Goal: Information Seeking & Learning: Learn about a topic

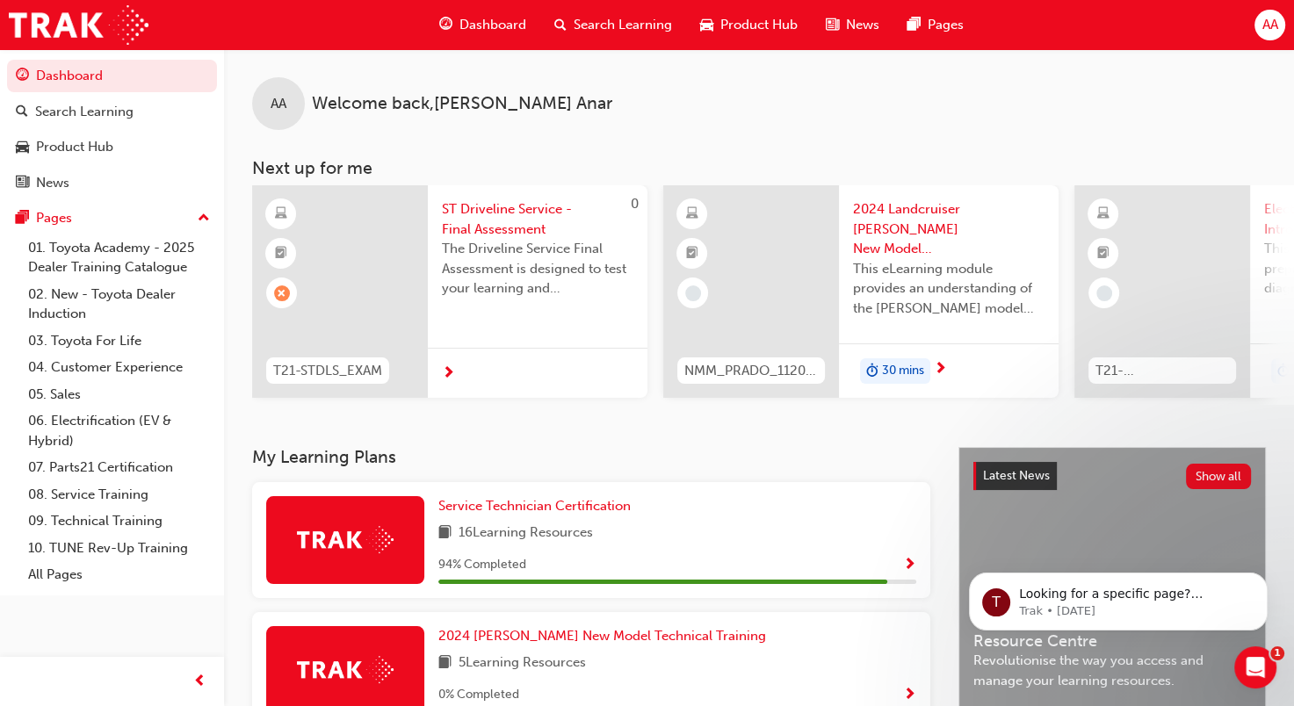
click at [511, 210] on span "ST Driveline Service - Final Assessment" at bounding box center [538, 219] width 192 height 40
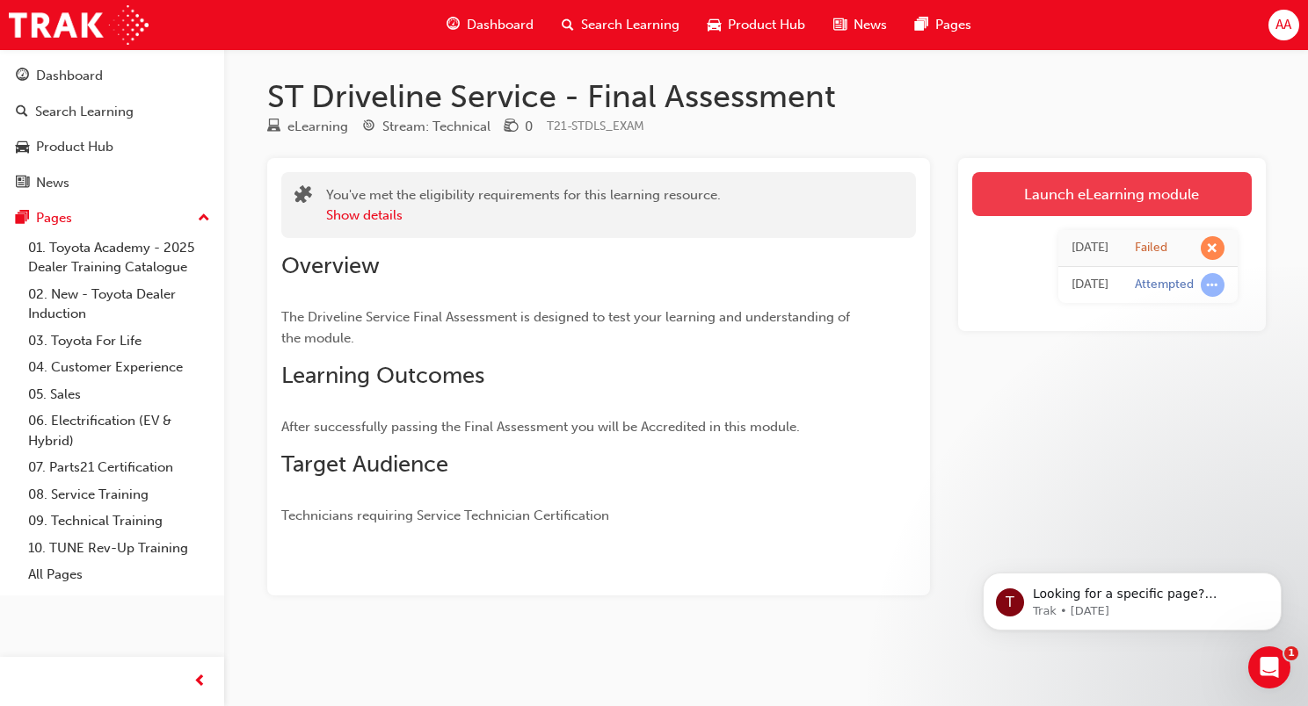
click at [1110, 189] on link "Launch eLearning module" at bounding box center [1111, 194] width 279 height 44
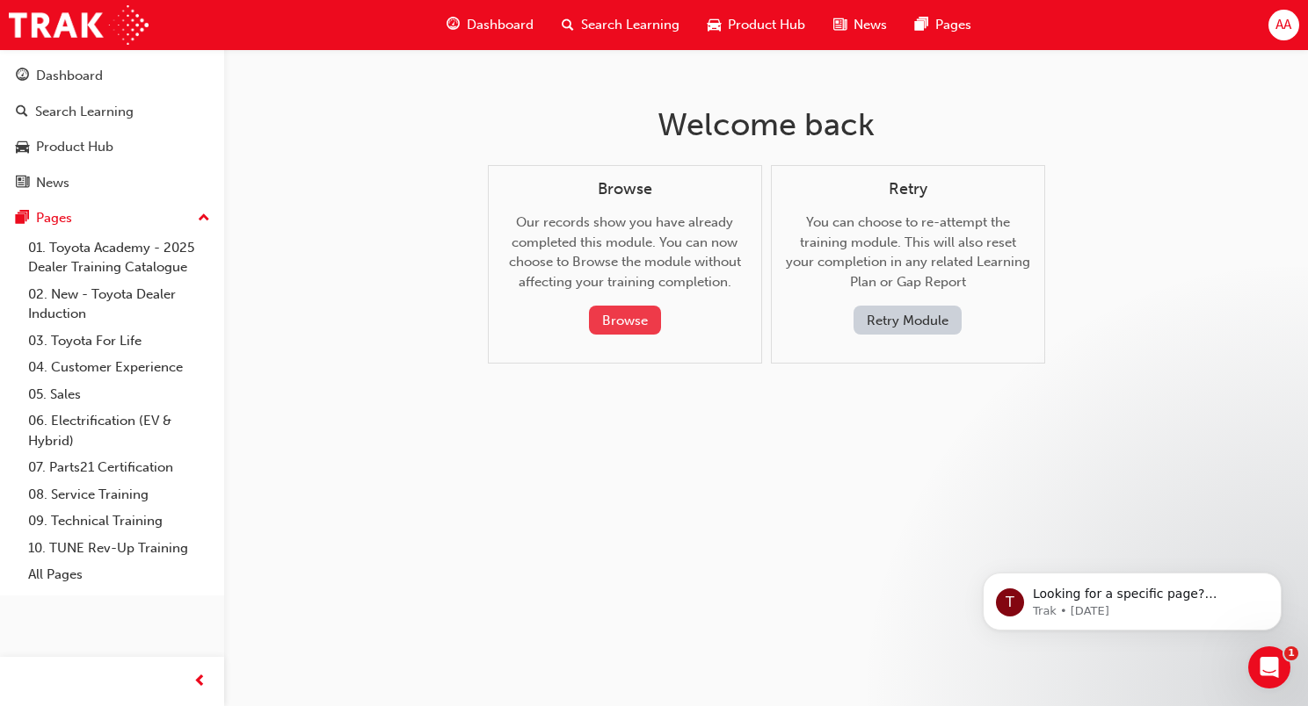
click at [615, 316] on button "Browse" at bounding box center [625, 320] width 72 height 29
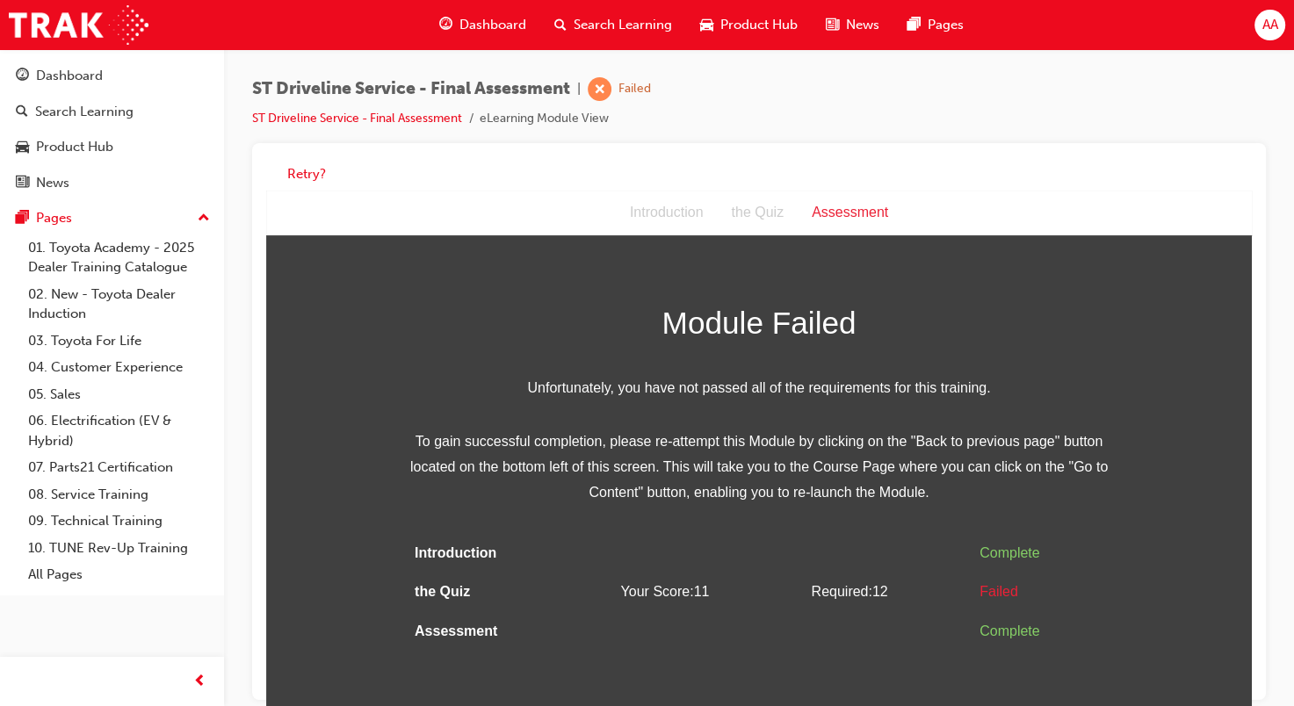
click at [853, 207] on div "Assessment" at bounding box center [850, 212] width 105 height 25
click at [302, 168] on button "Retry?" at bounding box center [306, 174] width 39 height 20
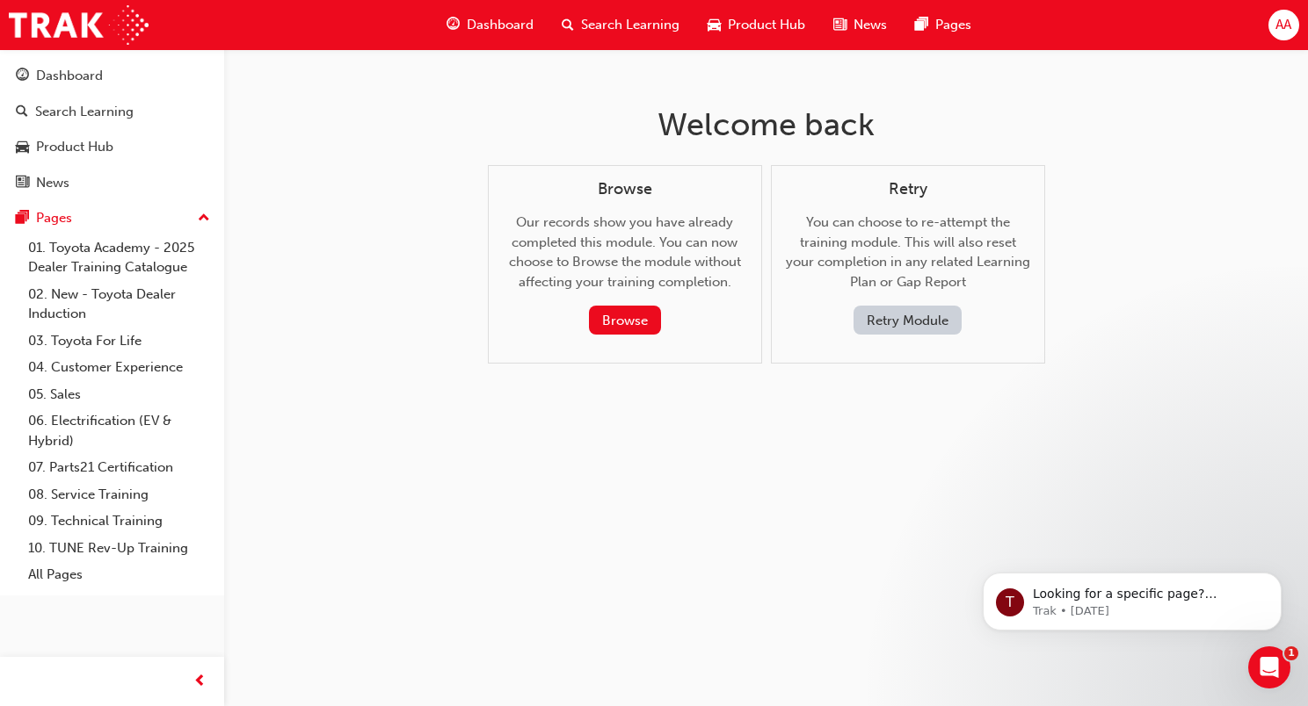
click at [920, 316] on button "Retry Module" at bounding box center [907, 320] width 108 height 29
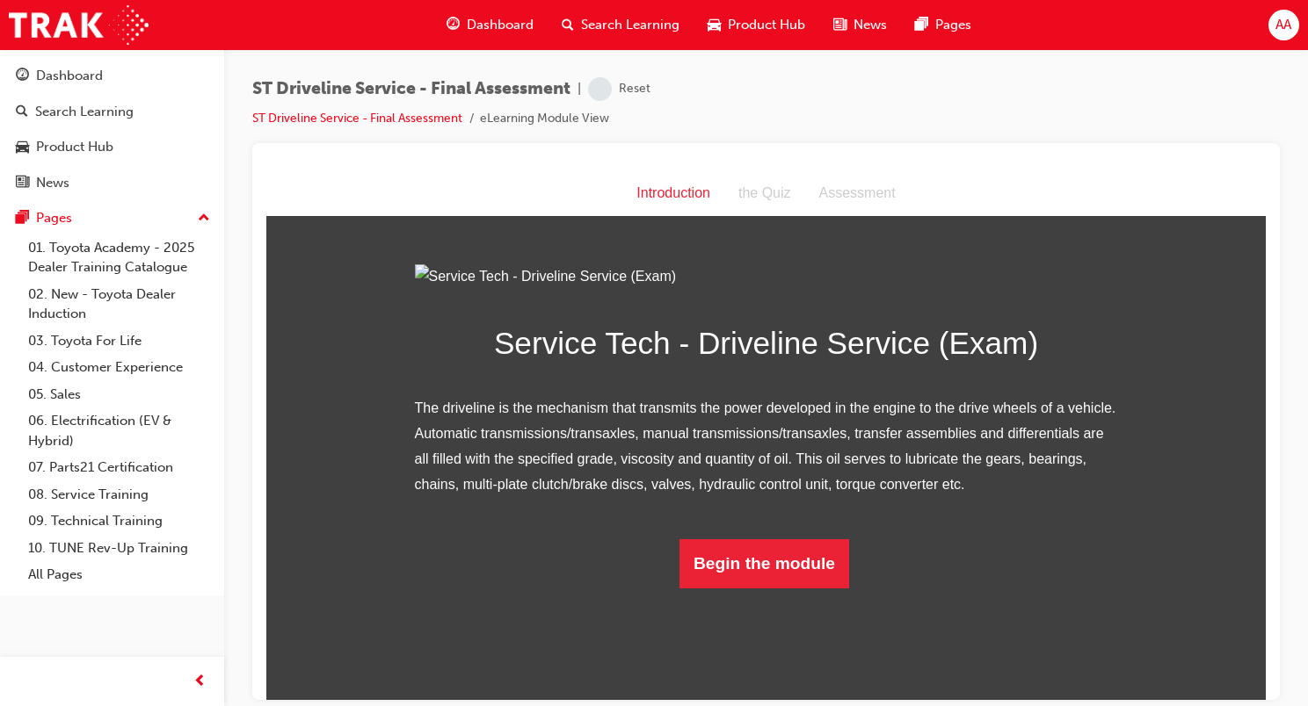
scroll to position [82, 0]
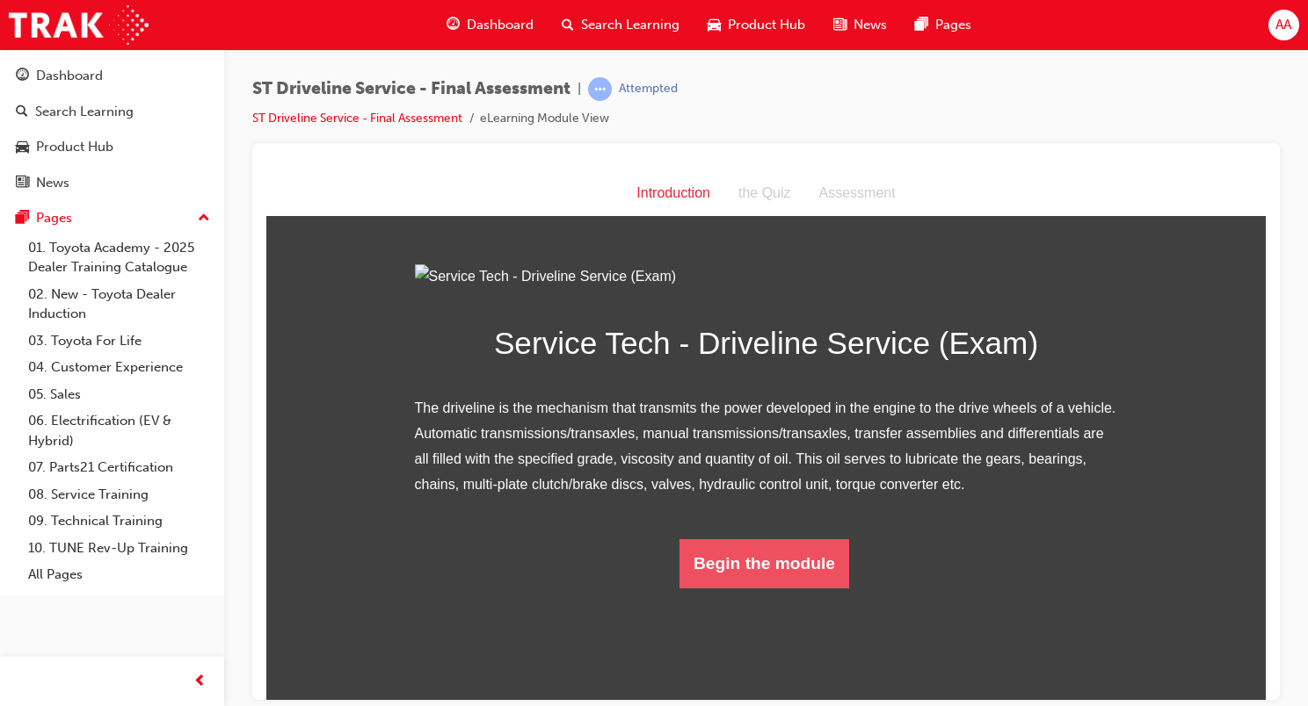
click at [740, 588] on button "Begin the module" at bounding box center [764, 563] width 170 height 49
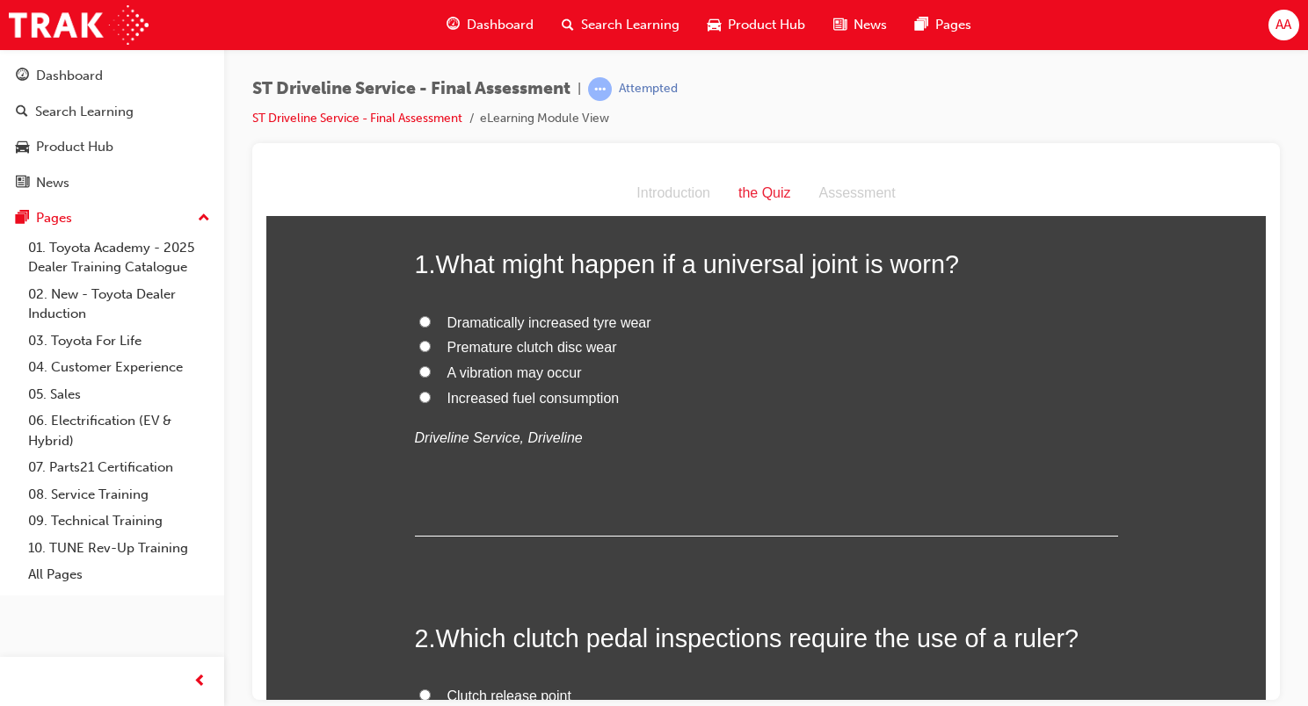
scroll to position [0, 0]
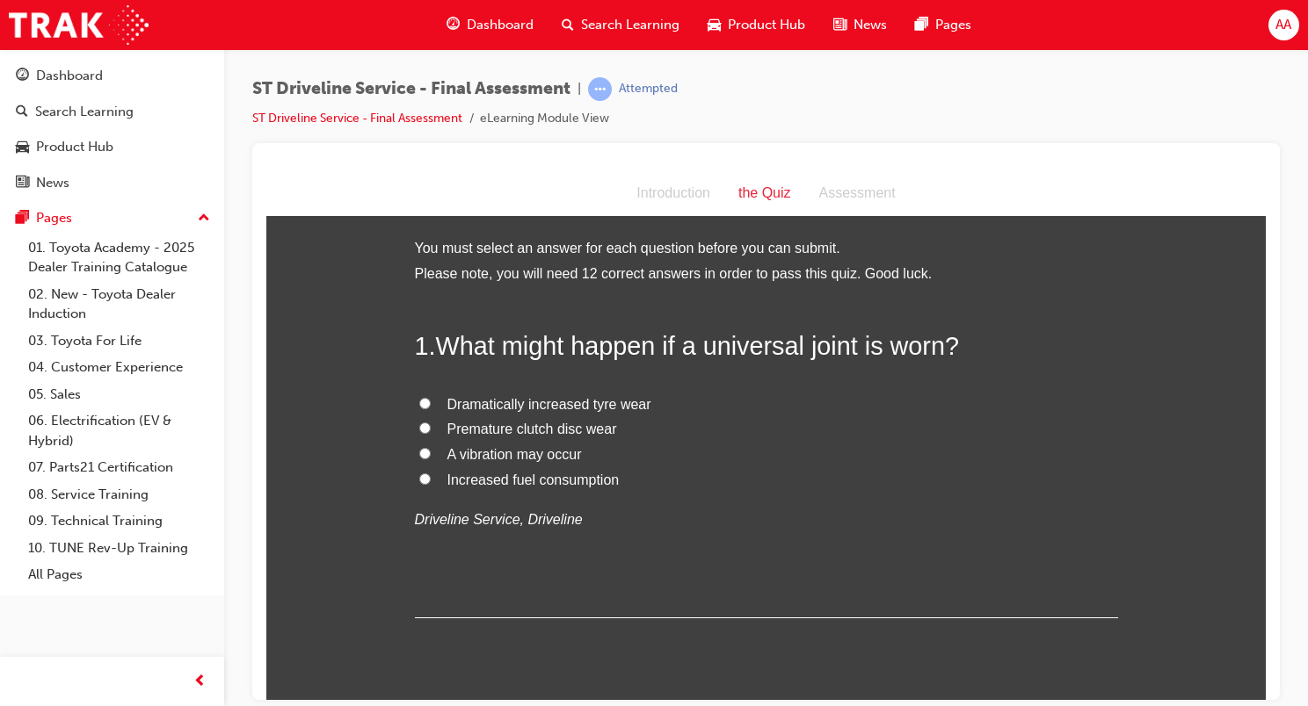
click at [419, 455] on input "A vibration may occur" at bounding box center [424, 452] width 11 height 11
radio input "true"
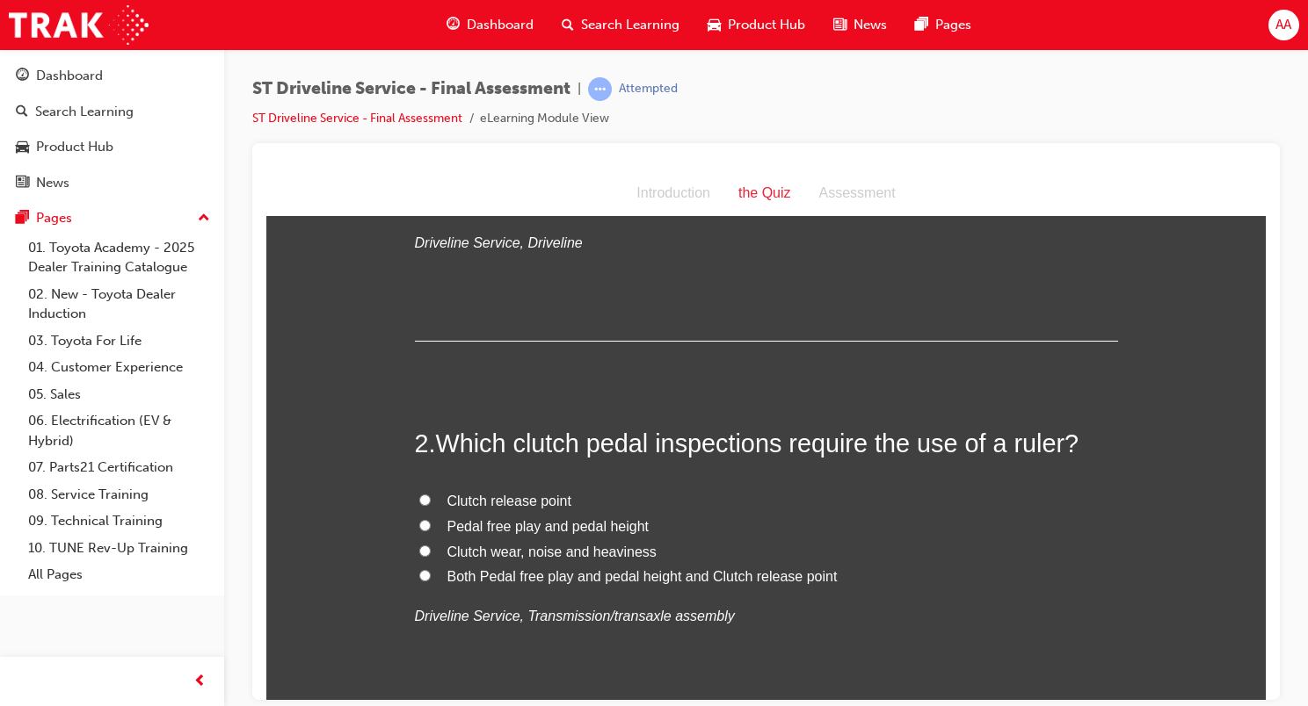
scroll to position [351, 0]
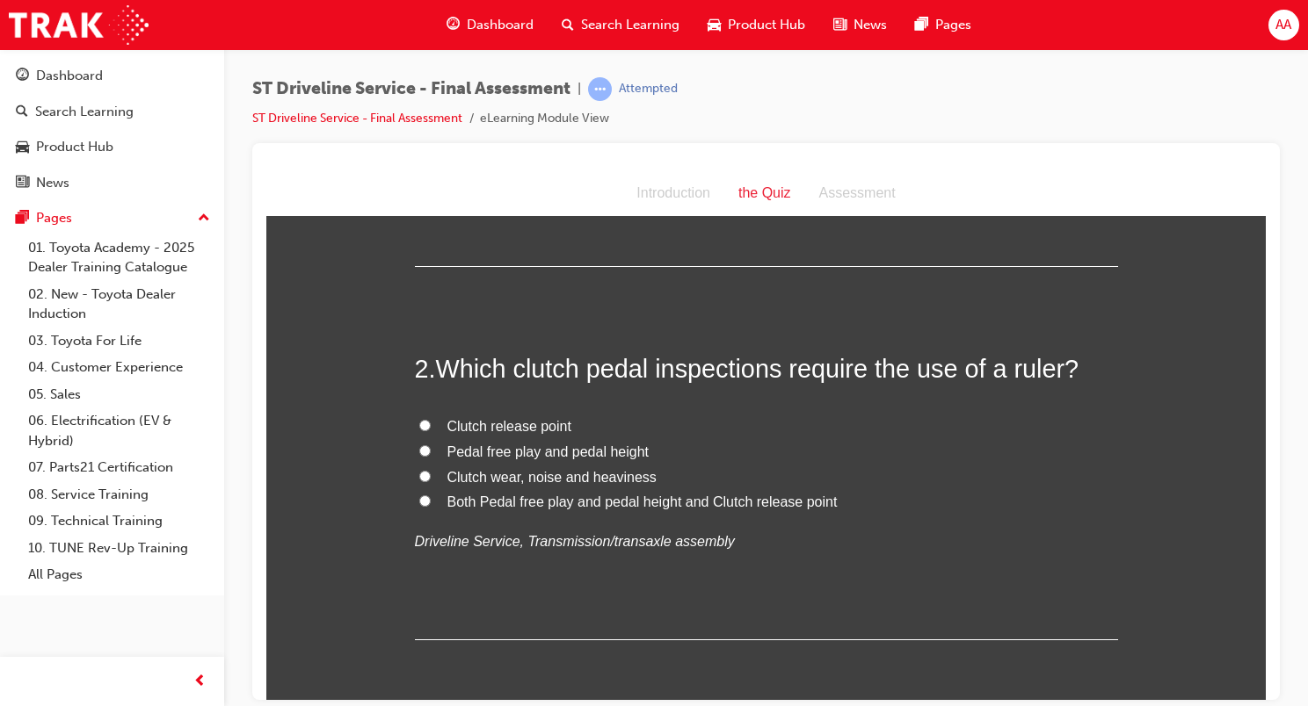
click at [419, 446] on input "Pedal free play and pedal height" at bounding box center [424, 450] width 11 height 11
radio input "true"
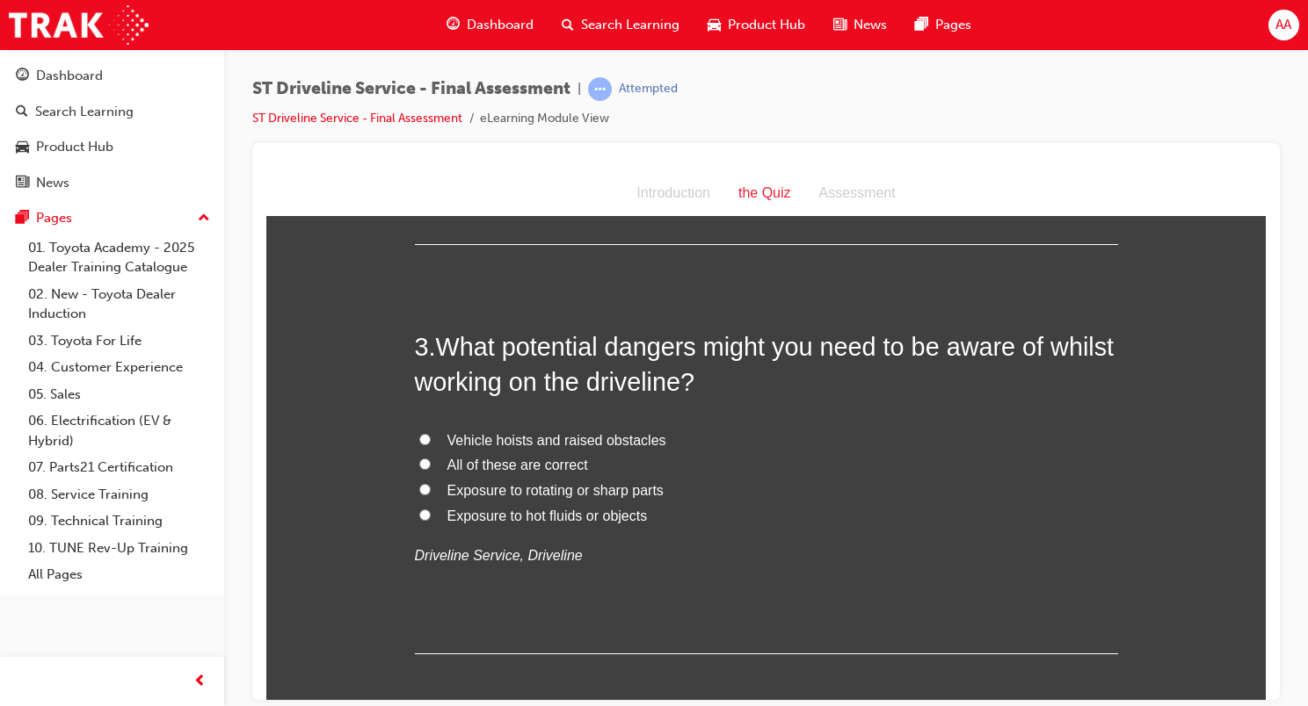
scroll to position [791, 0]
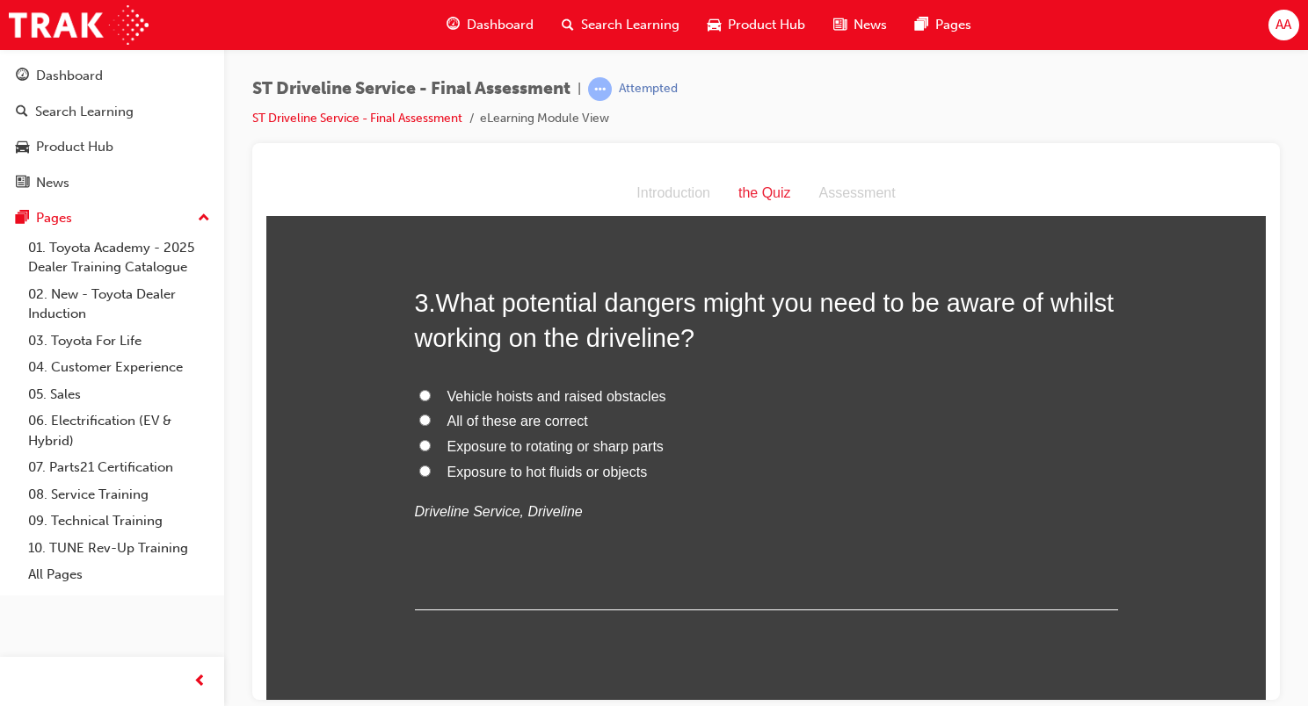
click at [419, 415] on input "All of these are correct" at bounding box center [424, 419] width 11 height 11
radio input "true"
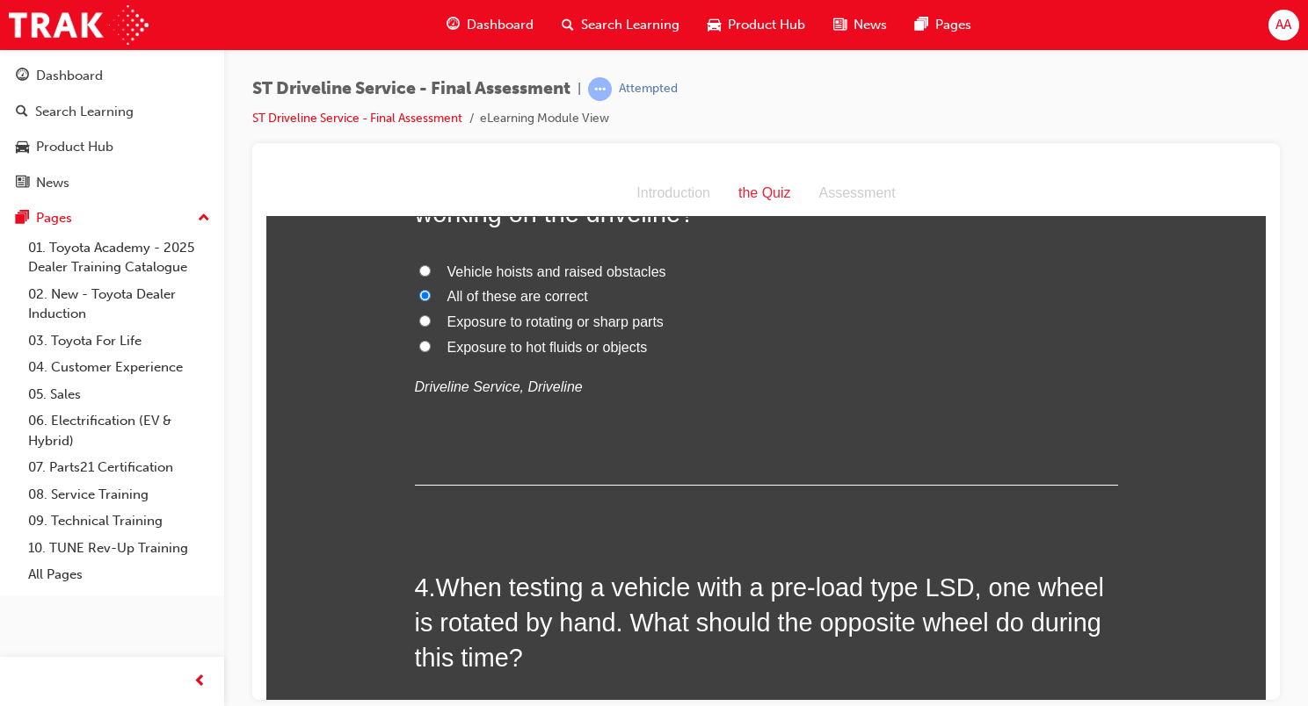
scroll to position [1142, 0]
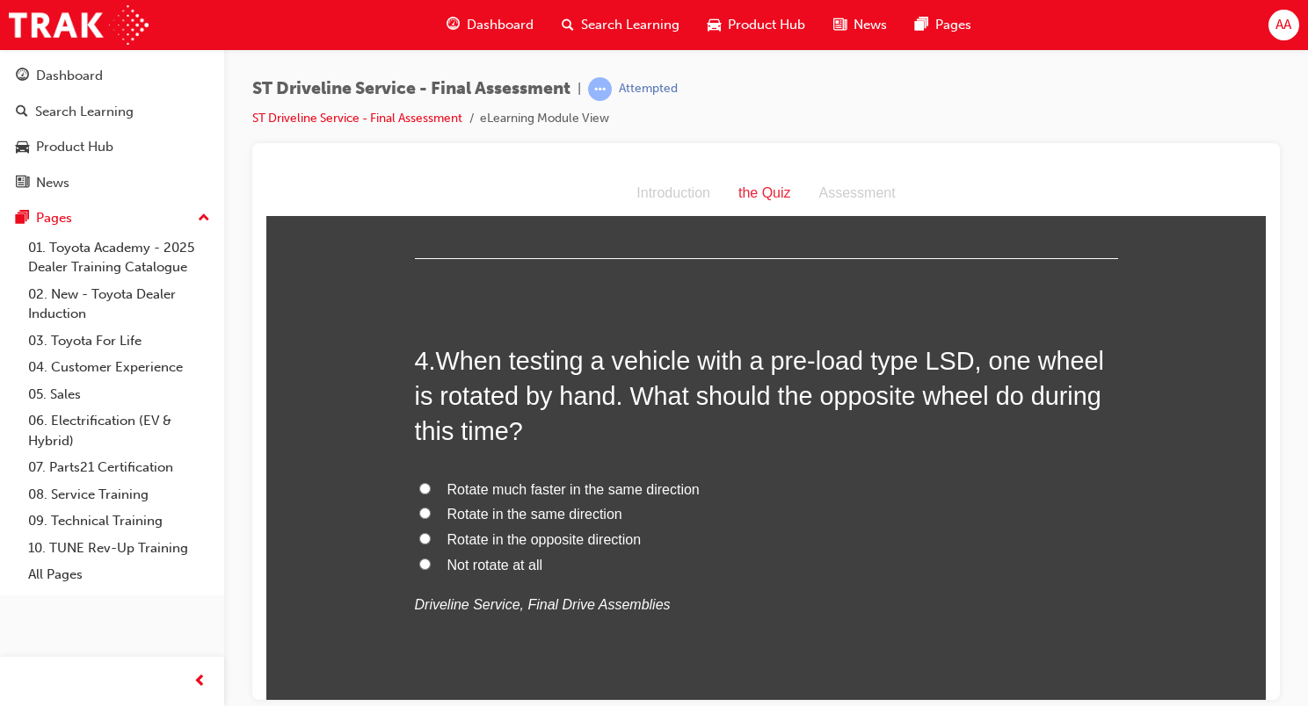
click at [460, 518] on span "Rotate in the same direction" at bounding box center [534, 513] width 175 height 15
click at [431, 518] on input "Rotate in the same direction" at bounding box center [424, 512] width 11 height 11
radio input "true"
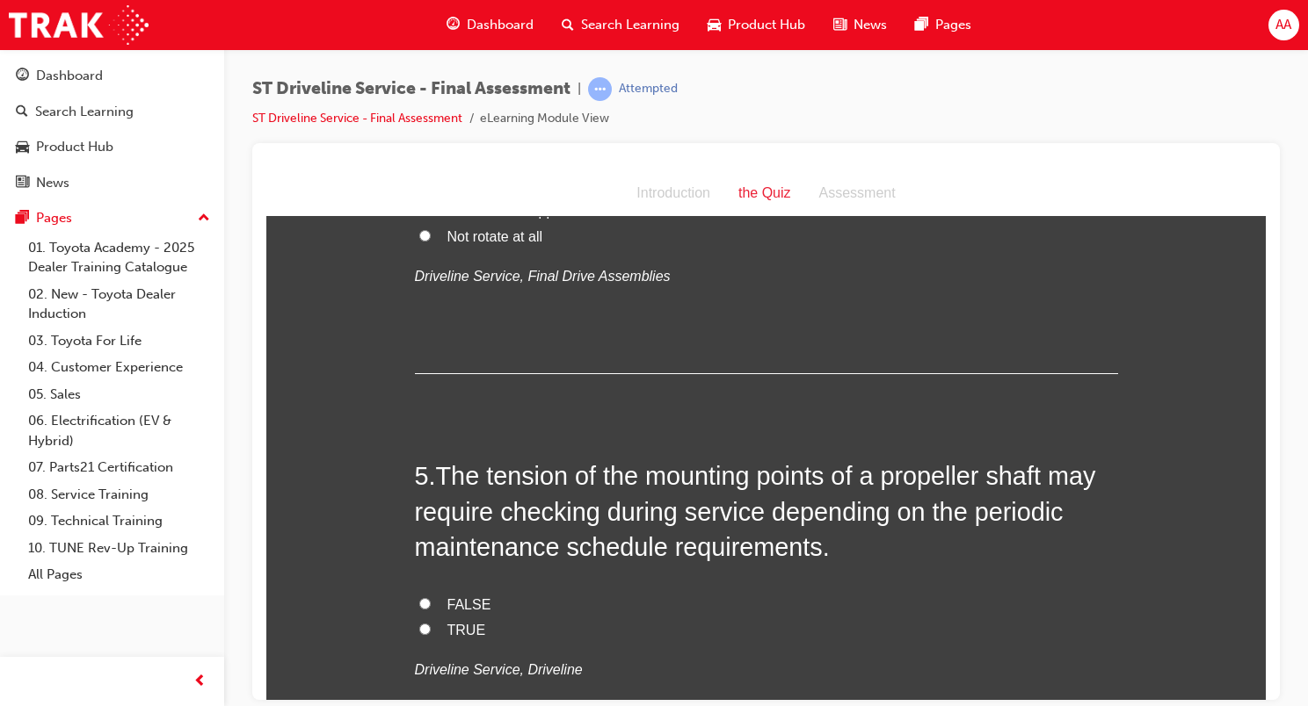
scroll to position [1582, 0]
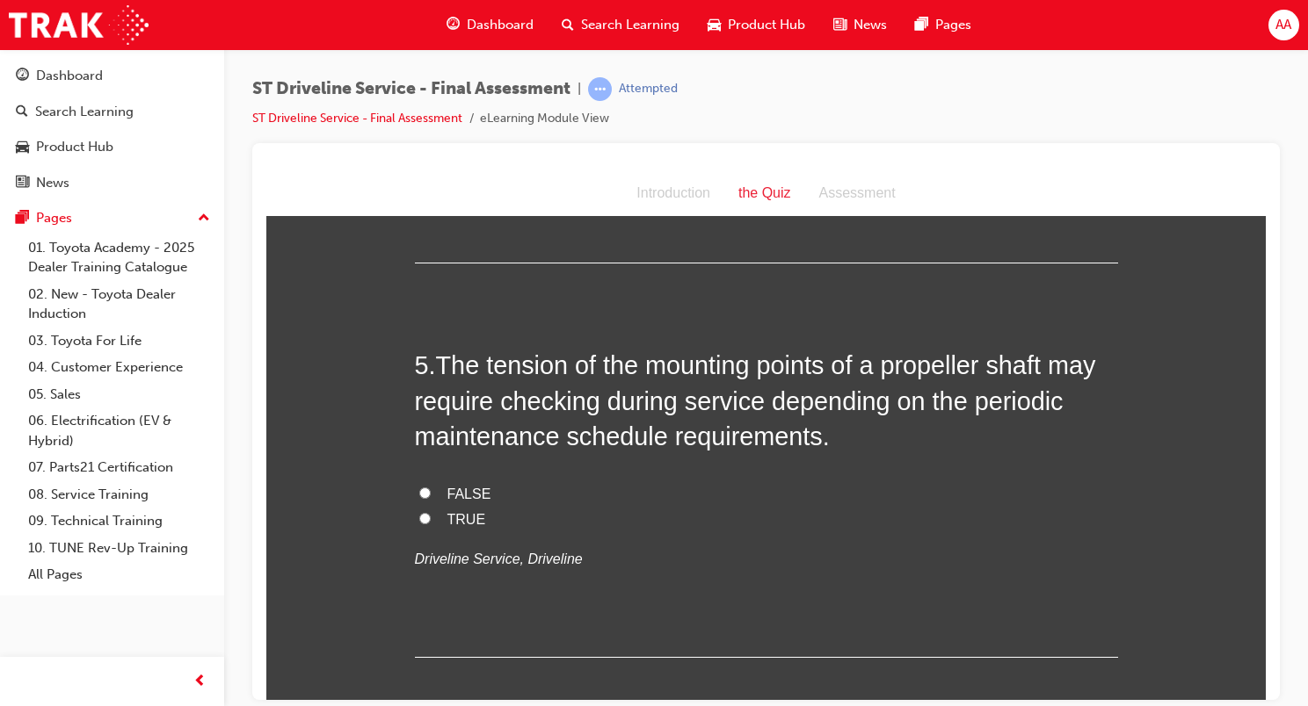
click at [450, 517] on span "TRUE" at bounding box center [466, 518] width 39 height 15
click at [431, 517] on input "TRUE" at bounding box center [424, 517] width 11 height 11
radio input "true"
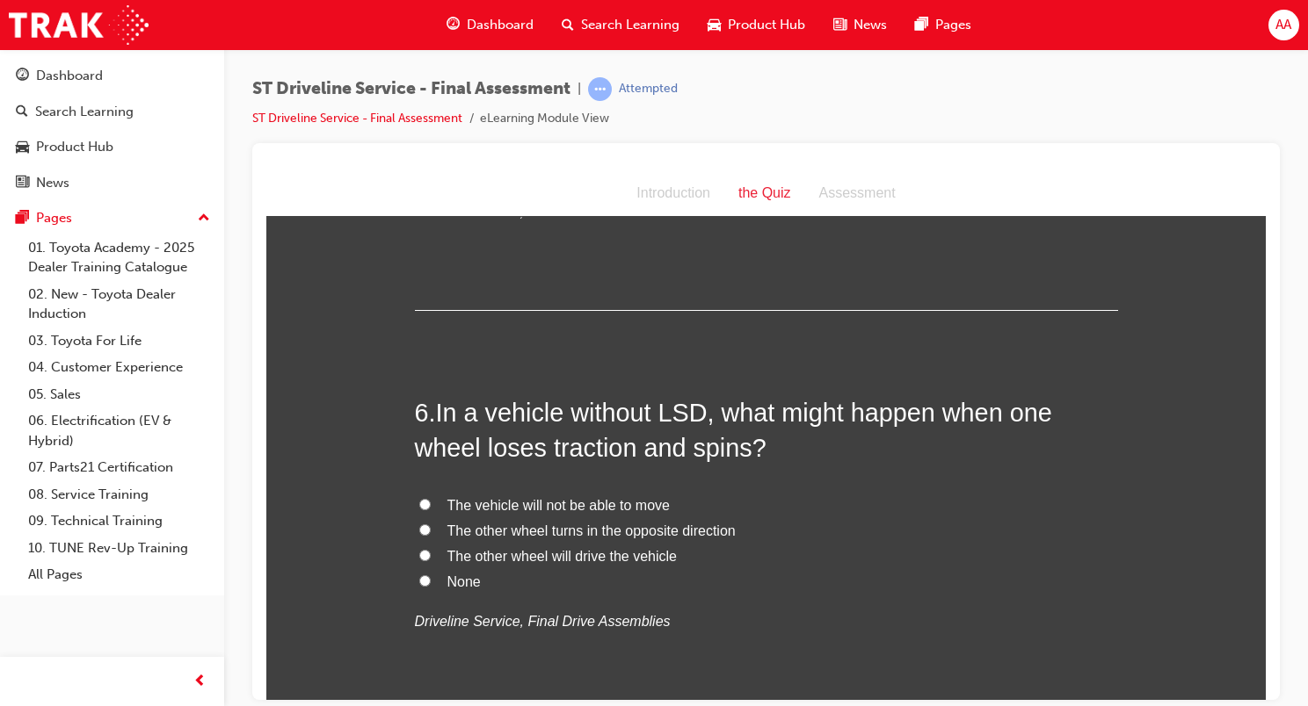
scroll to position [1933, 0]
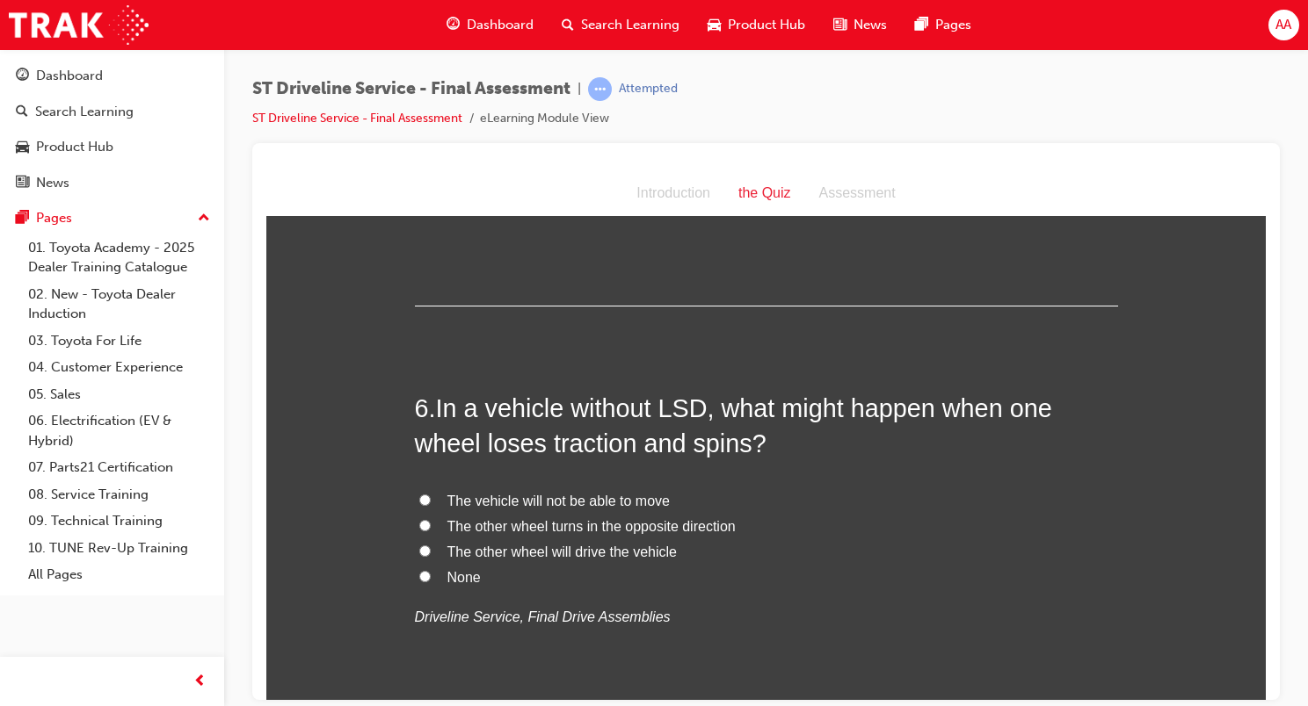
click at [531, 496] on span "The vehicle will not be able to move" at bounding box center [558, 500] width 222 height 15
click at [431, 496] on input "The vehicle will not be able to move" at bounding box center [424, 499] width 11 height 11
radio input "true"
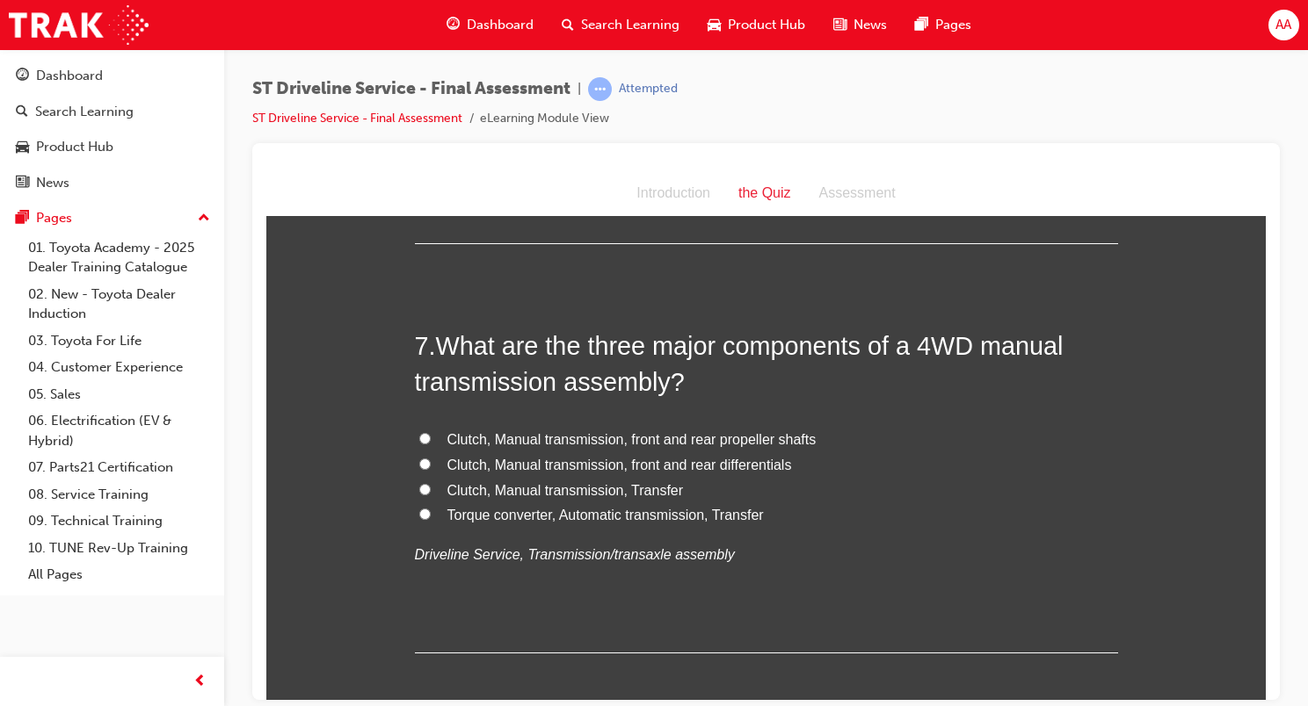
scroll to position [2460, 0]
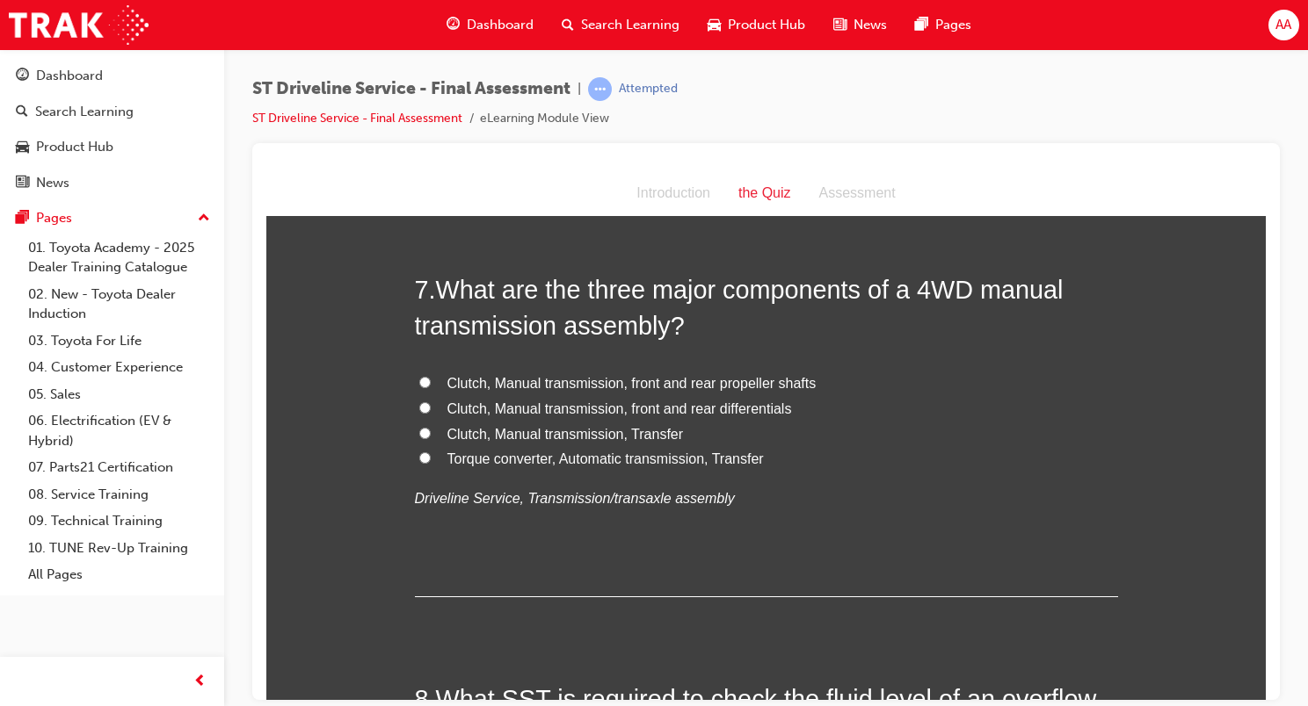
click at [438, 429] on label "Clutch, Manual transmission, Transfer" at bounding box center [766, 434] width 703 height 25
click at [431, 429] on input "Clutch, Manual transmission, Transfer" at bounding box center [424, 432] width 11 height 11
radio input "true"
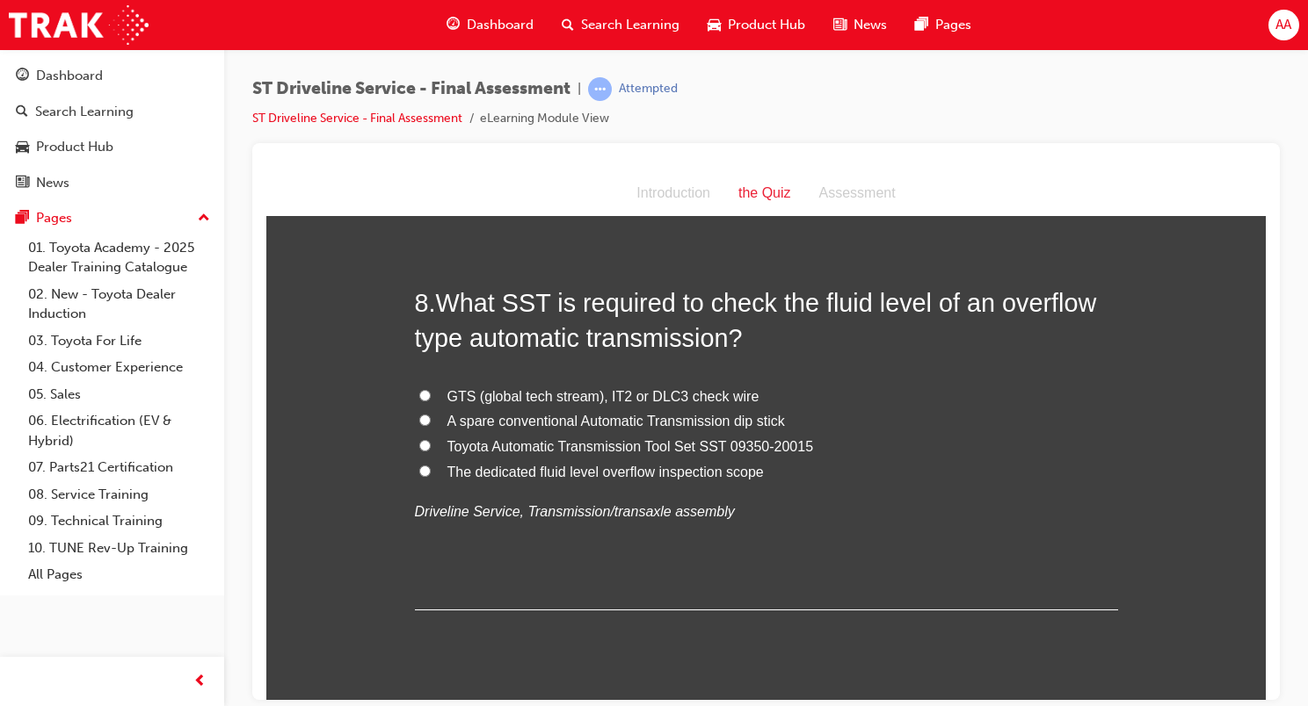
scroll to position [2900, 0]
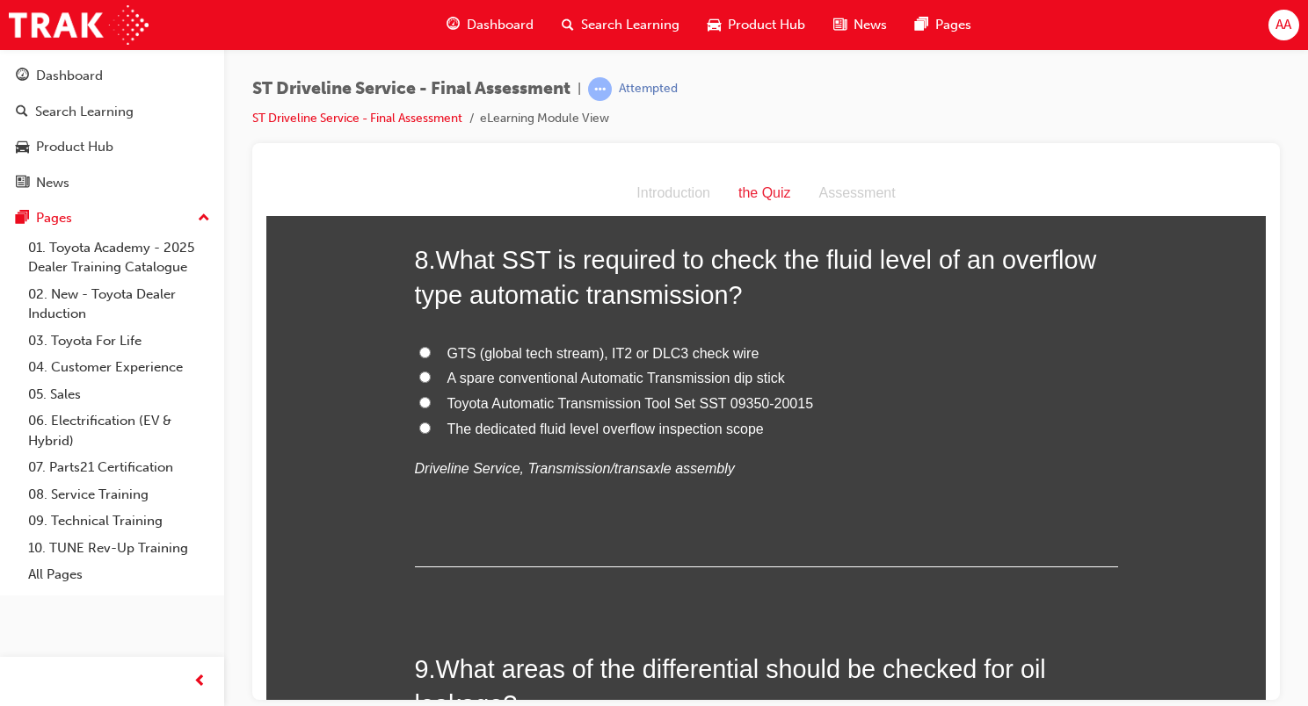
click at [780, 402] on span "Toyota Automatic Transmission Tool Set SST 09350-20015" at bounding box center [630, 402] width 366 height 15
click at [431, 402] on input "Toyota Automatic Transmission Tool Set SST 09350-20015" at bounding box center [424, 401] width 11 height 11
radio input "true"
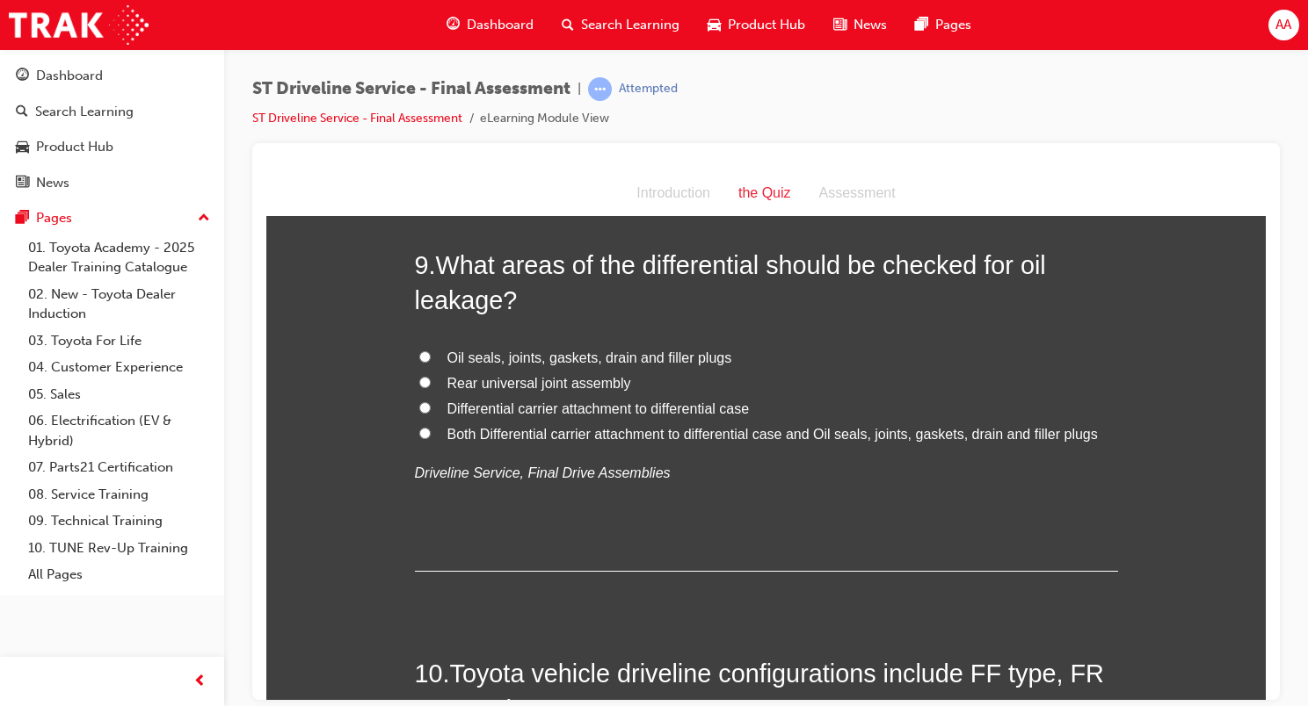
scroll to position [3339, 0]
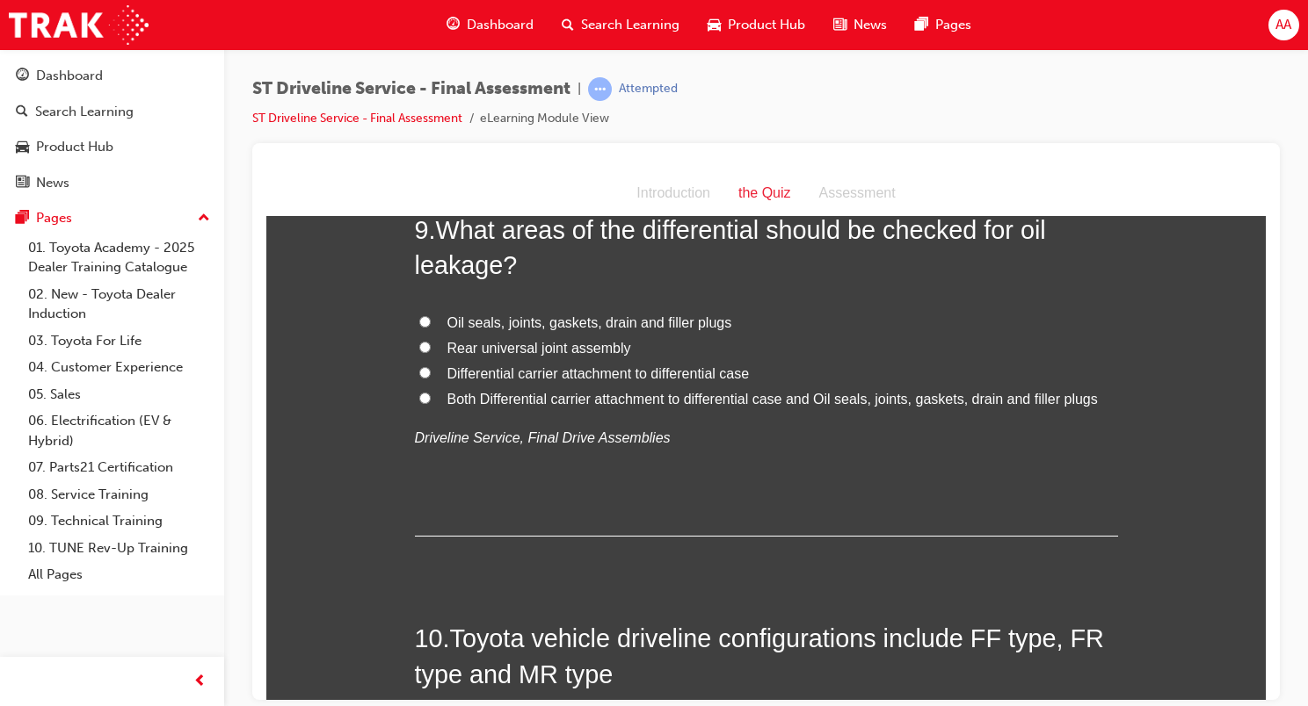
click at [736, 395] on span "Both Differential carrier attachment to differential case and Oil seals, joints…" at bounding box center [772, 398] width 650 height 15
click at [431, 395] on input "Both Differential carrier attachment to differential case and Oil seals, joints…" at bounding box center [424, 397] width 11 height 11
radio input "true"
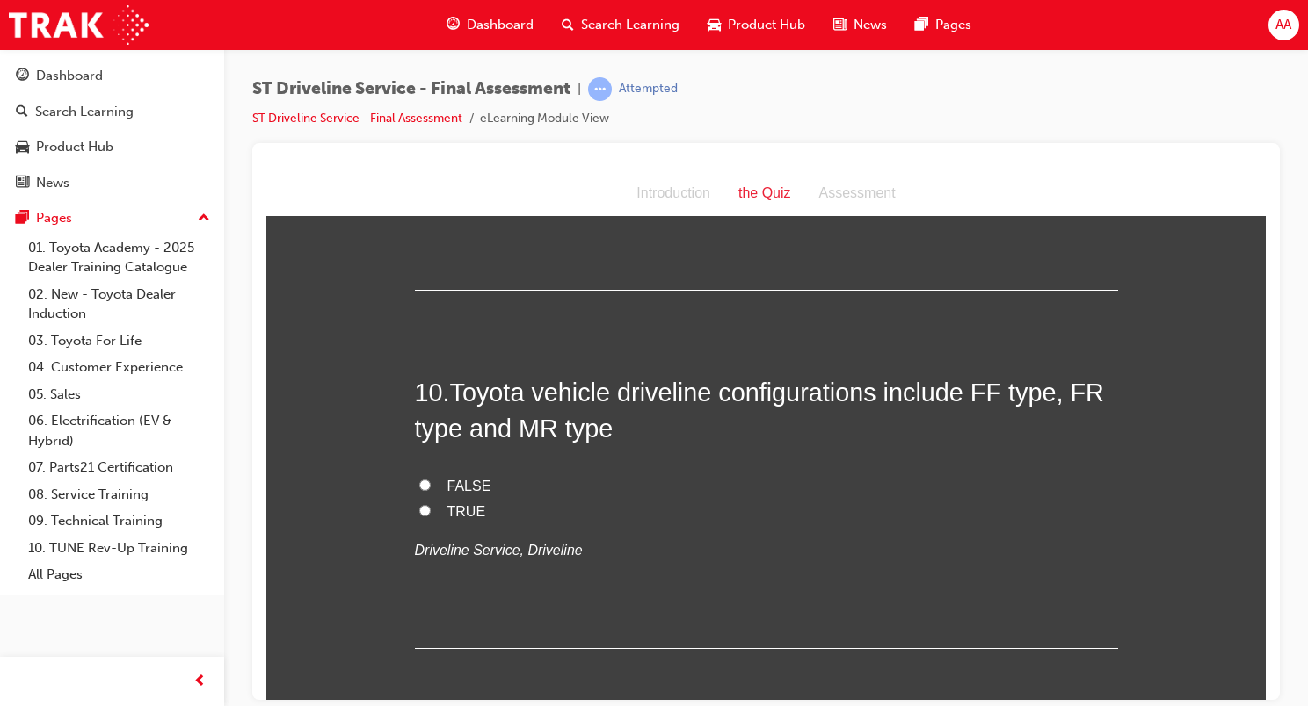
scroll to position [3603, 0]
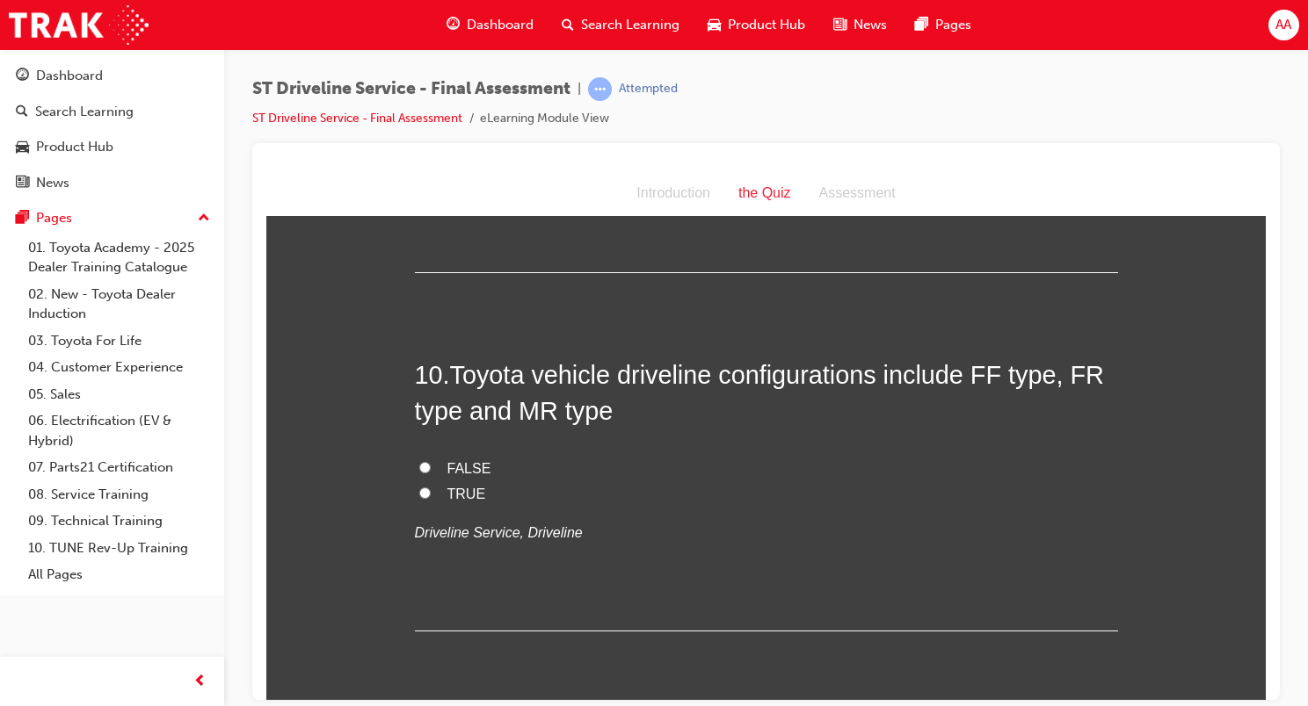
click at [449, 492] on span "TRUE" at bounding box center [466, 493] width 39 height 15
click at [431, 492] on input "TRUE" at bounding box center [424, 492] width 11 height 11
radio input "true"
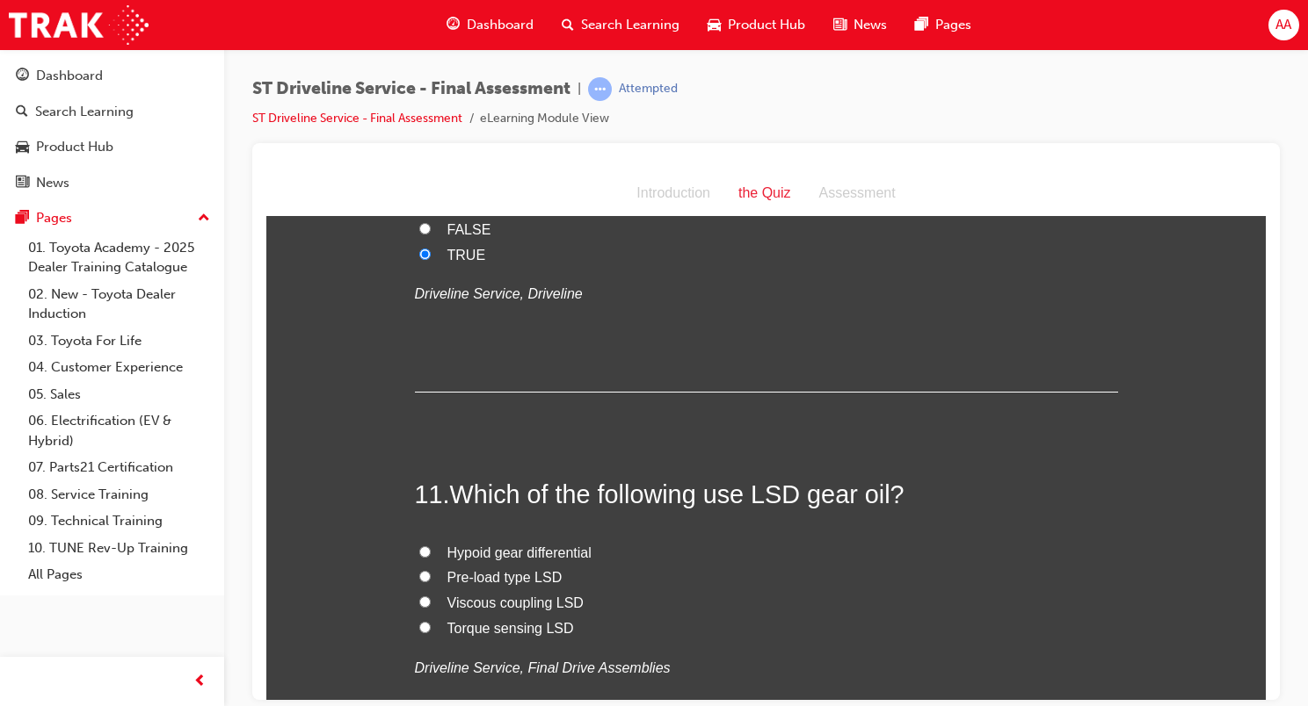
scroll to position [3954, 0]
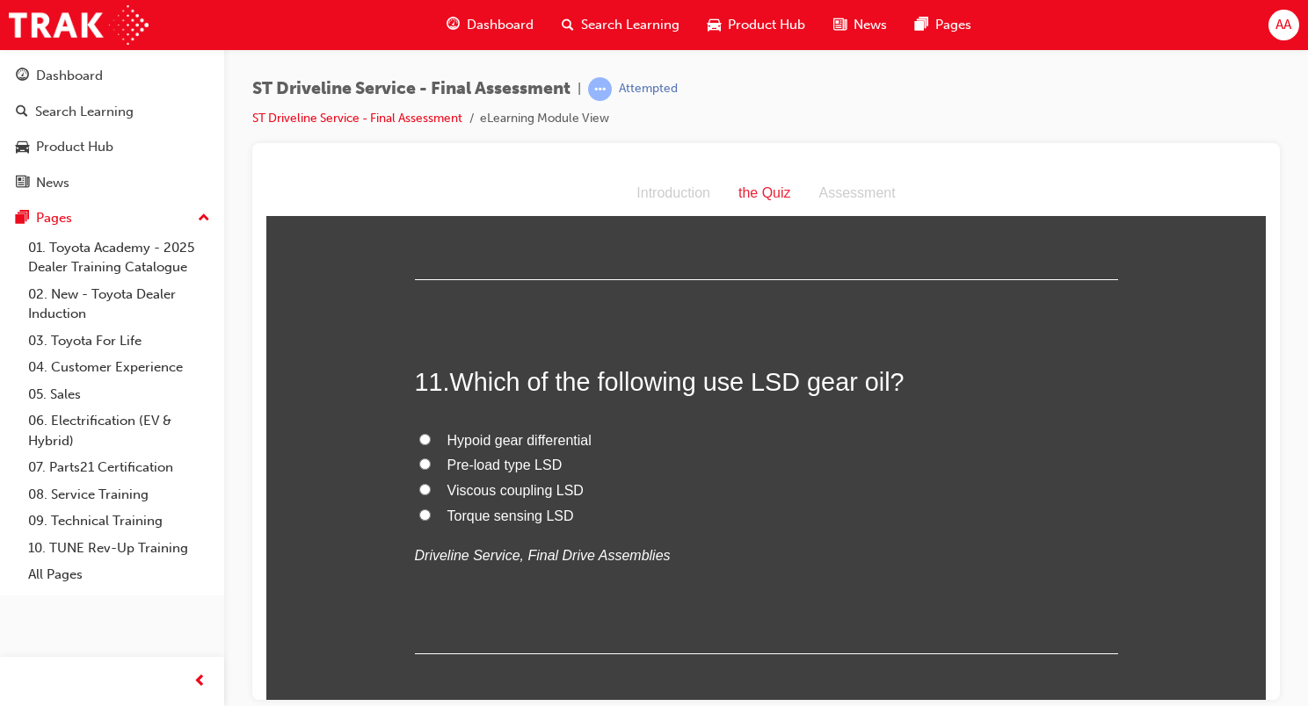
click at [540, 443] on span "Hypoid gear differential" at bounding box center [519, 439] width 144 height 15
click at [431, 443] on input "Hypoid gear differential" at bounding box center [424, 438] width 11 height 11
radio input "true"
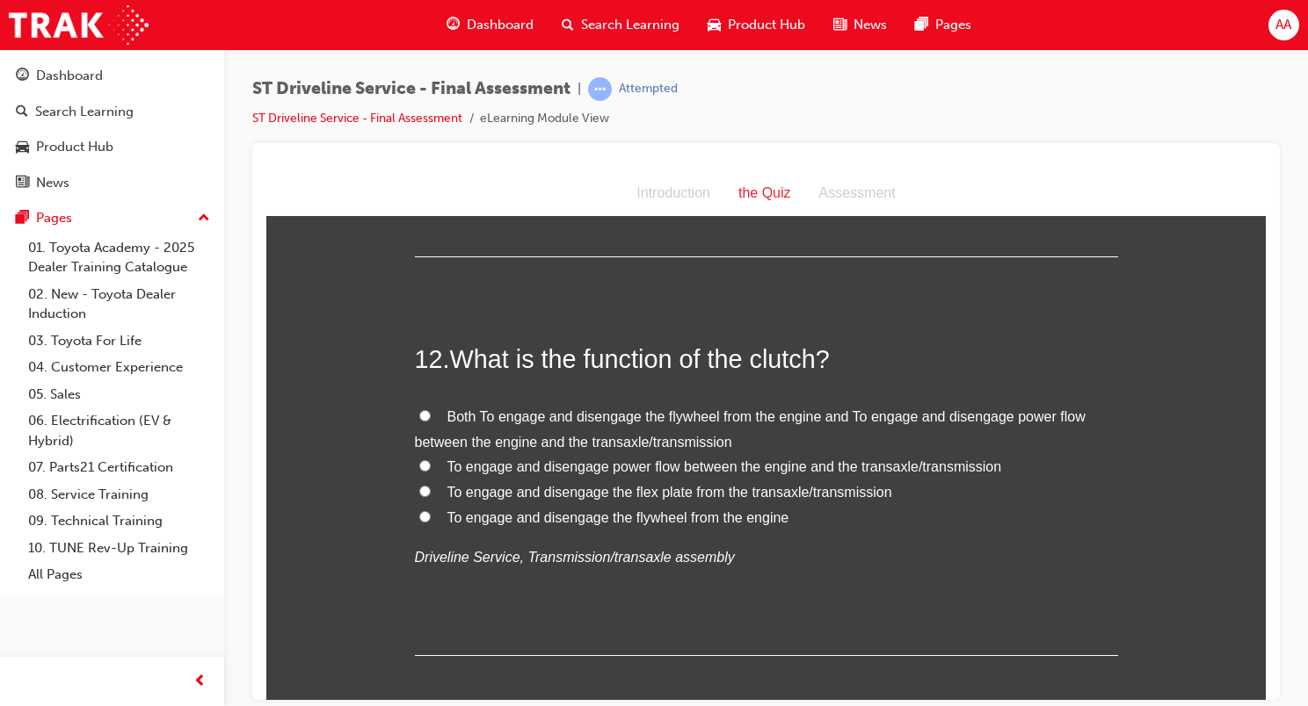
scroll to position [4394, 0]
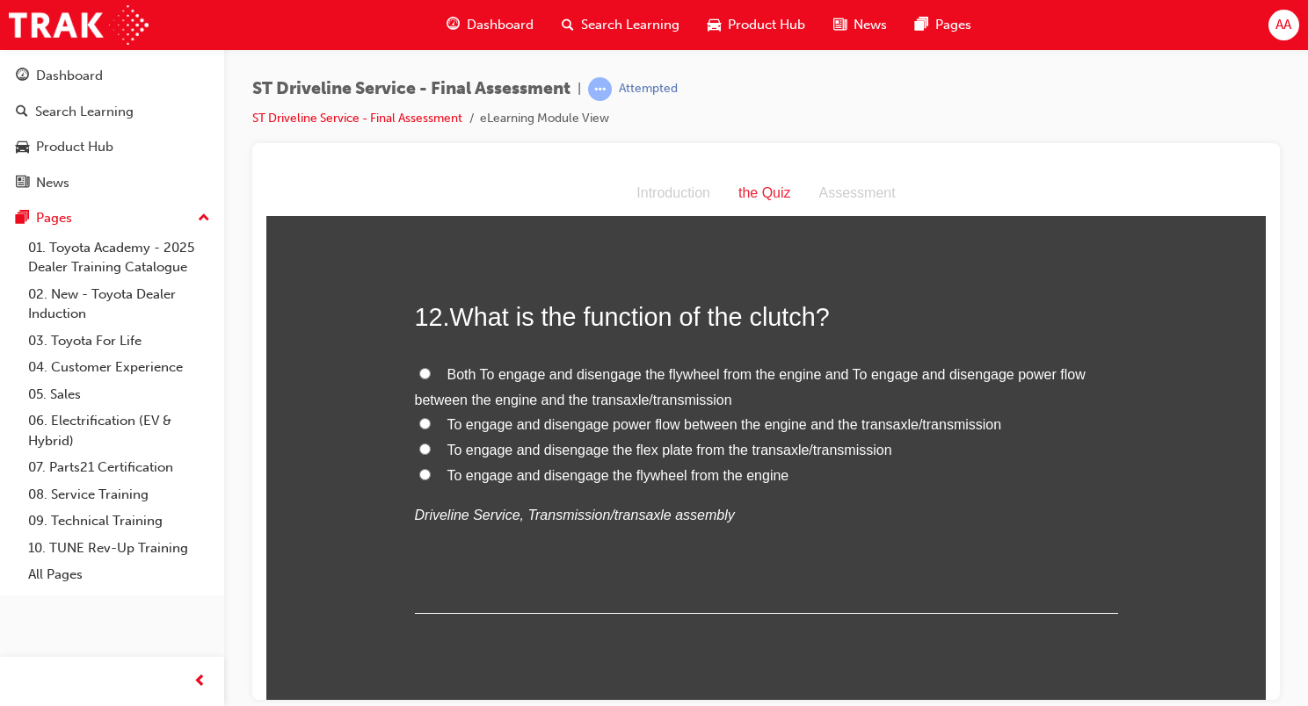
click at [499, 423] on span "To engage and disengage power flow between the engine and the transaxle/transmi…" at bounding box center [724, 424] width 554 height 15
click at [431, 423] on input "To engage and disengage power flow between the engine and the transaxle/transmi…" at bounding box center [424, 422] width 11 height 11
radio input "true"
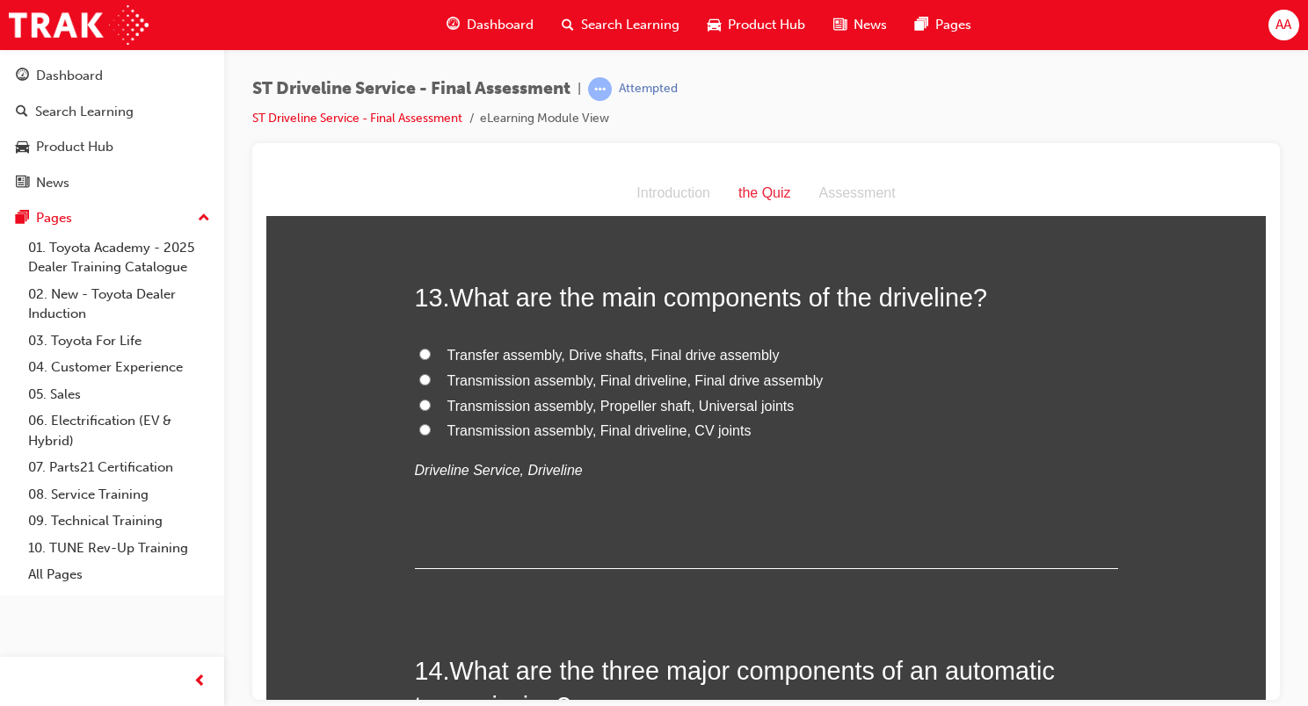
scroll to position [4833, 0]
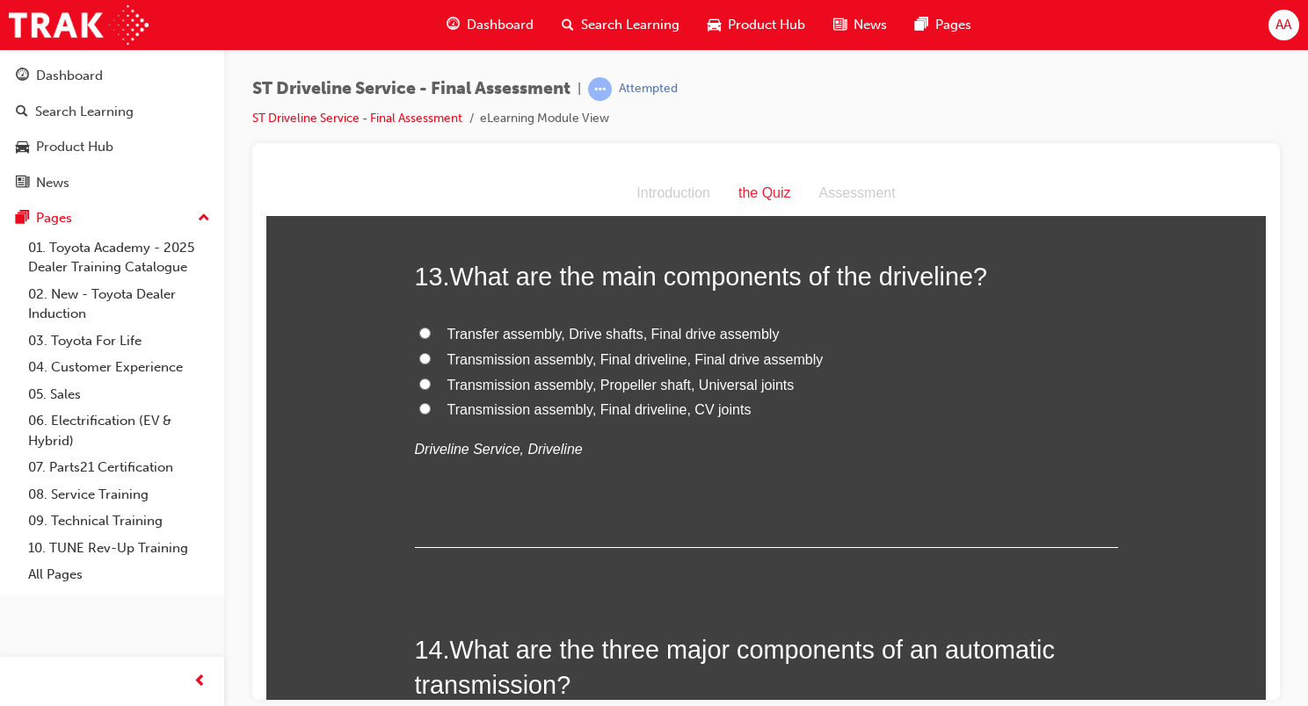
click at [520, 330] on span "Transfer assembly, Drive shafts, Final drive assembly" at bounding box center [613, 333] width 332 height 15
click at [431, 330] on input "Transfer assembly, Drive shafts, Final drive assembly" at bounding box center [424, 332] width 11 height 11
radio input "true"
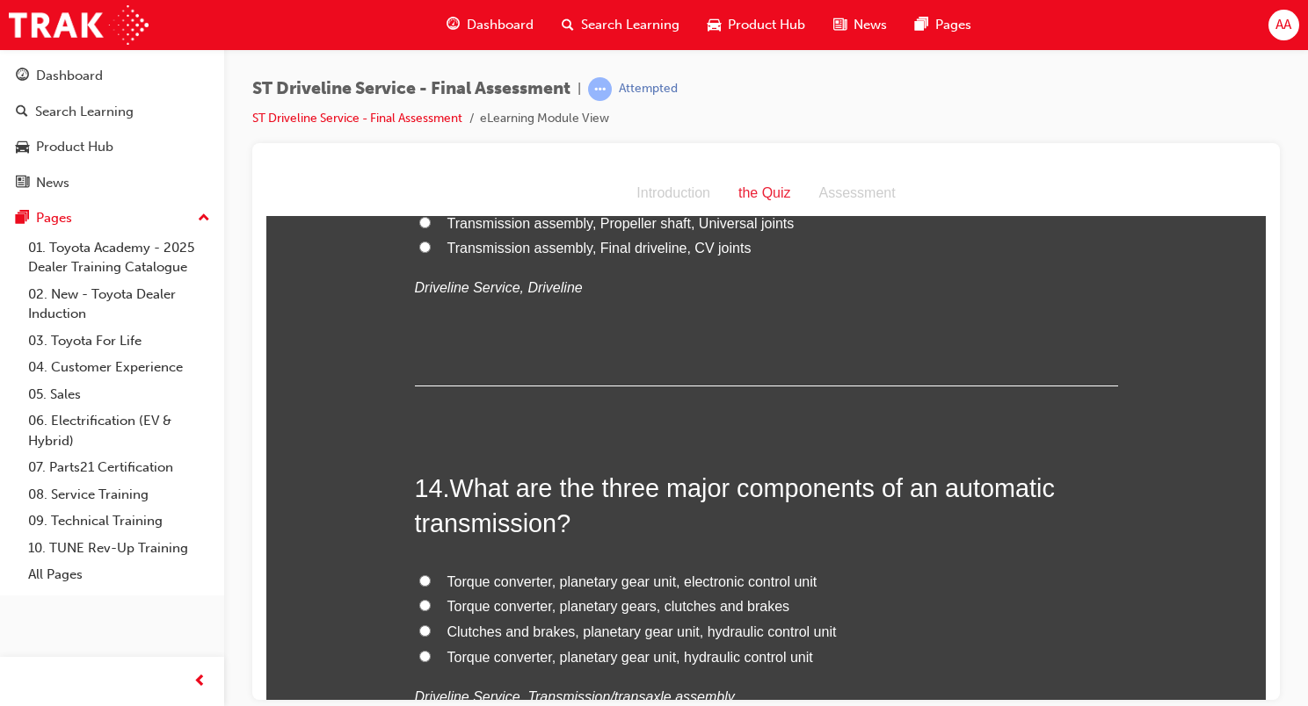
scroll to position [5184, 0]
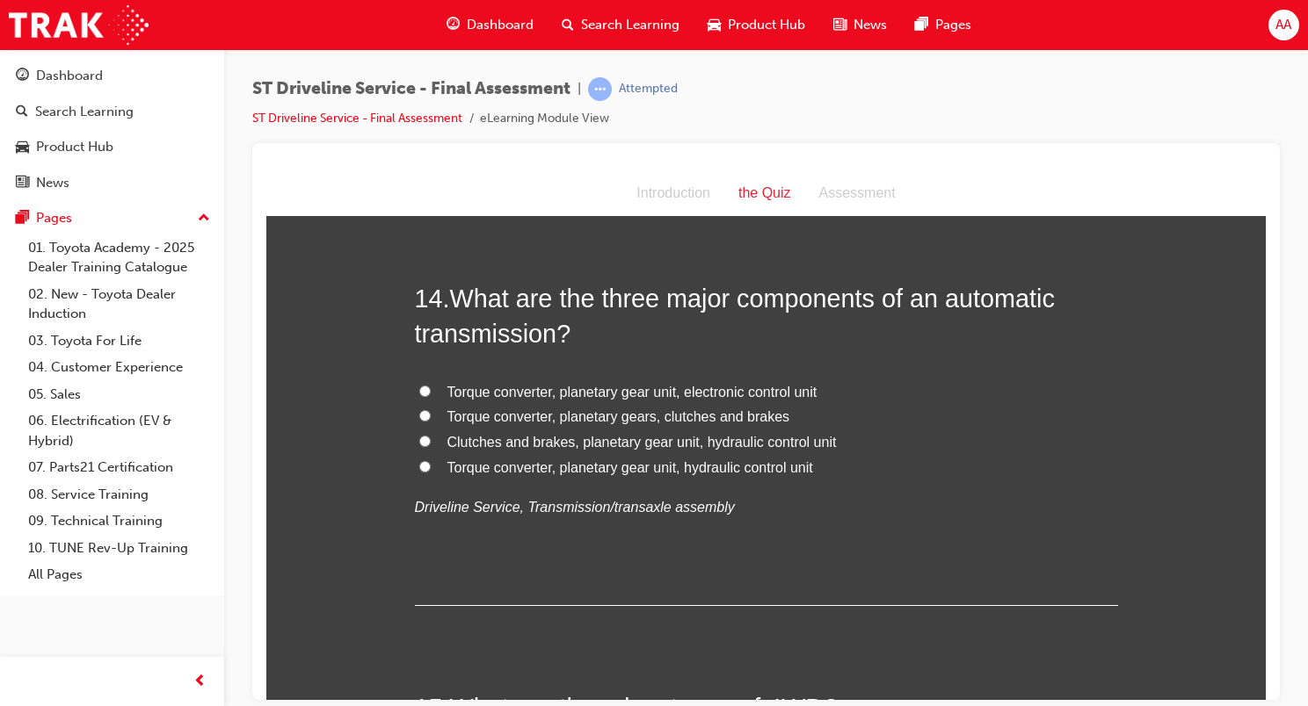
click at [513, 466] on span "Torque converter, planetary gear unit, hydraulic control unit" at bounding box center [630, 467] width 366 height 15
click at [431, 466] on input "Torque converter, planetary gear unit, hydraulic control unit" at bounding box center [424, 465] width 11 height 11
radio input "true"
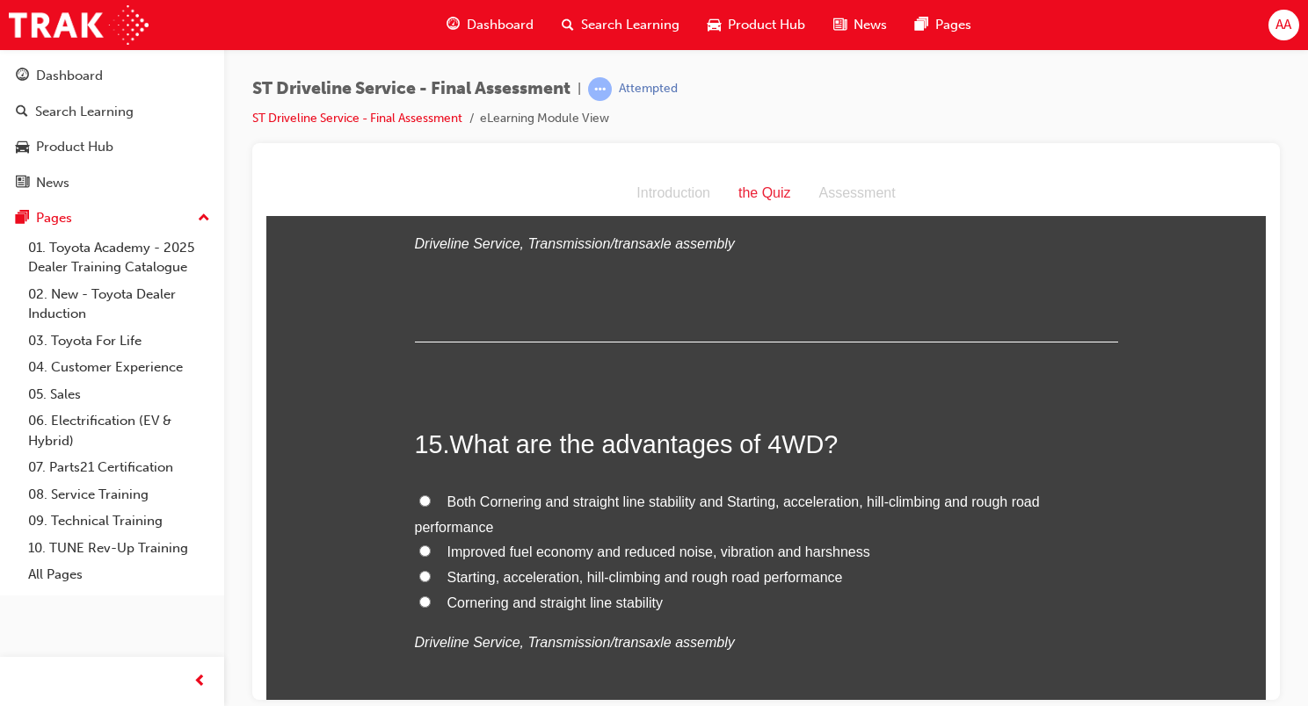
scroll to position [5536, 0]
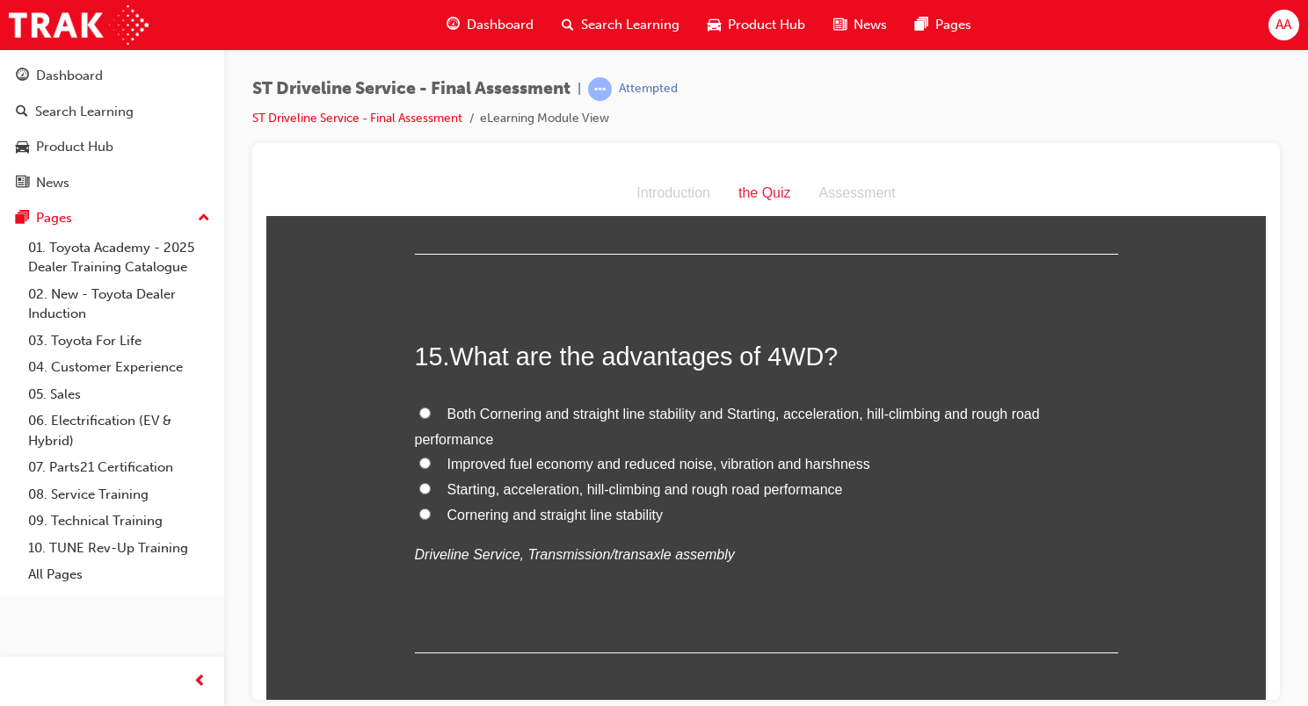
click at [506, 409] on span "Both Cornering and straight line stability and Starting, acceleration, hill-cli…" at bounding box center [727, 426] width 625 height 40
click at [431, 409] on input "Both Cornering and straight line stability and Starting, acceleration, hill-cli…" at bounding box center [424, 412] width 11 height 11
radio input "true"
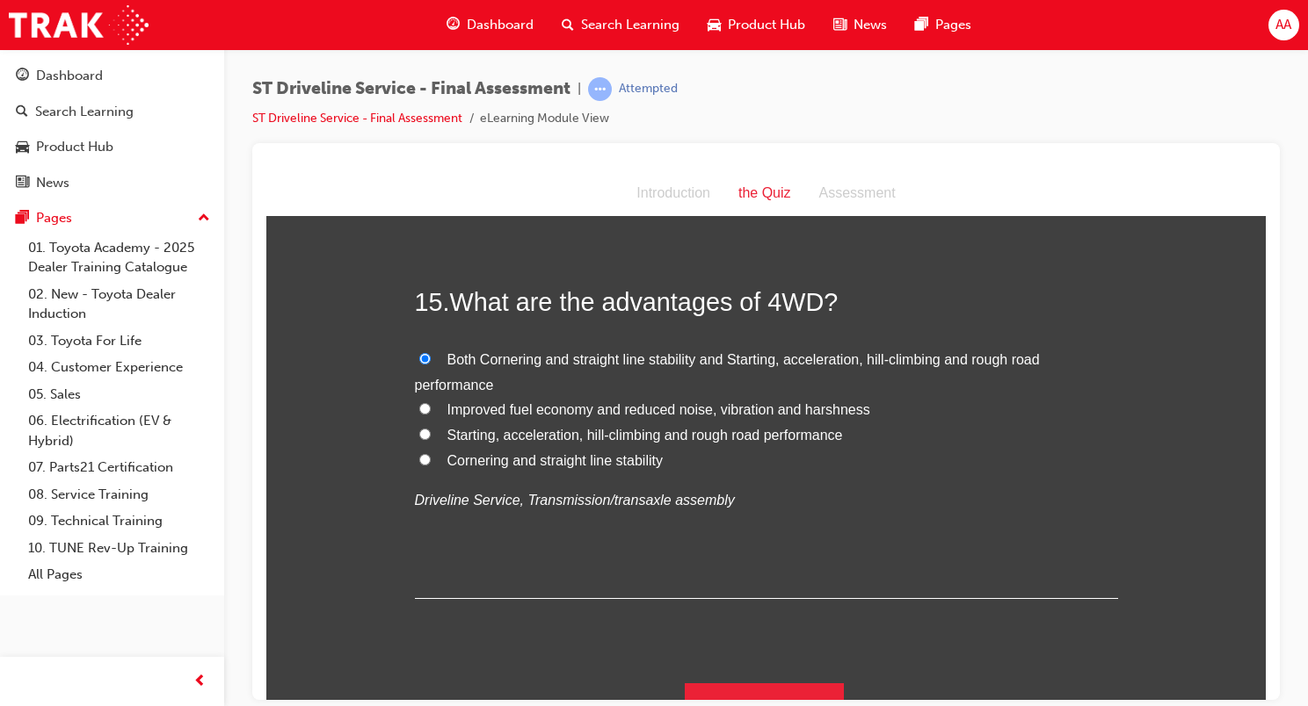
scroll to position [5619, 0]
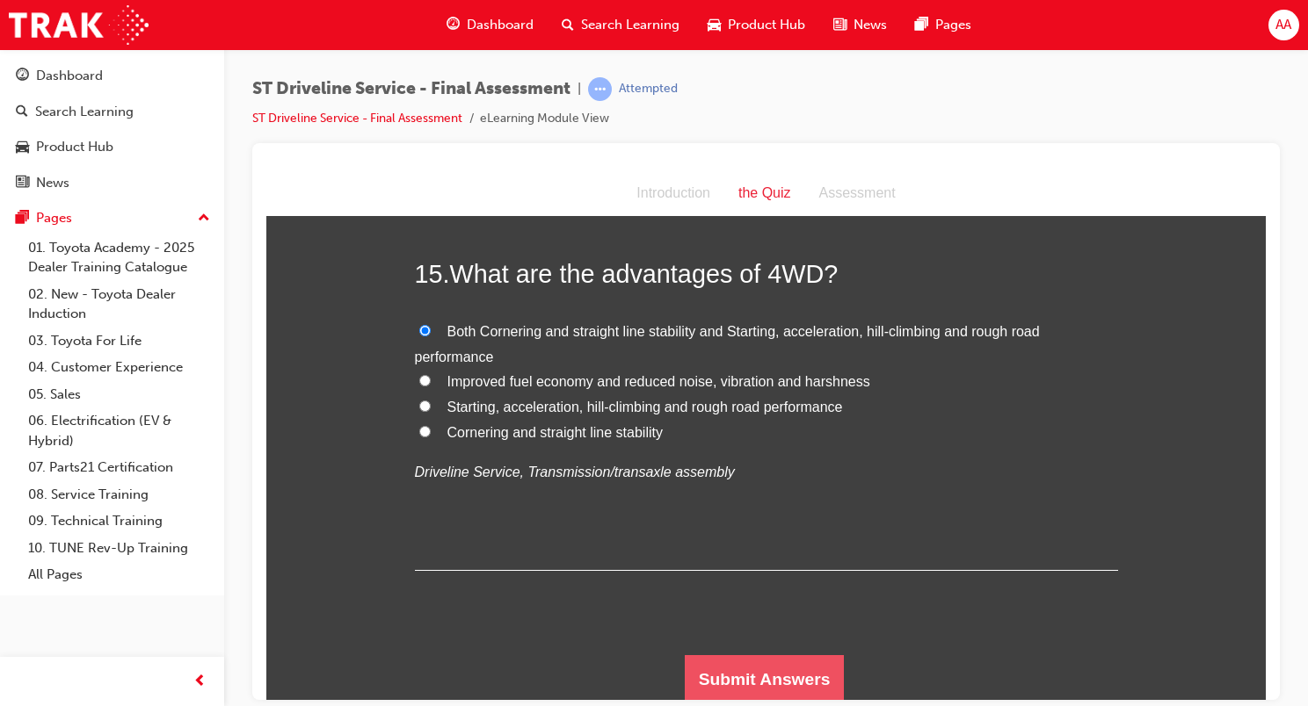
click at [762, 670] on button "Submit Answers" at bounding box center [765, 679] width 160 height 49
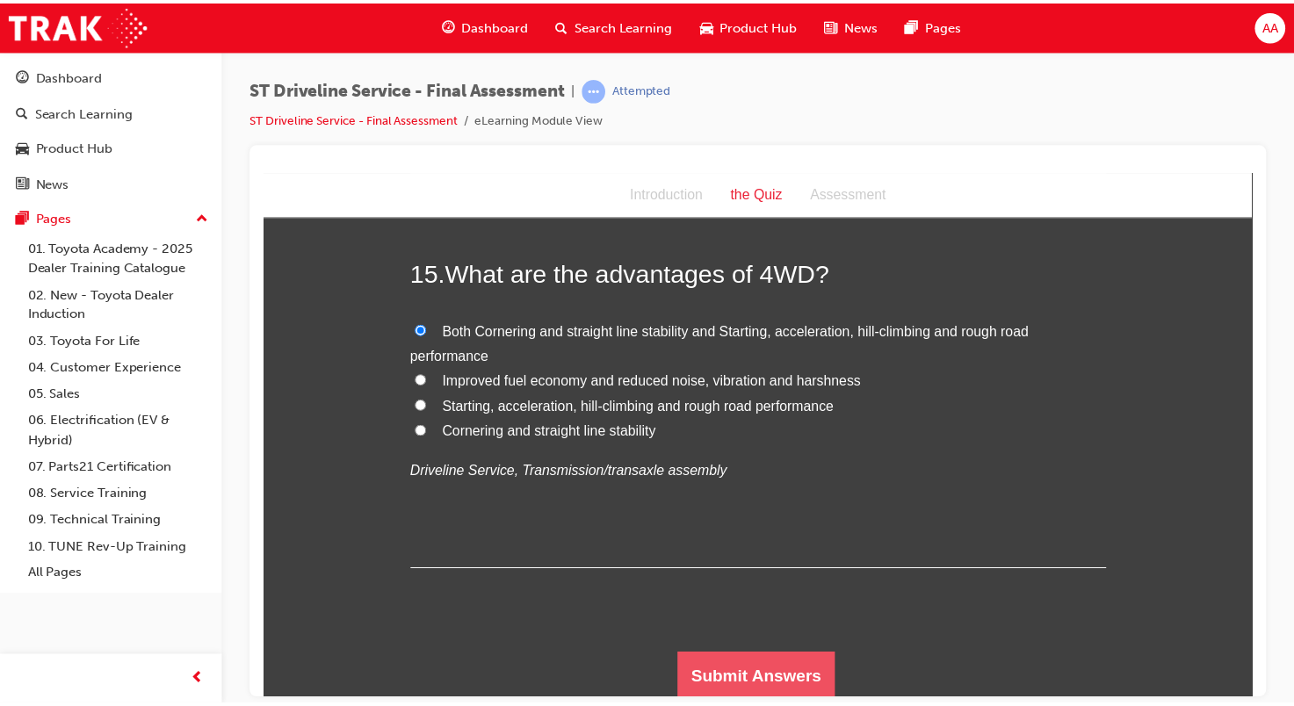
scroll to position [0, 0]
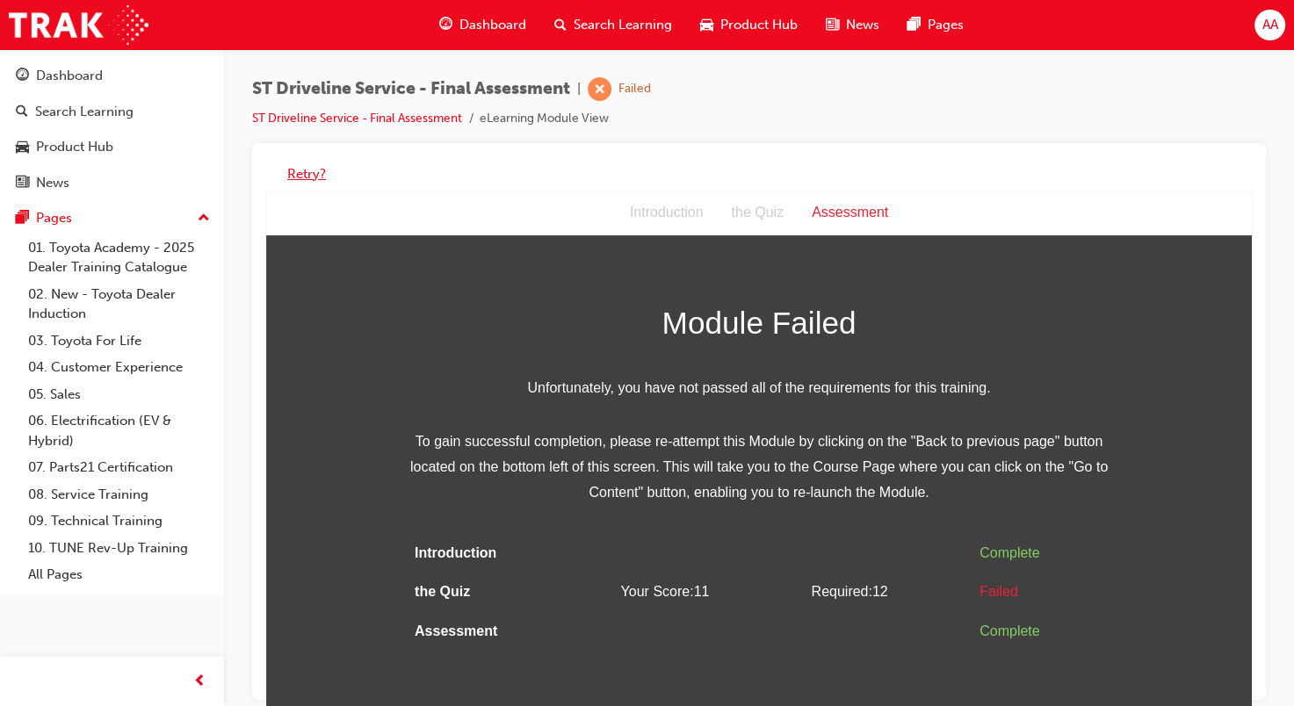
click at [303, 168] on button "Retry?" at bounding box center [306, 174] width 39 height 20
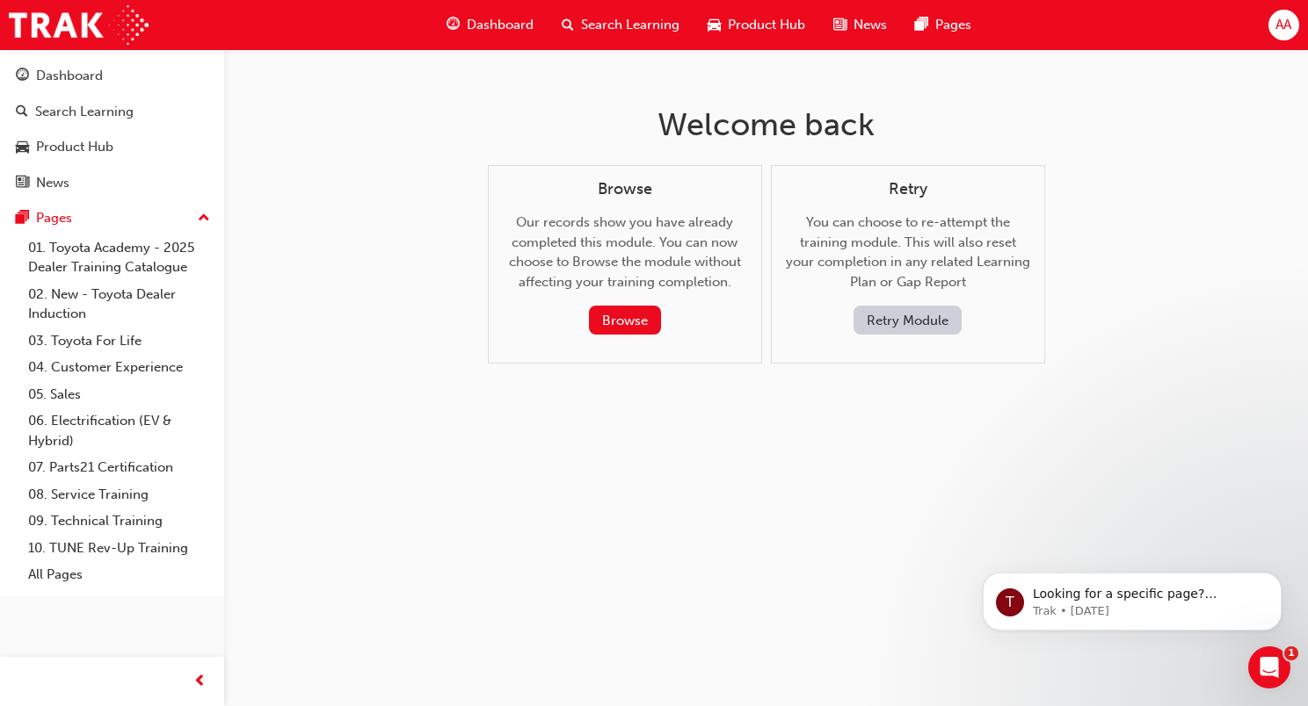
click at [930, 321] on button "Retry Module" at bounding box center [907, 320] width 108 height 29
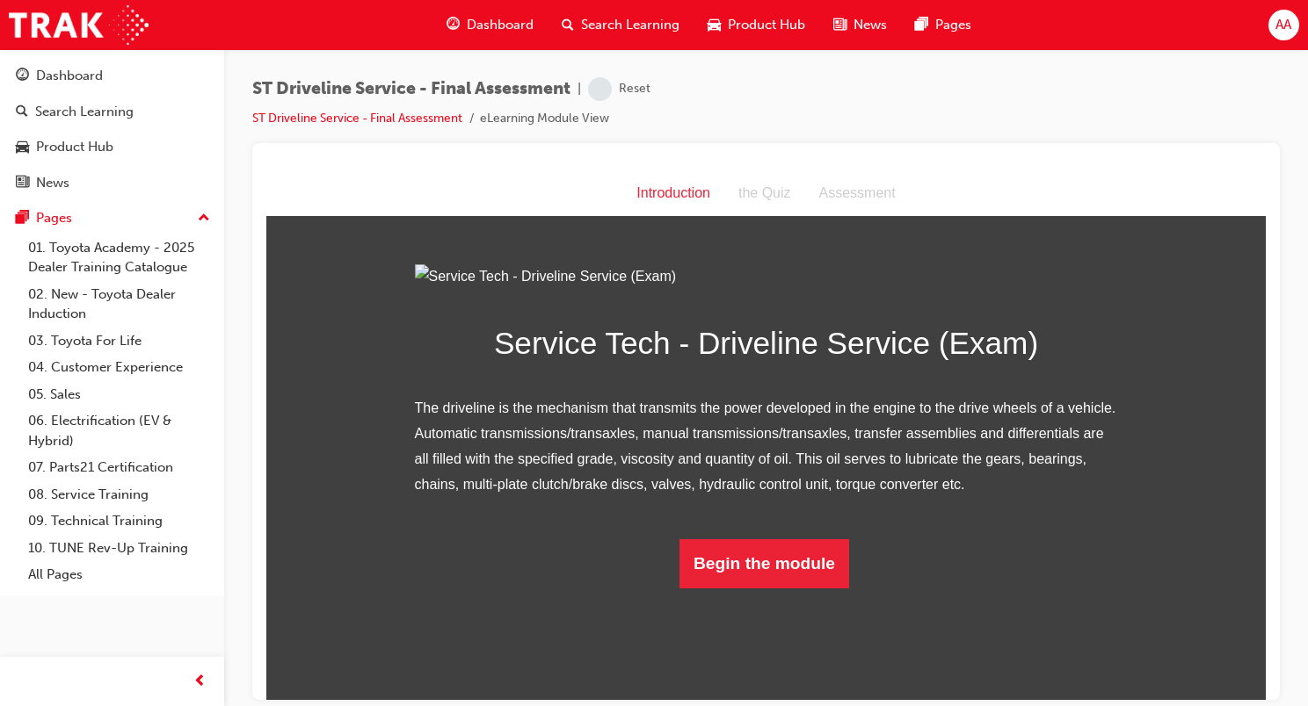
scroll to position [82, 0]
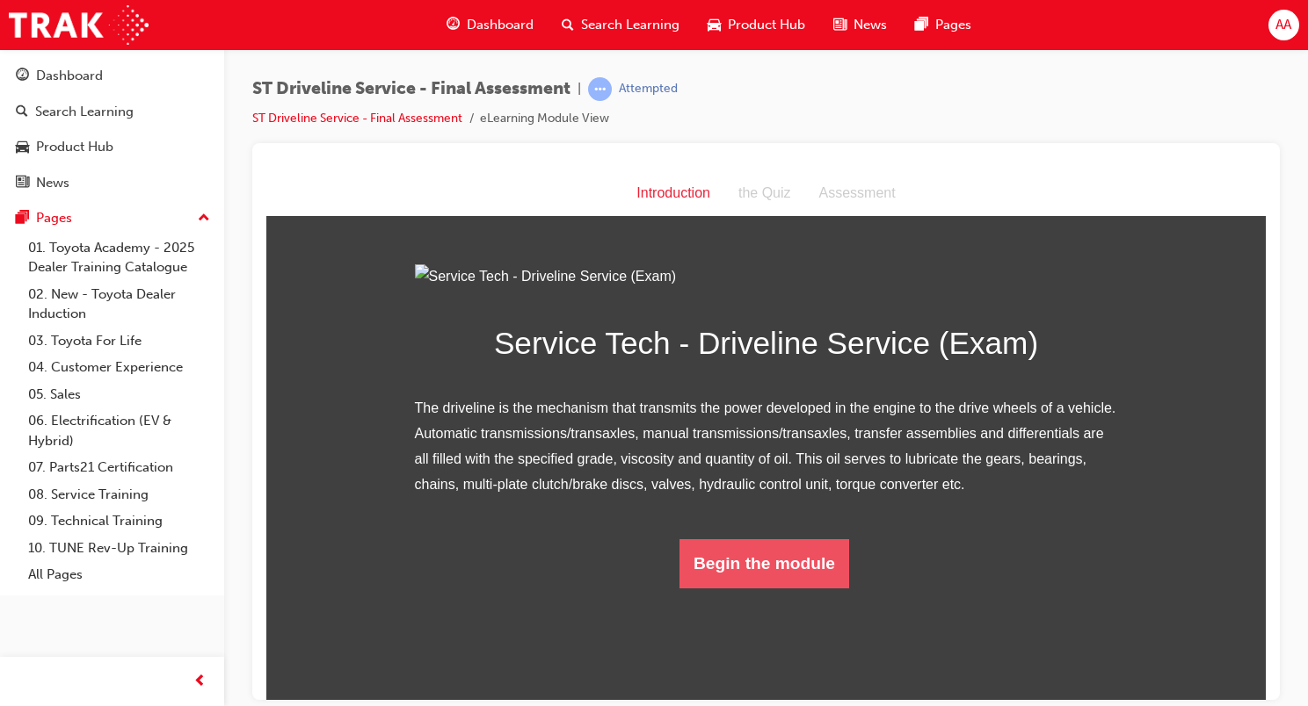
click at [763, 588] on button "Begin the module" at bounding box center [764, 563] width 170 height 49
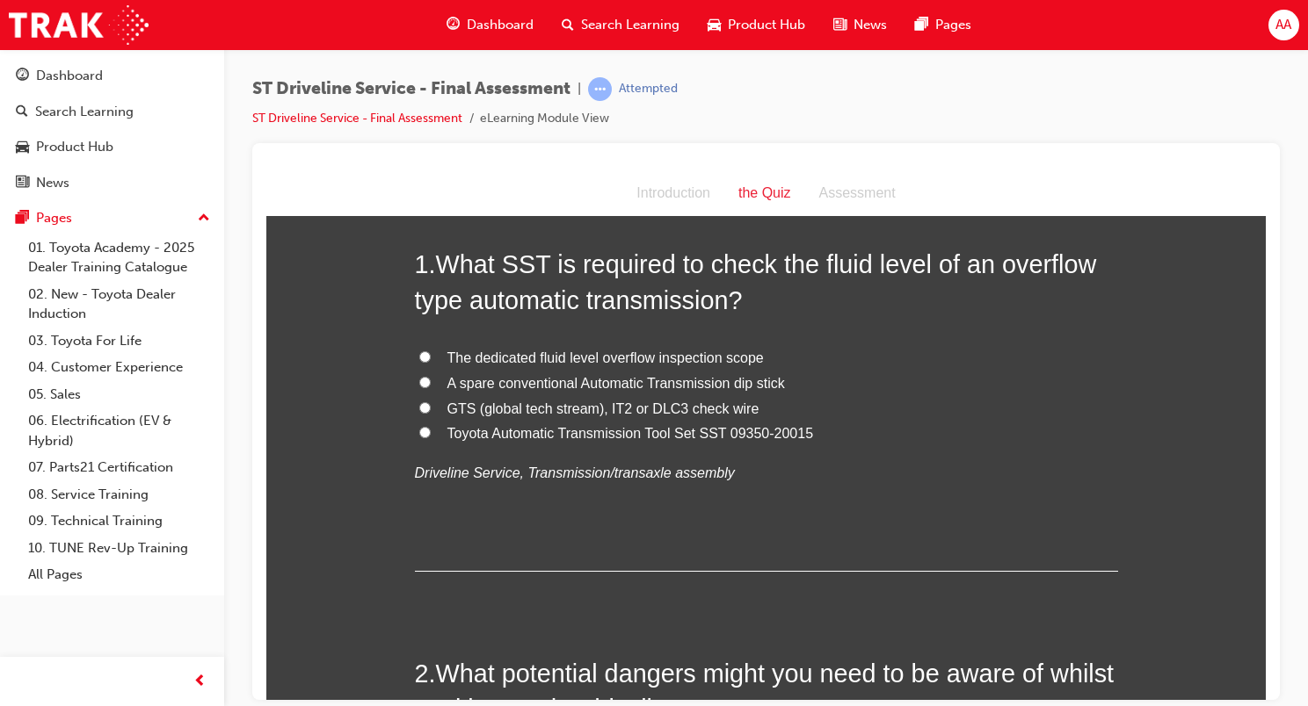
scroll to position [0, 0]
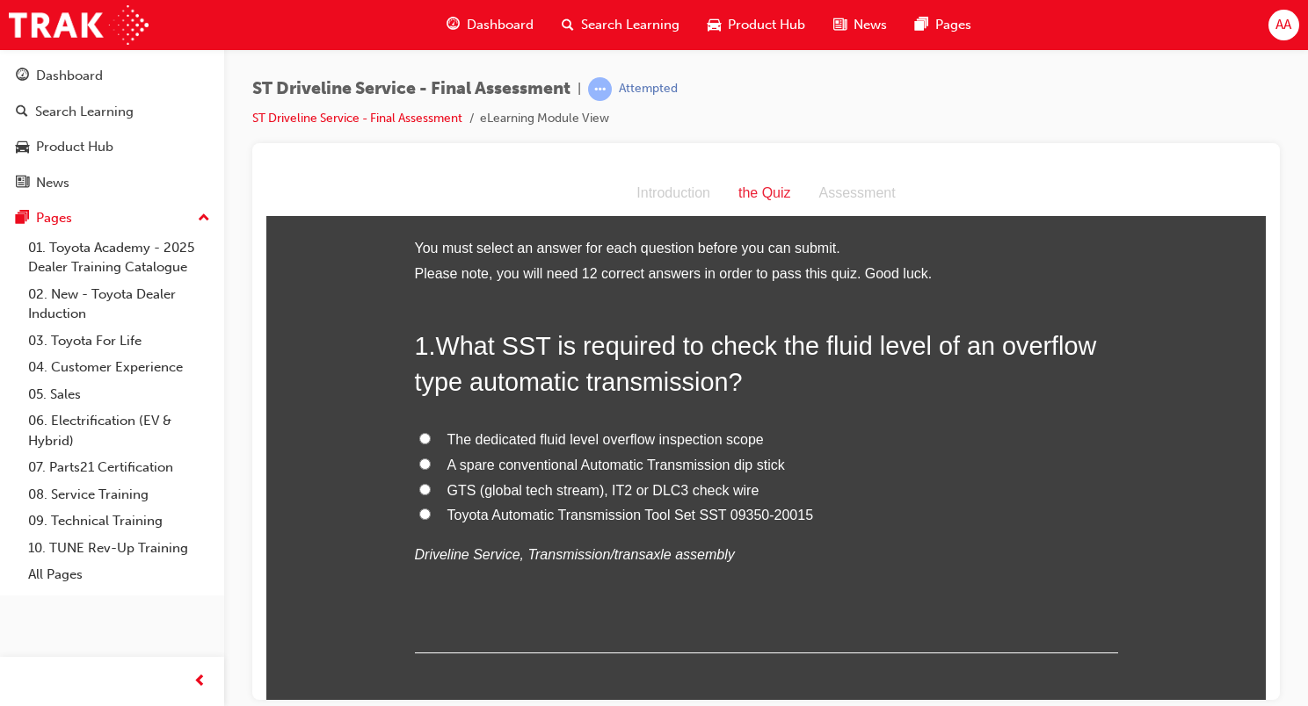
click at [506, 514] on span "Toyota Automatic Transmission Tool Set SST 09350-20015" at bounding box center [630, 514] width 366 height 15
click at [431, 514] on input "Toyota Automatic Transmission Tool Set SST 09350-20015" at bounding box center [424, 513] width 11 height 11
radio input "true"
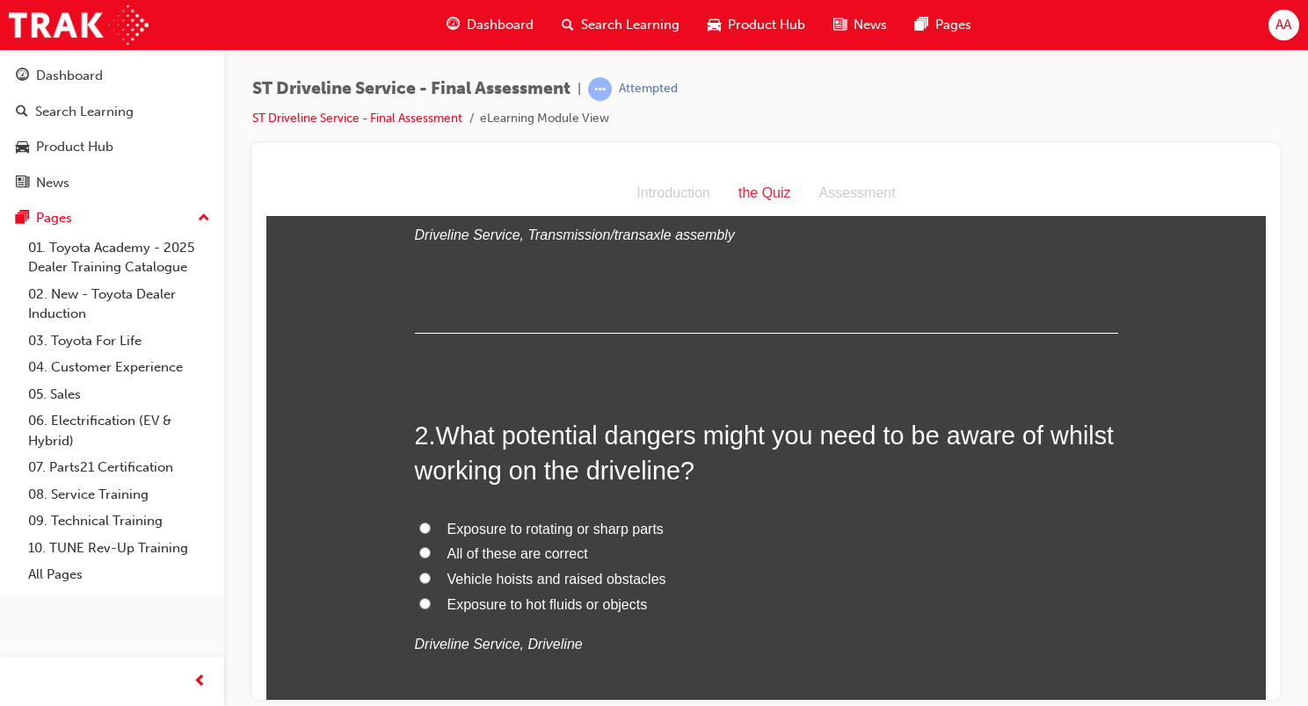
scroll to position [351, 0]
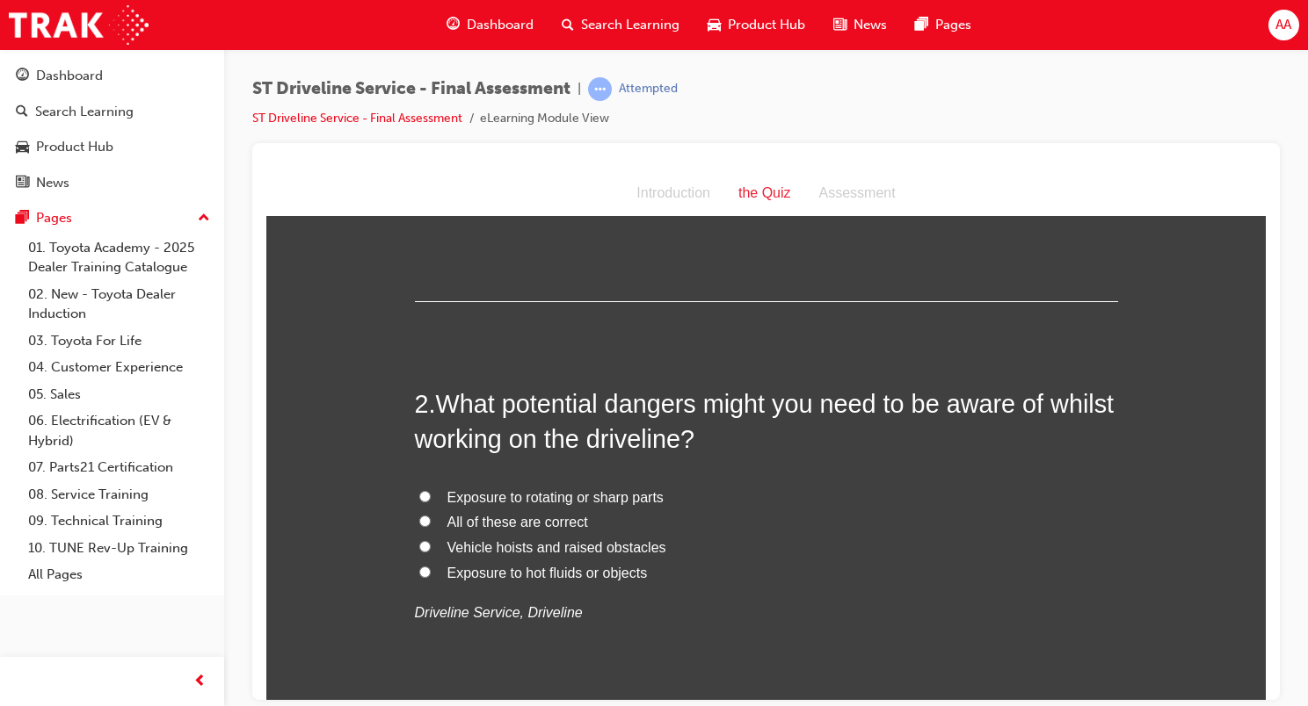
click at [505, 527] on span "All of these are correct" at bounding box center [517, 521] width 141 height 15
click at [431, 526] on input "All of these are correct" at bounding box center [424, 520] width 11 height 11
radio input "true"
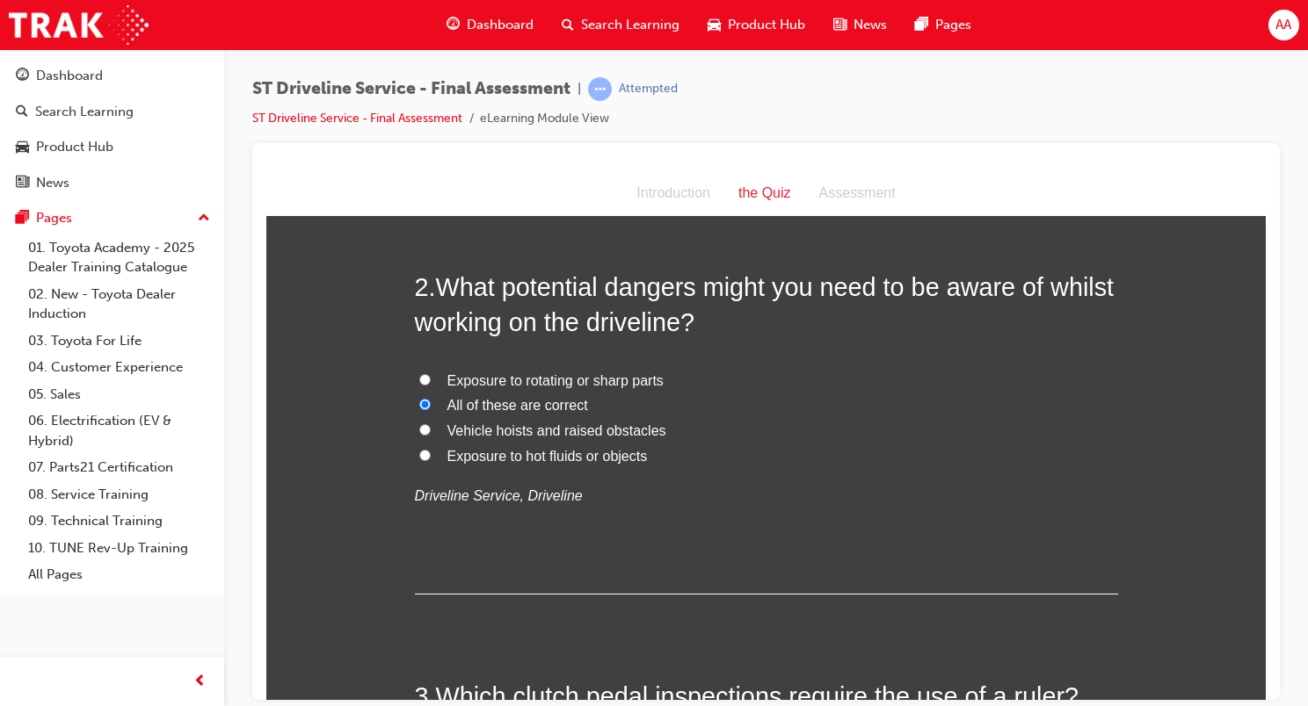
scroll to position [703, 0]
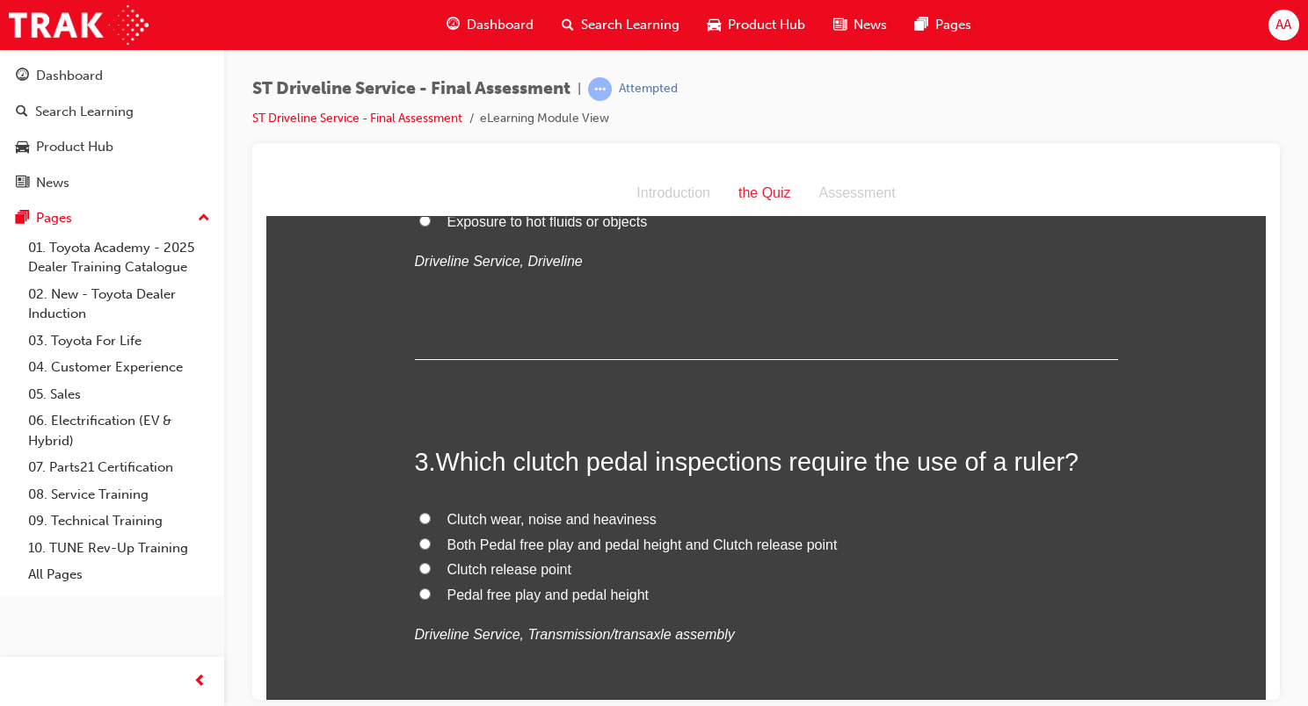
click at [588, 547] on span "Both Pedal free play and pedal height and Clutch release point" at bounding box center [642, 544] width 390 height 15
click at [431, 547] on input "Both Pedal free play and pedal height and Clutch release point" at bounding box center [424, 543] width 11 height 11
radio input "true"
click at [605, 591] on span "Pedal free play and pedal height" at bounding box center [548, 594] width 202 height 15
click at [431, 591] on input "Pedal free play and pedal height" at bounding box center [424, 593] width 11 height 11
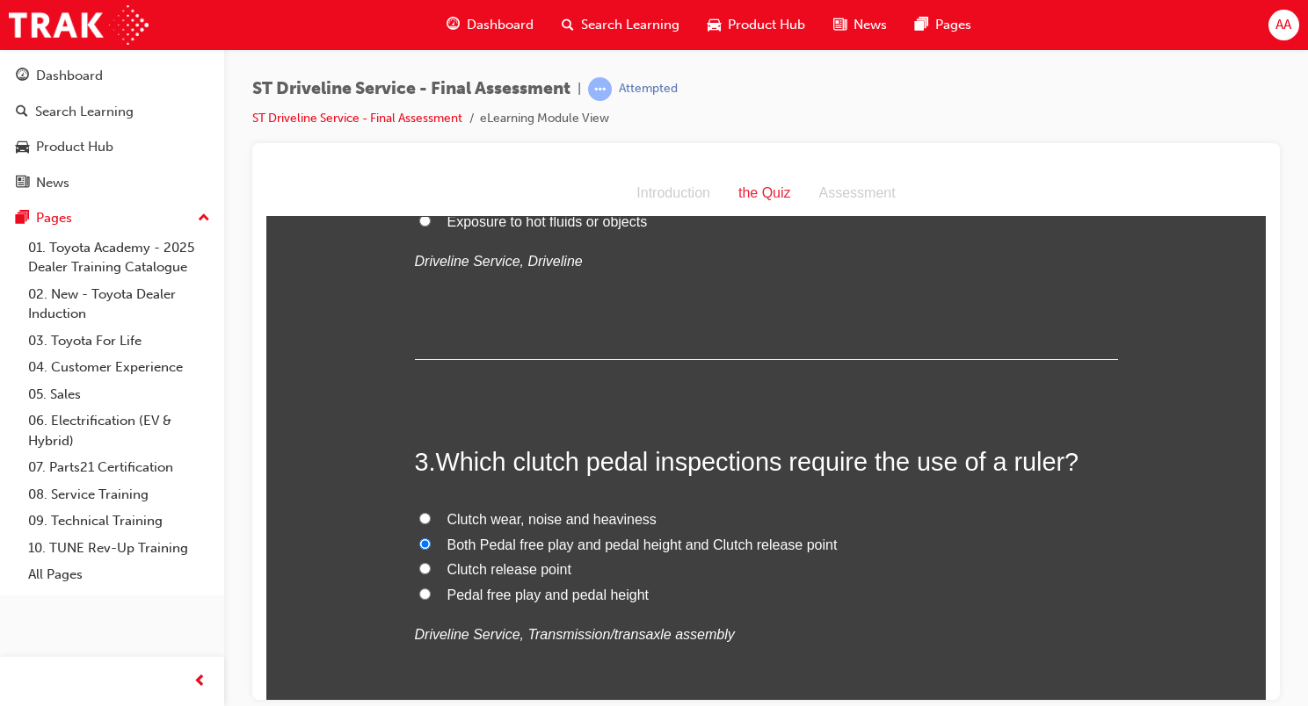
radio input "true"
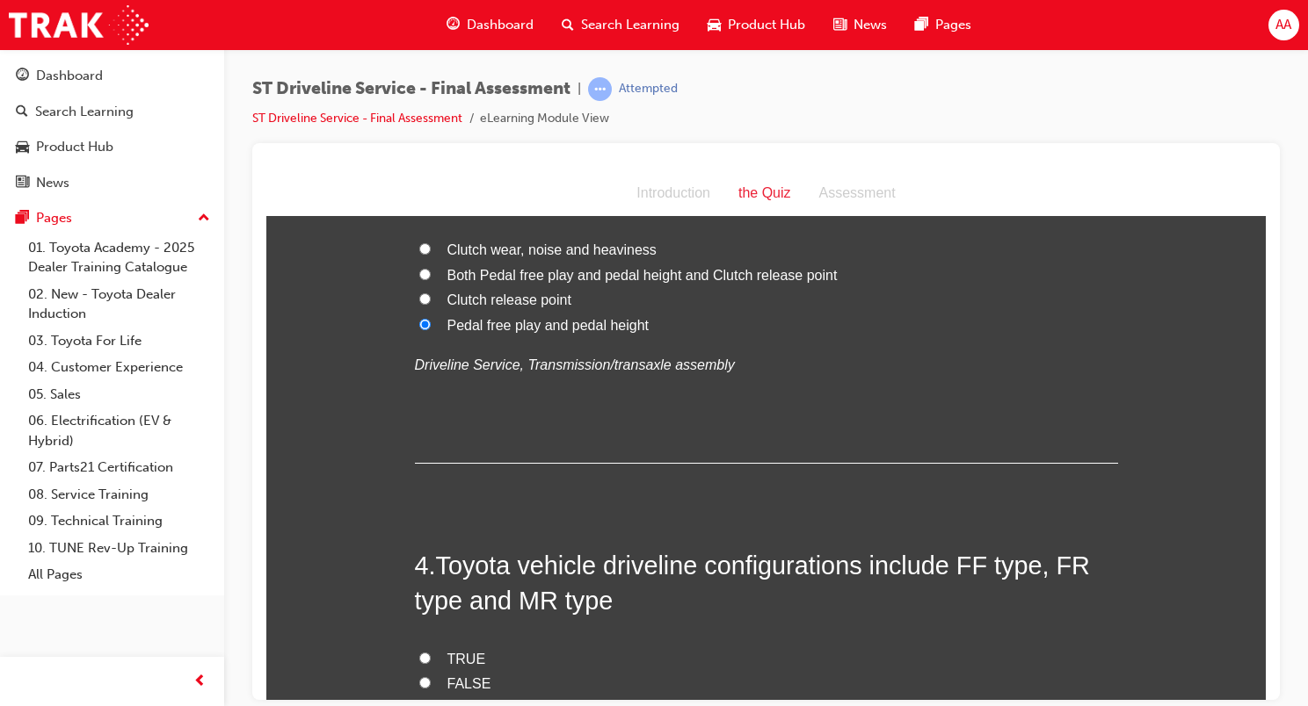
scroll to position [1054, 0]
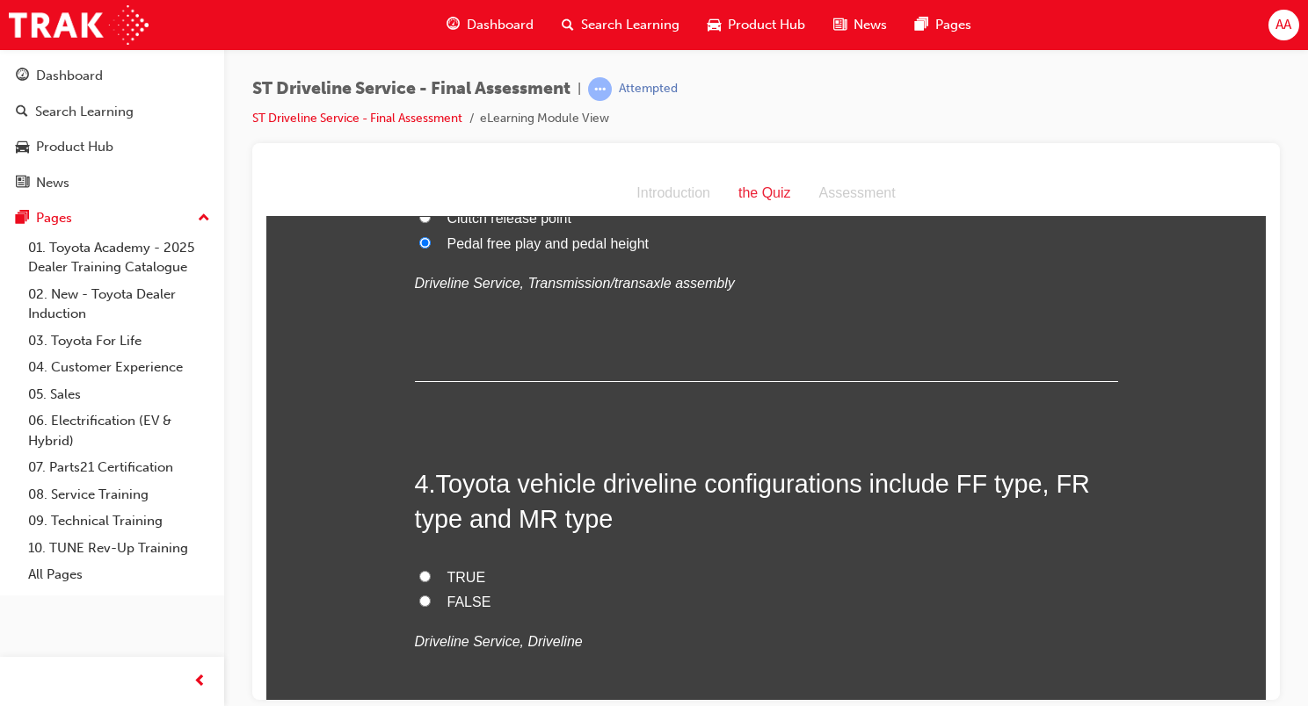
click at [464, 576] on span "TRUE" at bounding box center [466, 576] width 39 height 15
click at [431, 576] on input "TRUE" at bounding box center [424, 575] width 11 height 11
radio input "true"
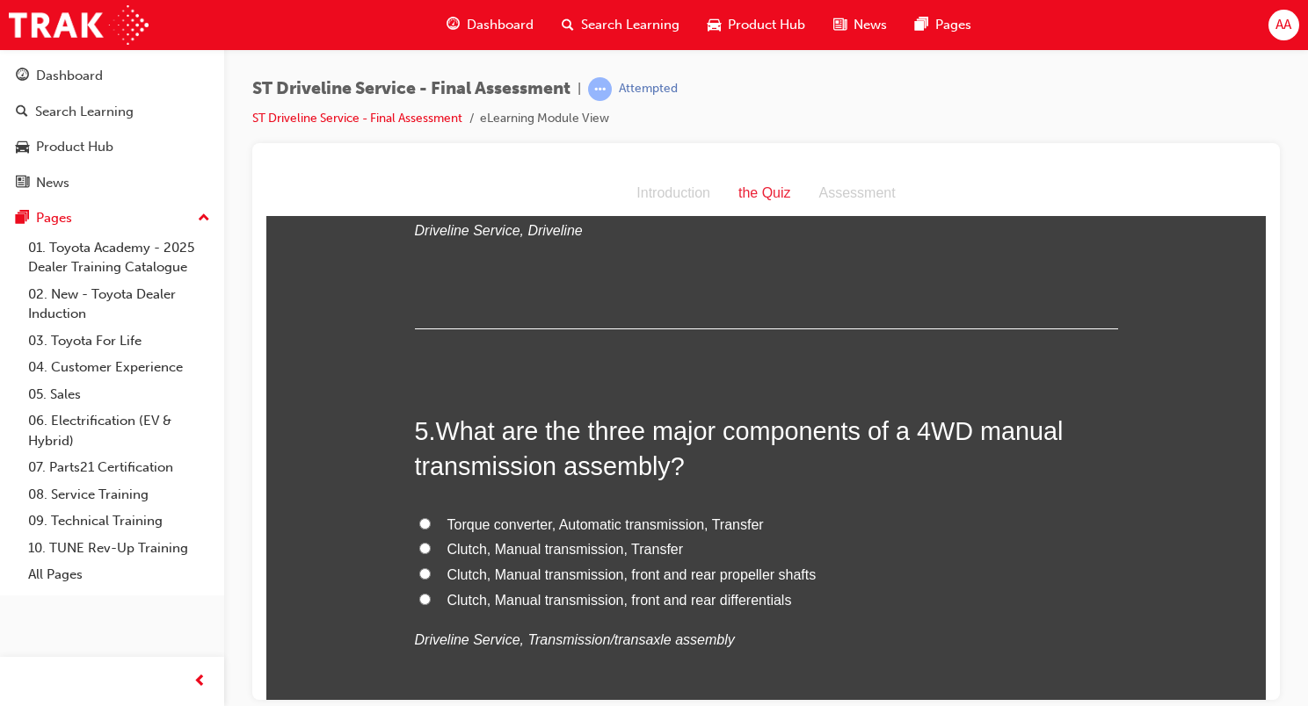
scroll to position [1494, 0]
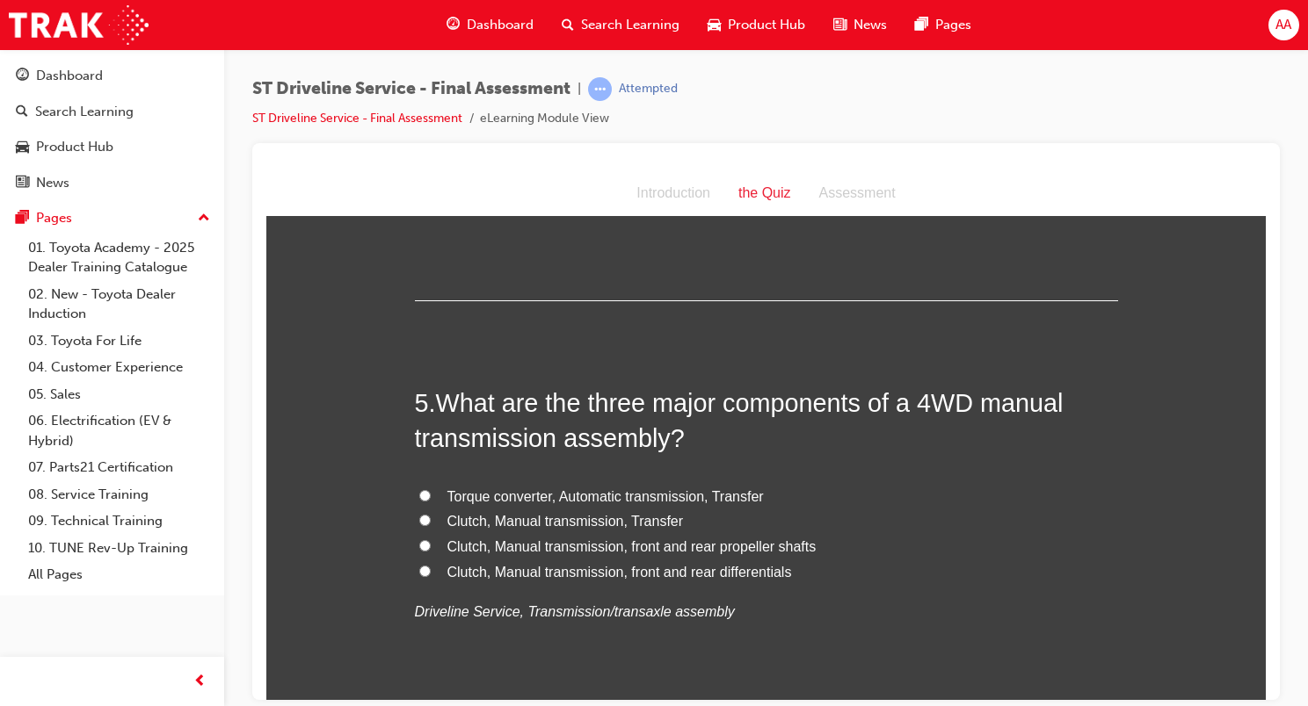
click at [550, 529] on label "Clutch, Manual transmission, Transfer" at bounding box center [766, 521] width 703 height 25
click at [431, 525] on input "Clutch, Manual transmission, Transfer" at bounding box center [424, 519] width 11 height 11
radio input "true"
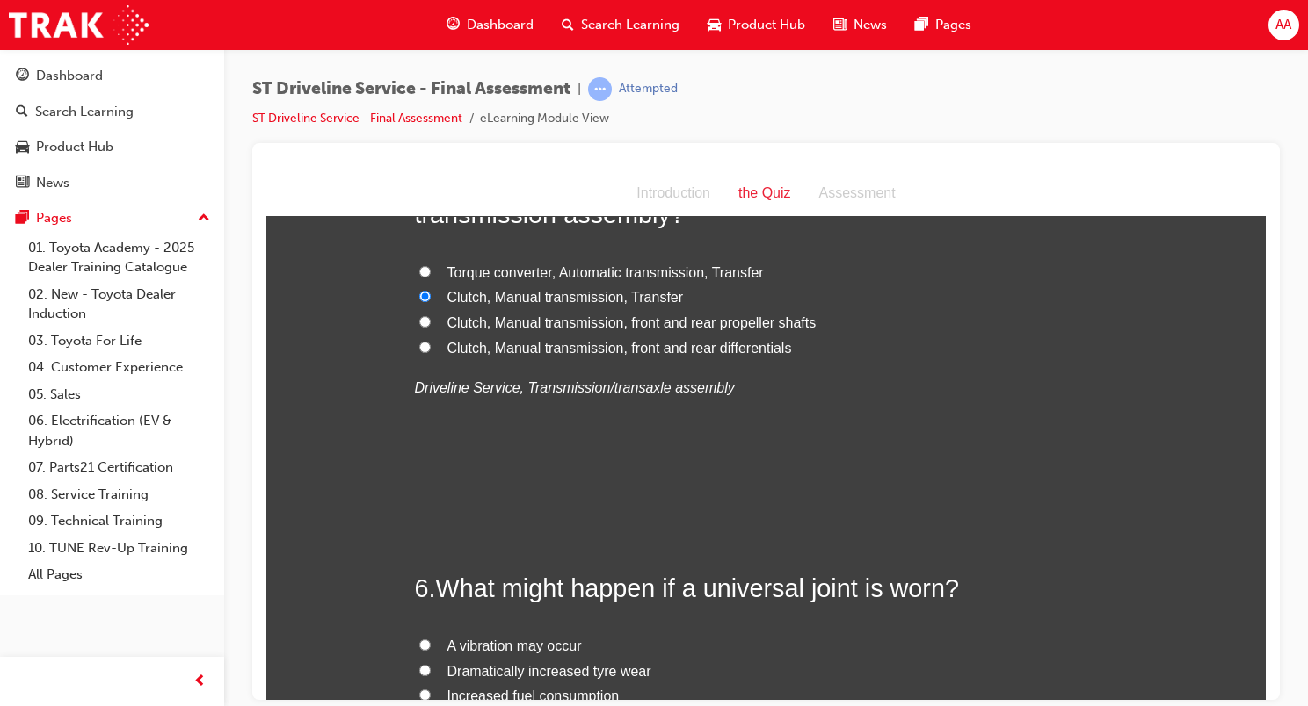
scroll to position [1845, 0]
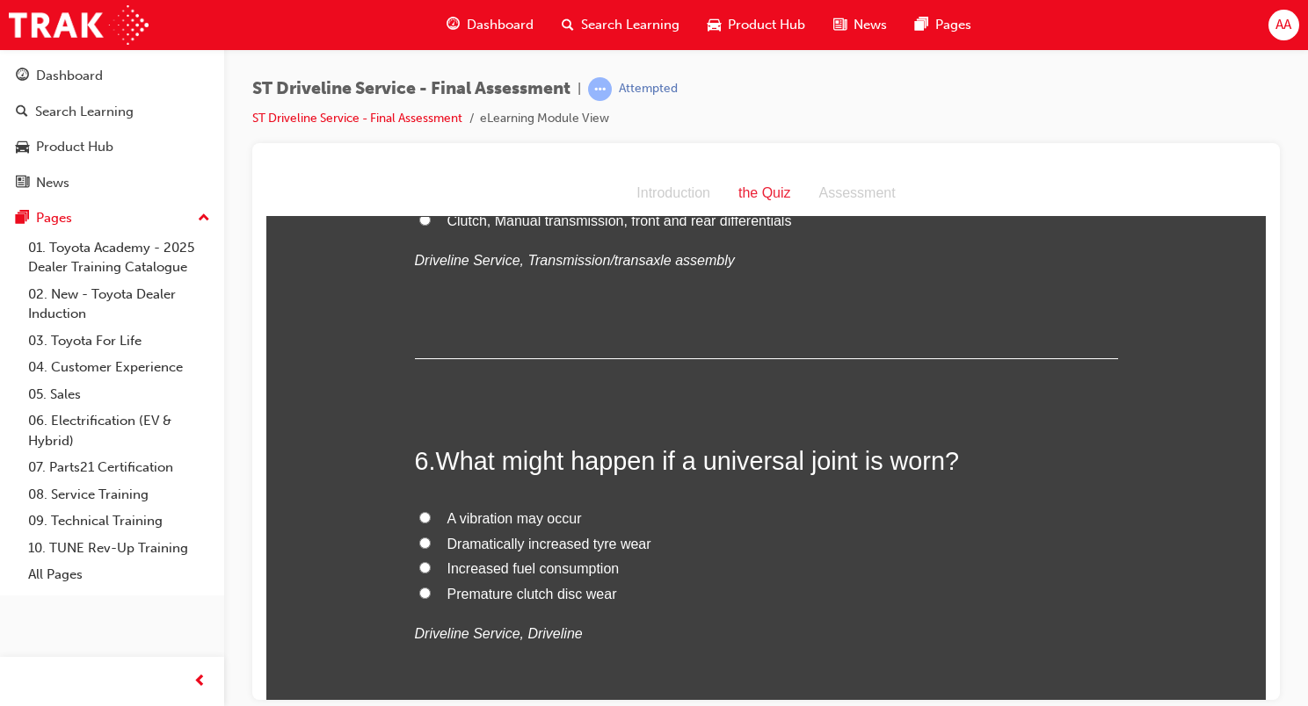
click at [554, 520] on span "A vibration may occur" at bounding box center [514, 518] width 134 height 15
click at [431, 520] on input "A vibration may occur" at bounding box center [424, 516] width 11 height 11
radio input "true"
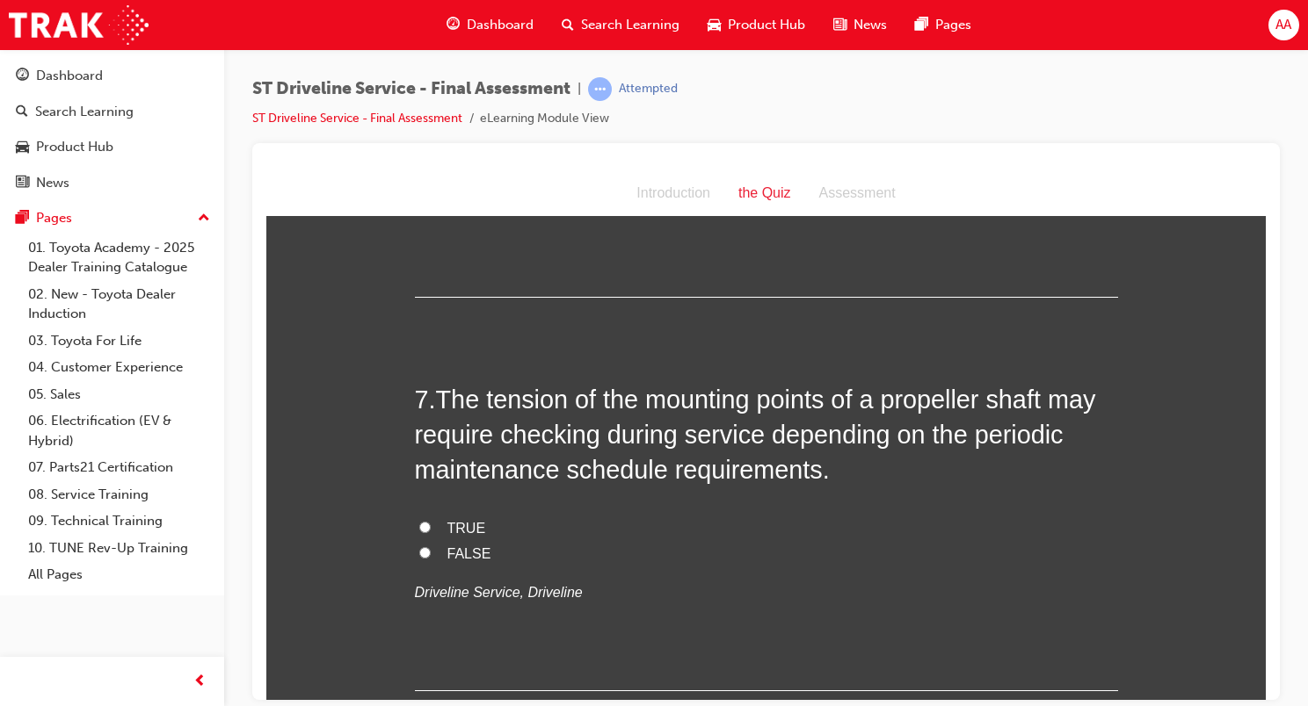
scroll to position [2373, 0]
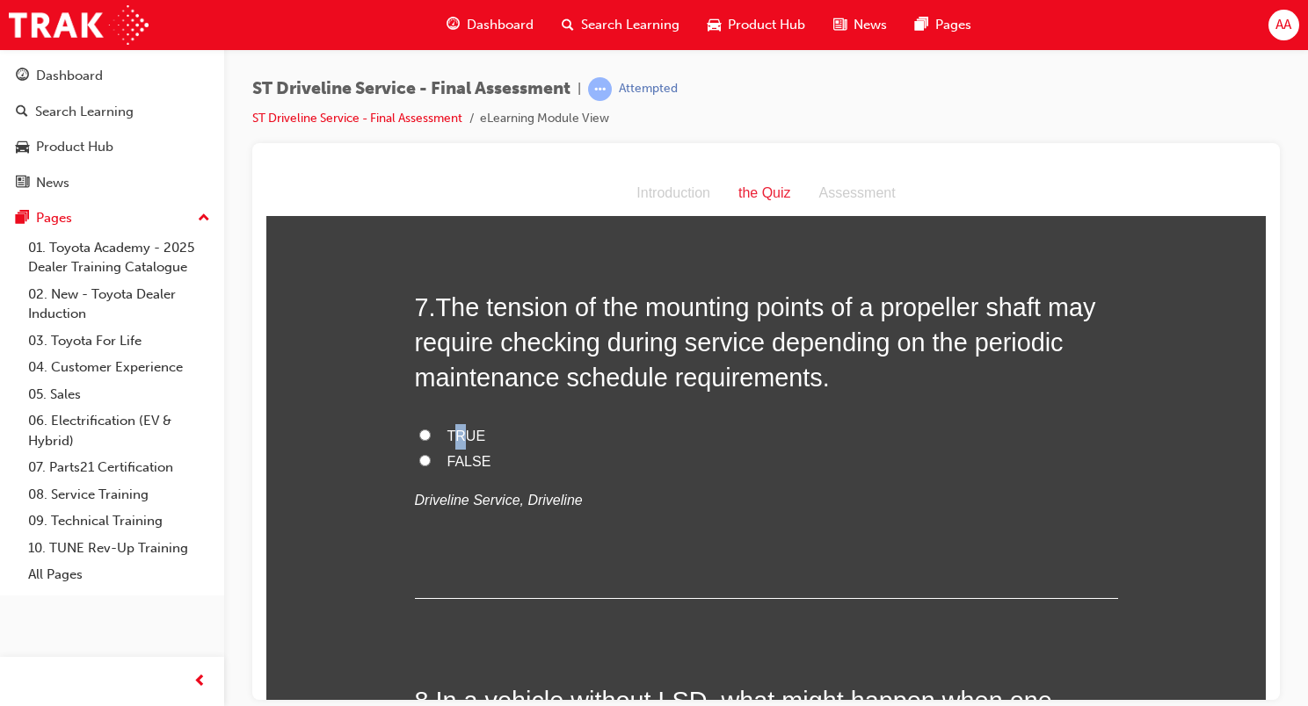
click at [453, 429] on span "TRUE" at bounding box center [466, 435] width 39 height 15
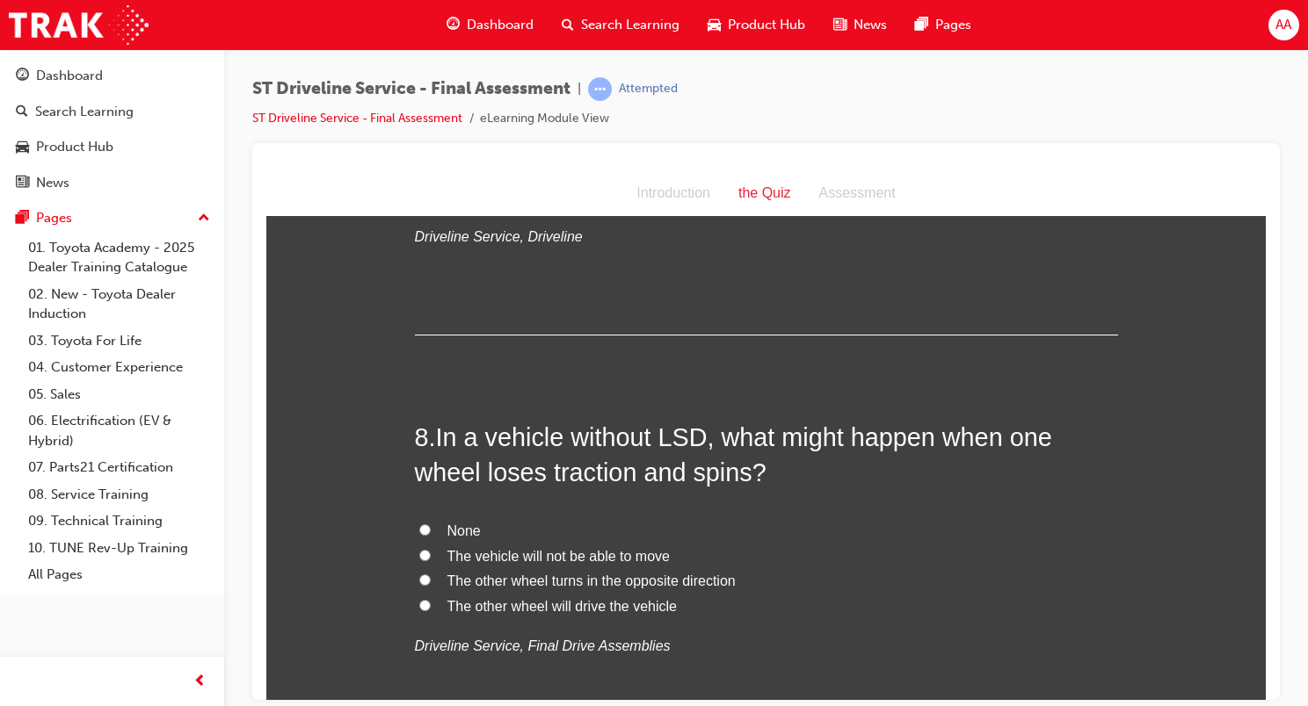
scroll to position [2460, 0]
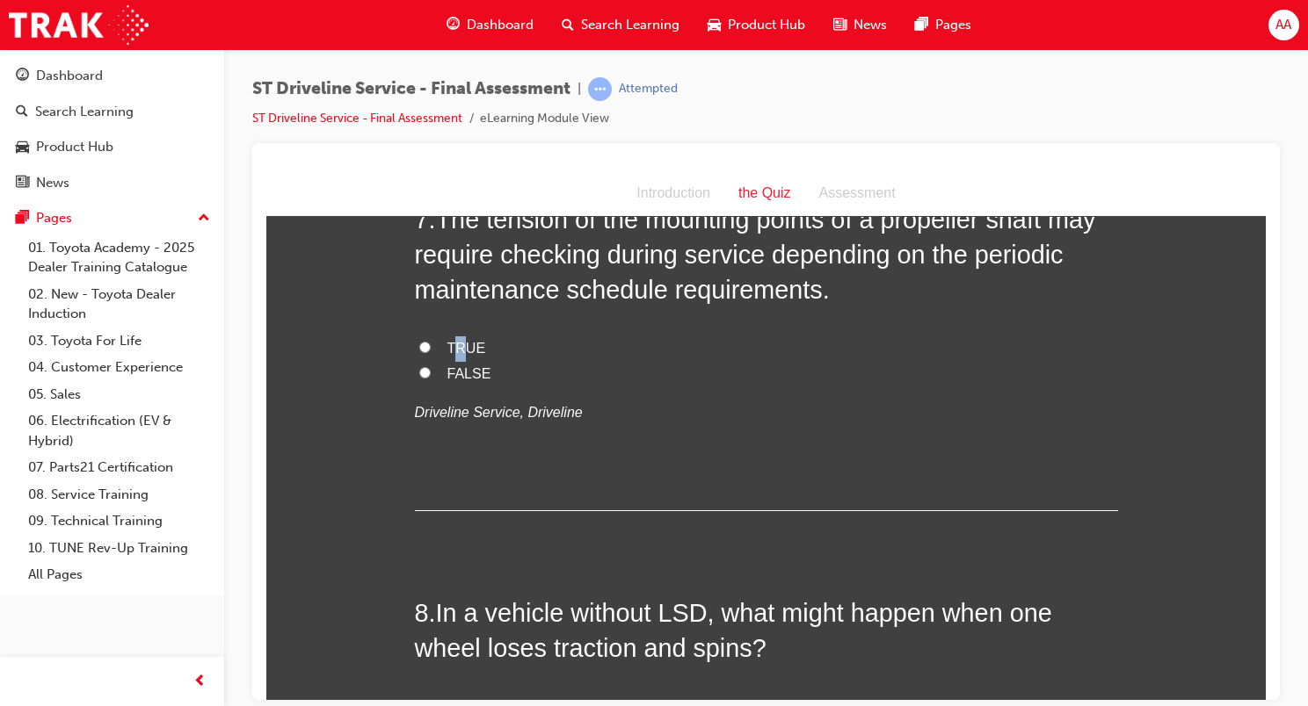
click at [421, 344] on input "TRUE" at bounding box center [424, 346] width 11 height 11
radio input "true"
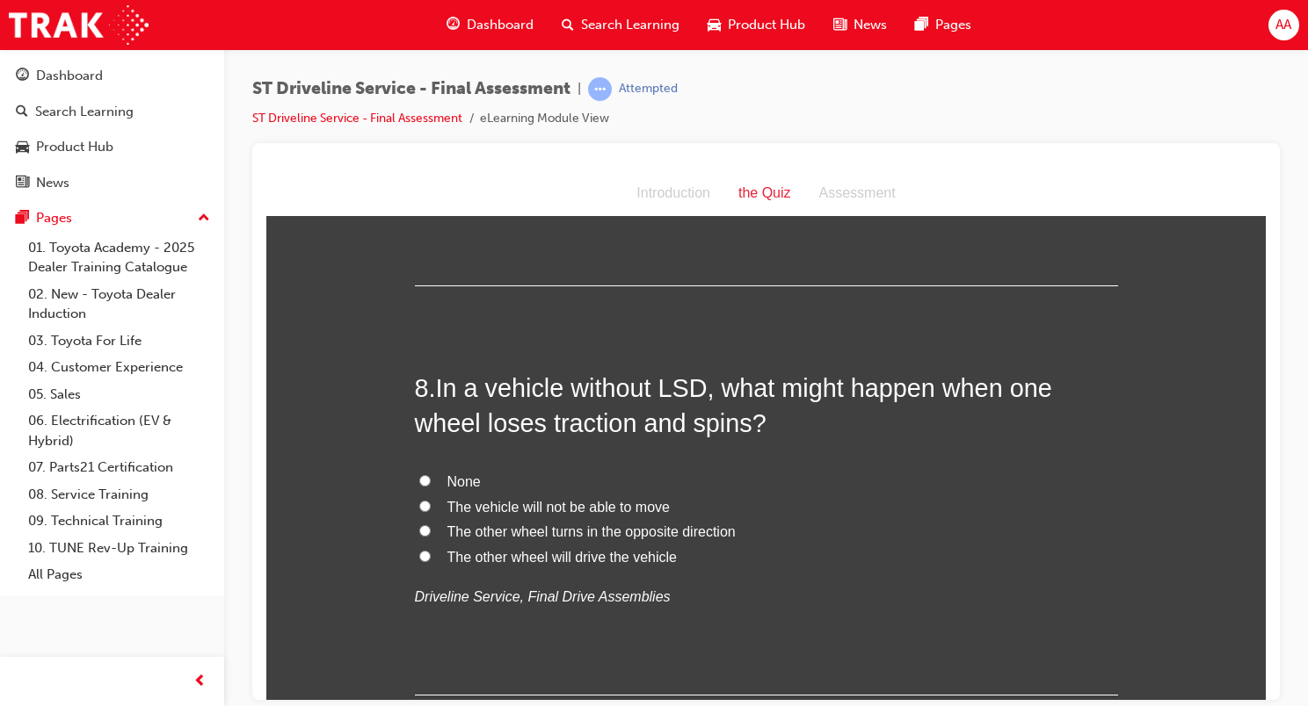
scroll to position [2724, 0]
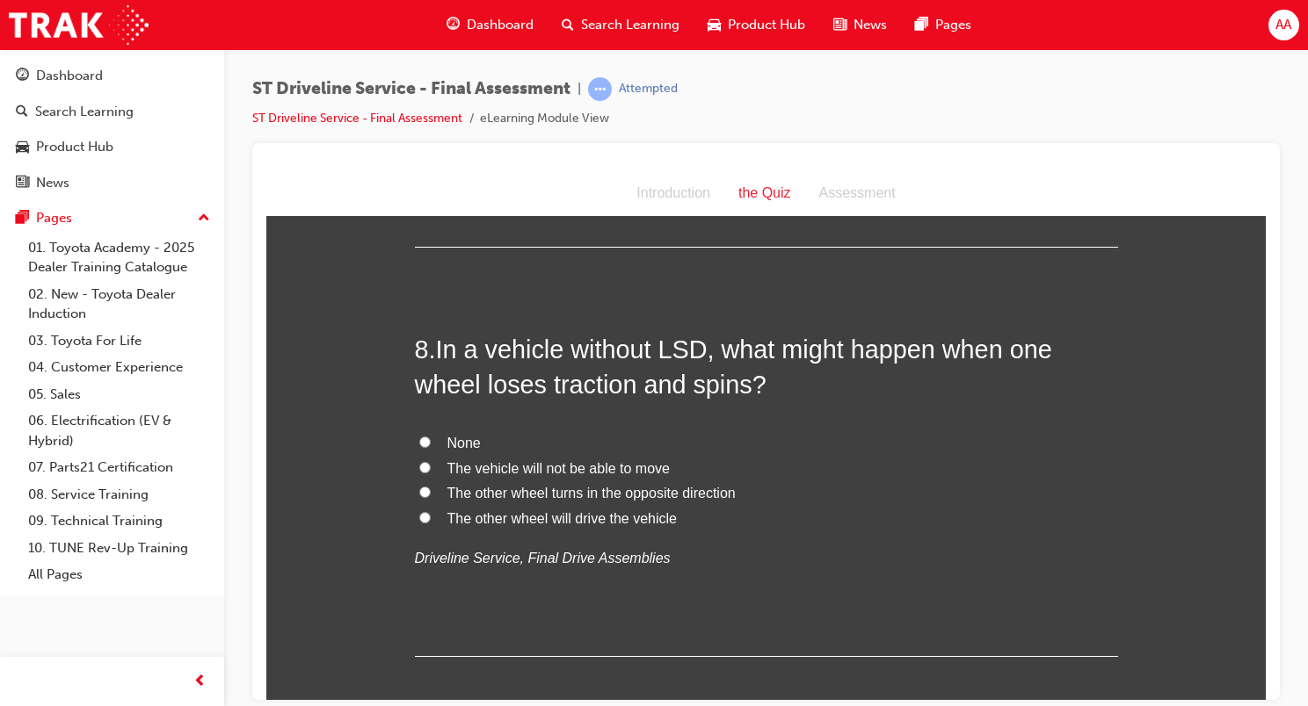
click at [577, 464] on span "The vehicle will not be able to move" at bounding box center [558, 467] width 222 height 15
click at [431, 464] on input "The vehicle will not be able to move" at bounding box center [424, 466] width 11 height 11
radio input "true"
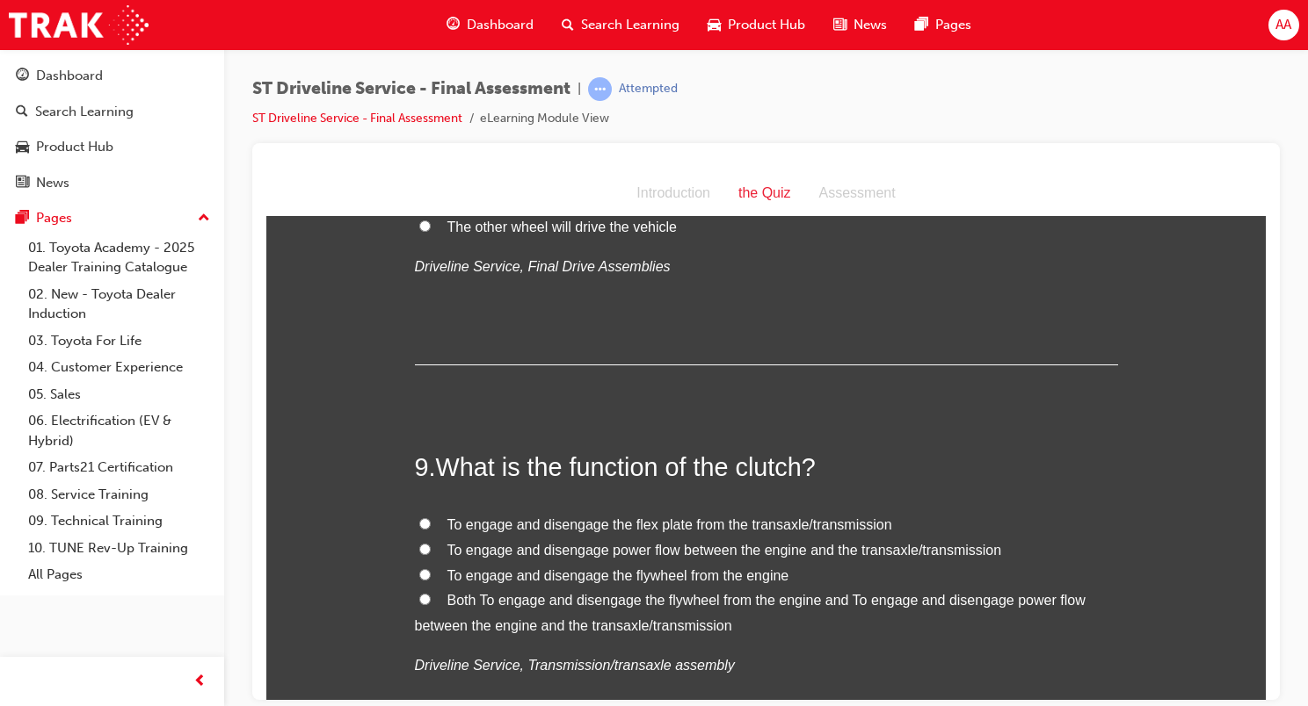
scroll to position [3076, 0]
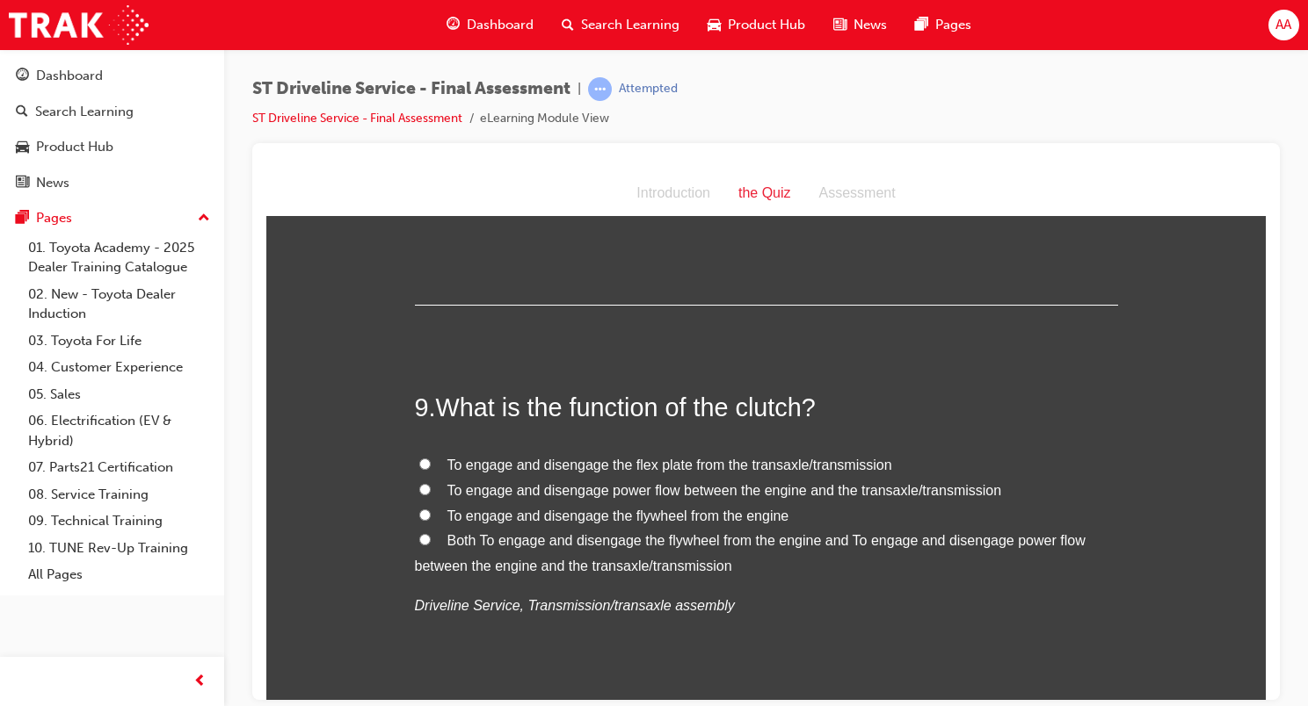
click at [601, 490] on span "To engage and disengage power flow between the engine and the transaxle/transmi…" at bounding box center [724, 489] width 554 height 15
click at [431, 490] on input "To engage and disengage power flow between the engine and the transaxle/transmi…" at bounding box center [424, 488] width 11 height 11
radio input "true"
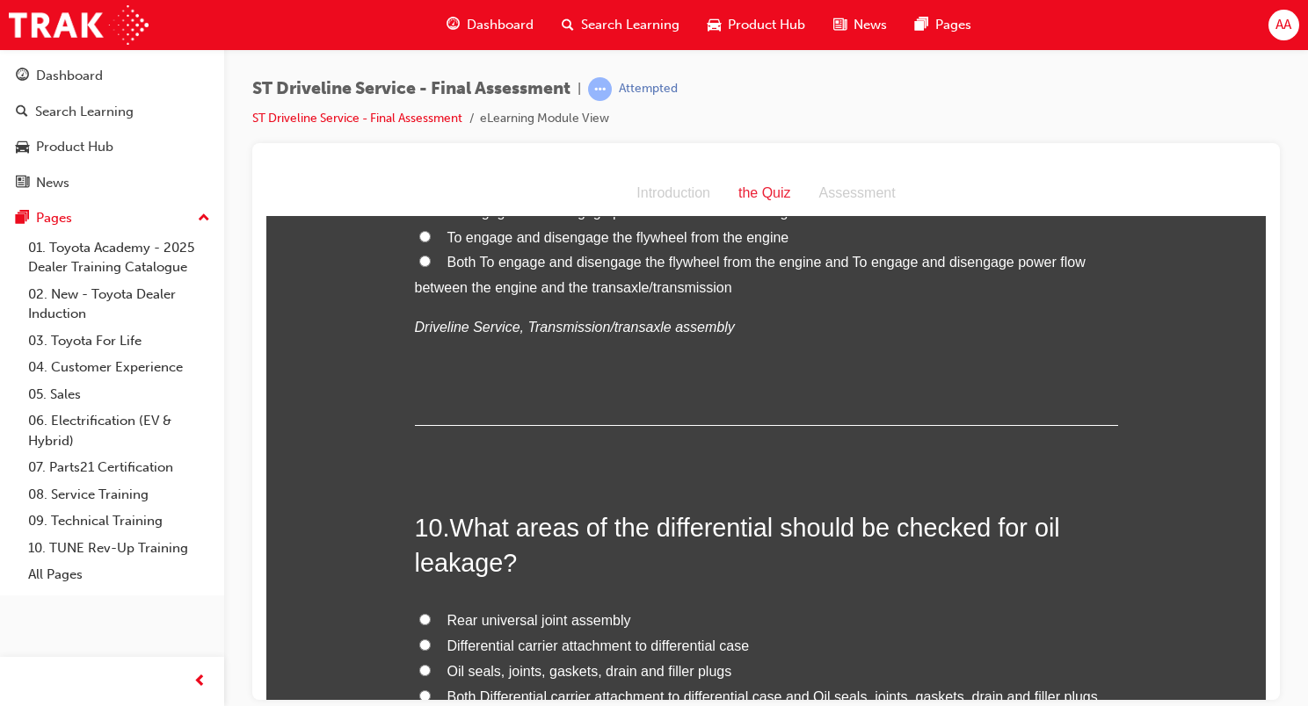
scroll to position [3427, 0]
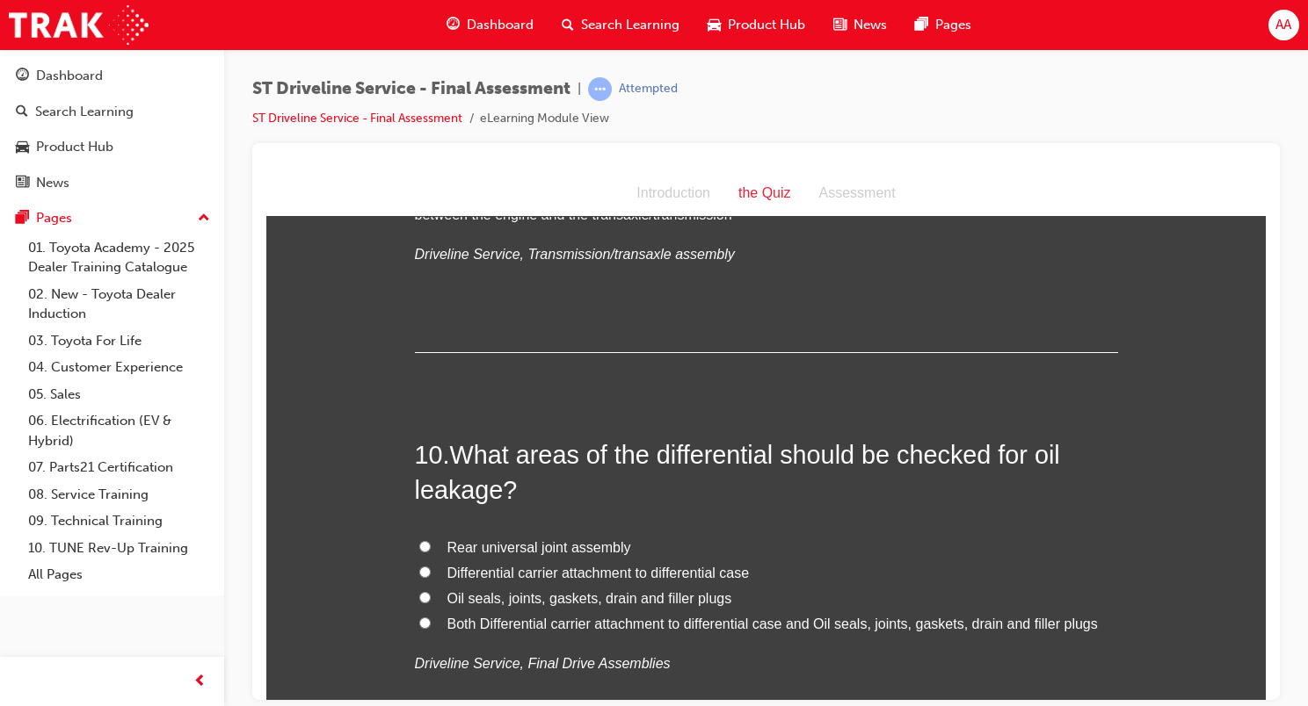
click at [494, 618] on span "Both Differential carrier attachment to differential case and Oil seals, joints…" at bounding box center [772, 623] width 650 height 15
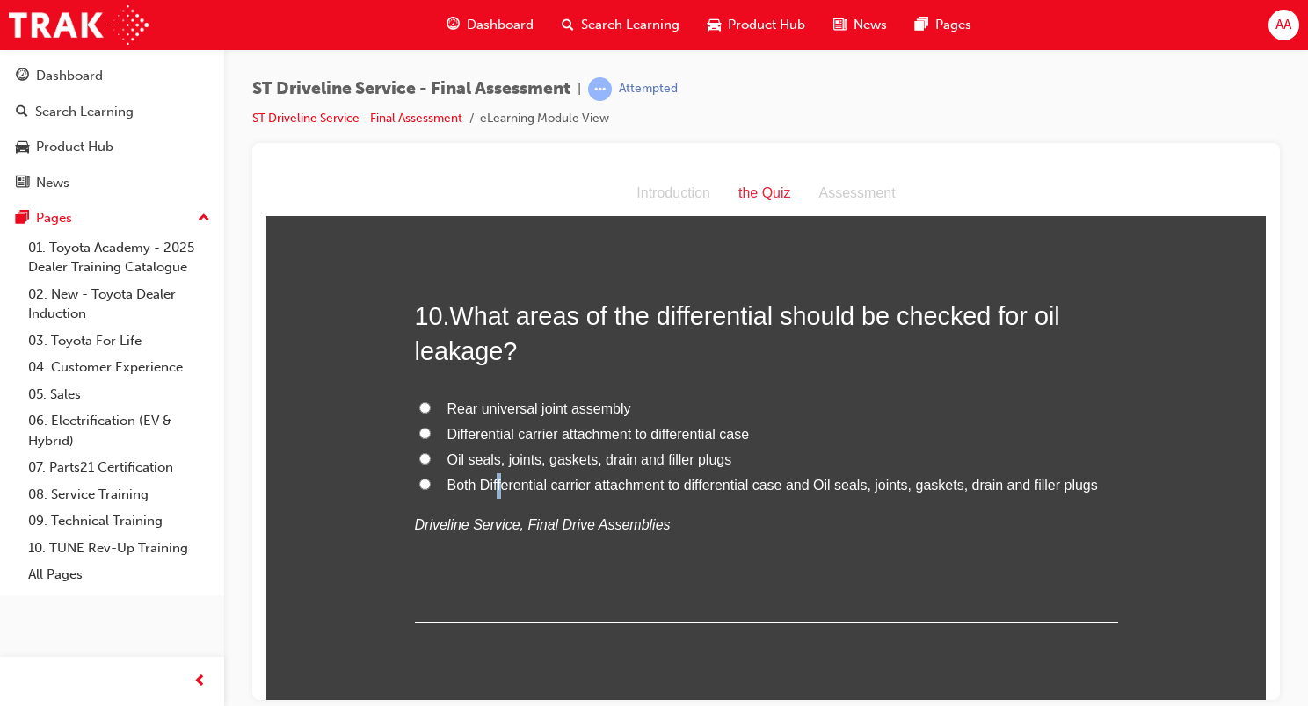
scroll to position [3779, 0]
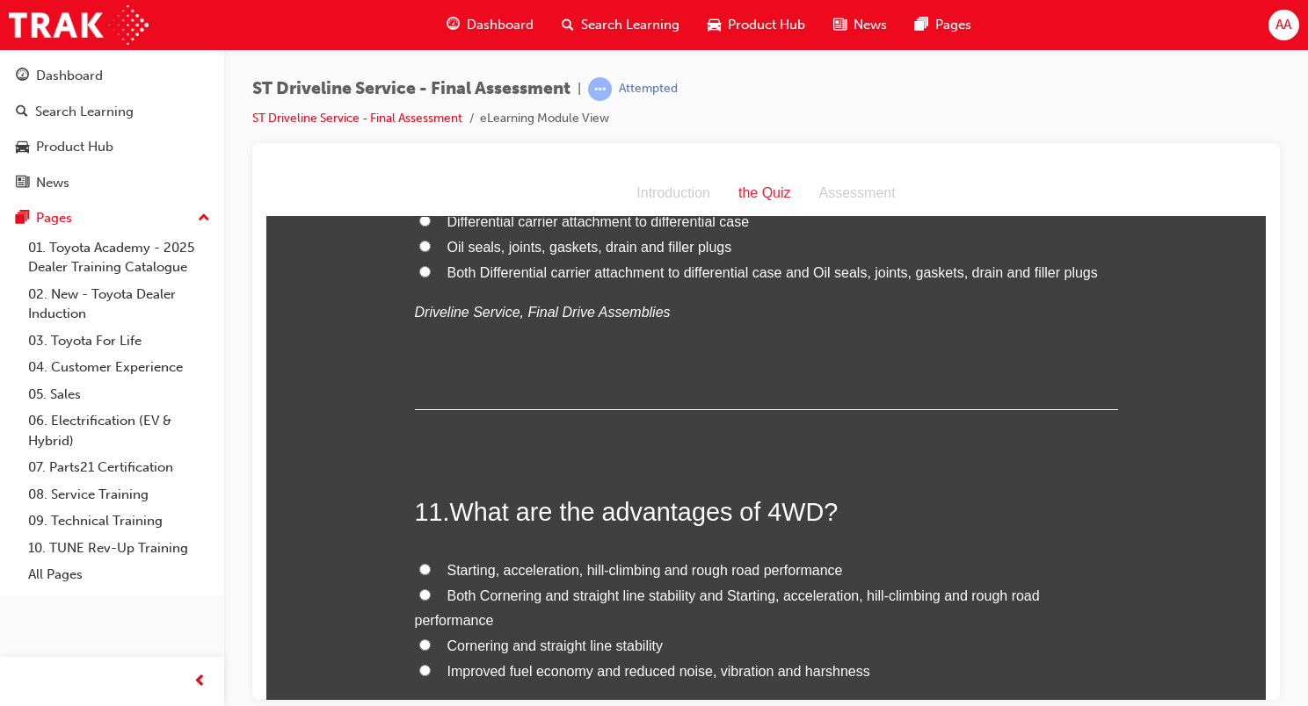
click at [447, 270] on span "Both Differential carrier attachment to differential case and Oil seals, joints…" at bounding box center [772, 271] width 650 height 15
click at [431, 270] on input "Both Differential carrier attachment to differential case and Oil seals, joints…" at bounding box center [424, 270] width 11 height 11
radio input "true"
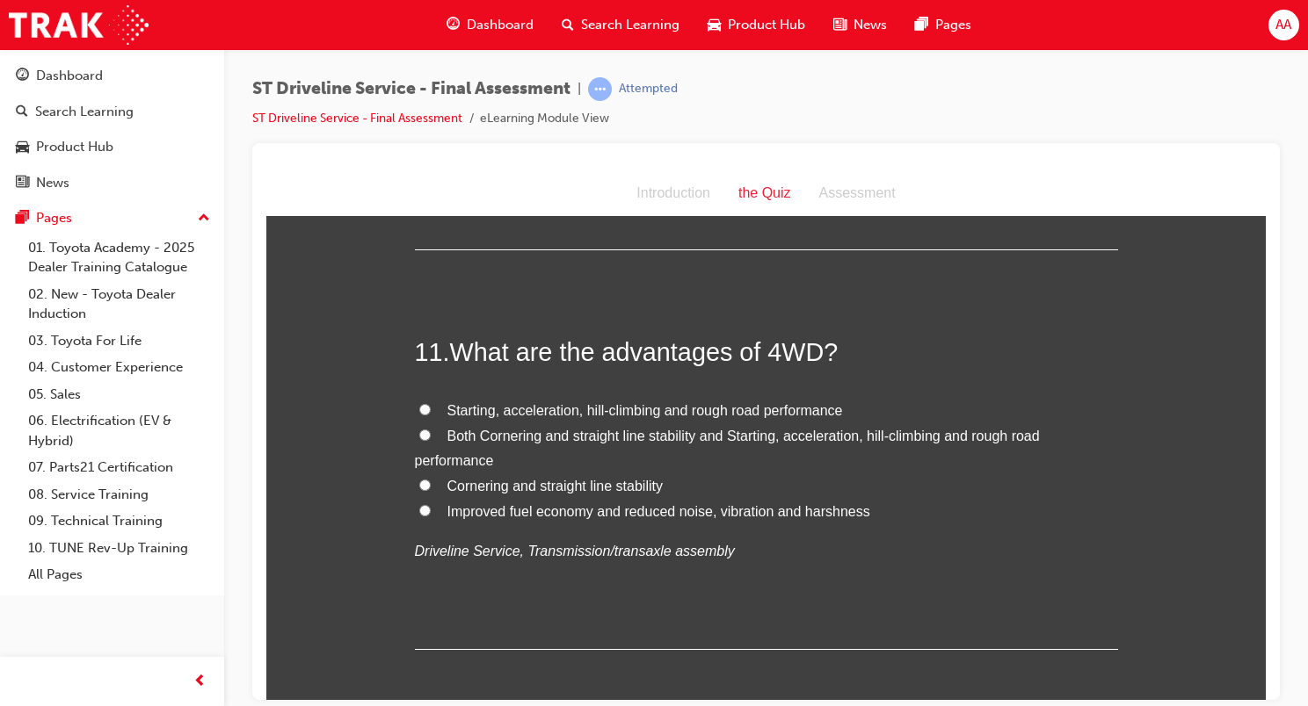
scroll to position [3954, 0]
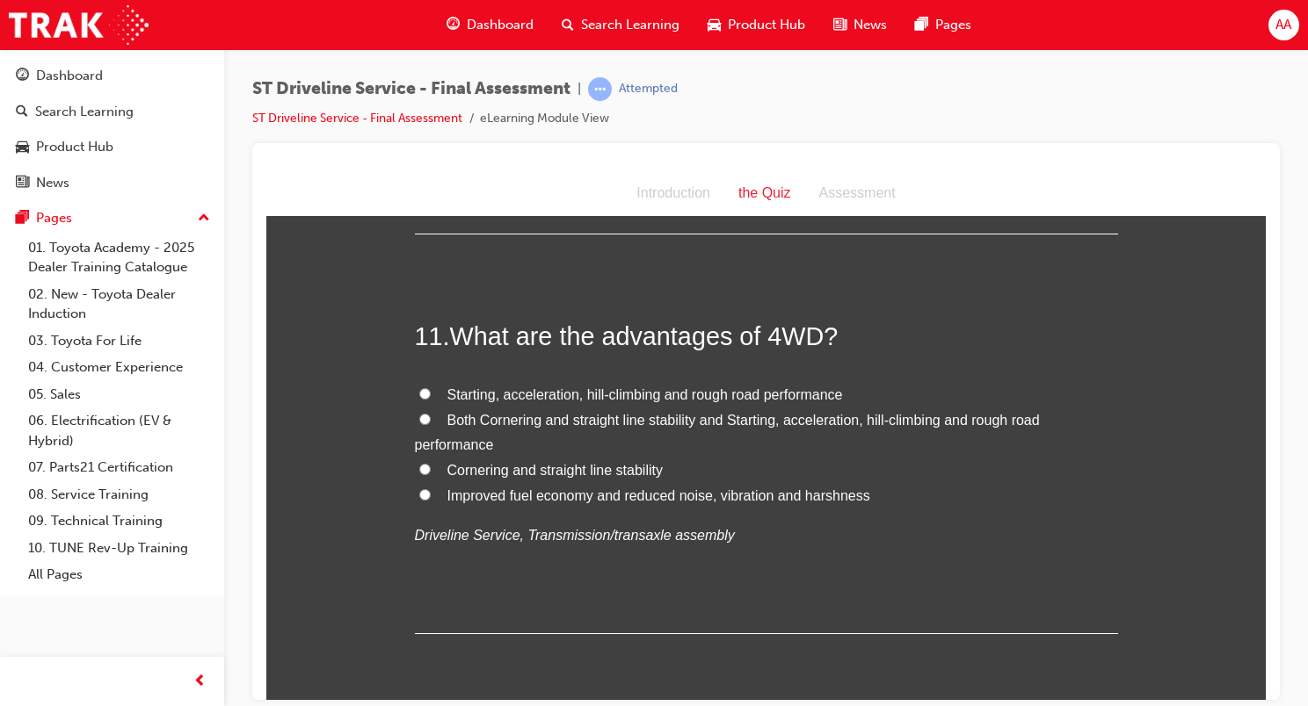
click at [457, 417] on span "Both Cornering and straight line stability and Starting, acceleration, hill-cli…" at bounding box center [727, 432] width 625 height 40
click at [431, 417] on input "Both Cornering and straight line stability and Starting, acceleration, hill-cli…" at bounding box center [424, 418] width 11 height 11
radio input "true"
click at [534, 391] on span "Starting, acceleration, hill-climbing and rough road performance" at bounding box center [644, 394] width 395 height 15
click at [431, 391] on input "Starting, acceleration, hill-climbing and rough road performance" at bounding box center [424, 393] width 11 height 11
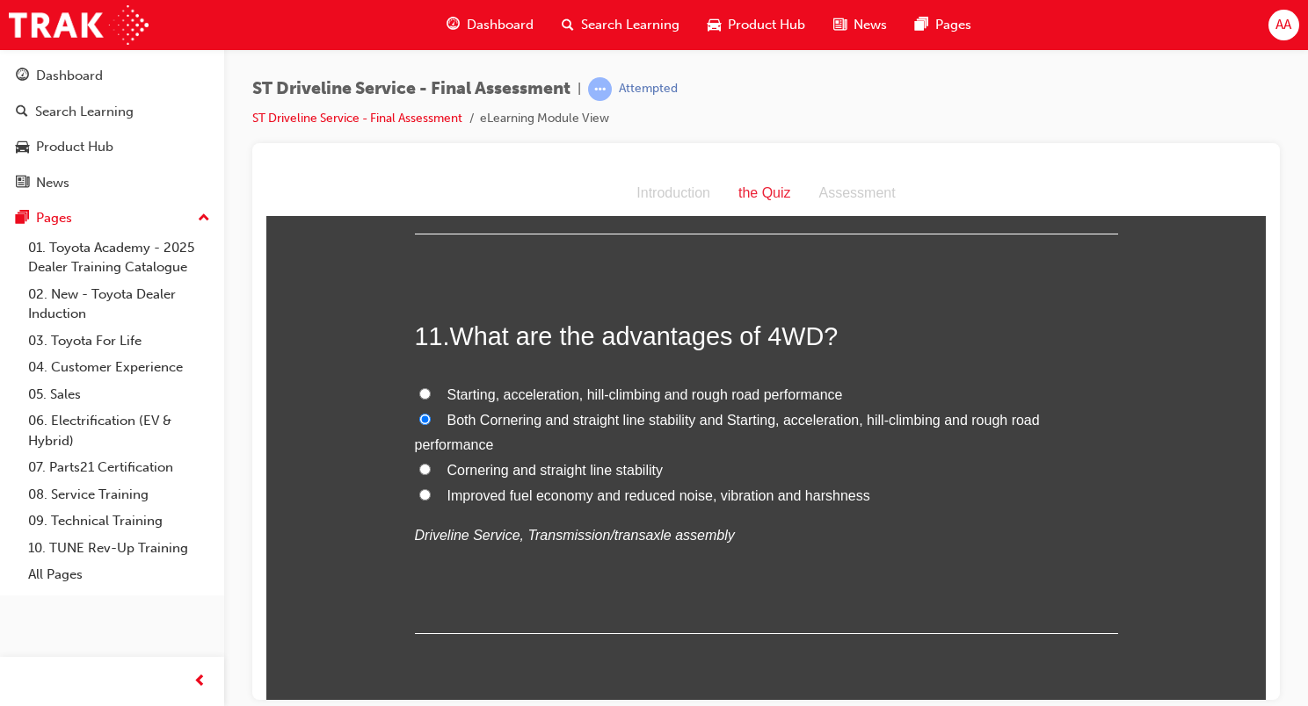
radio input "true"
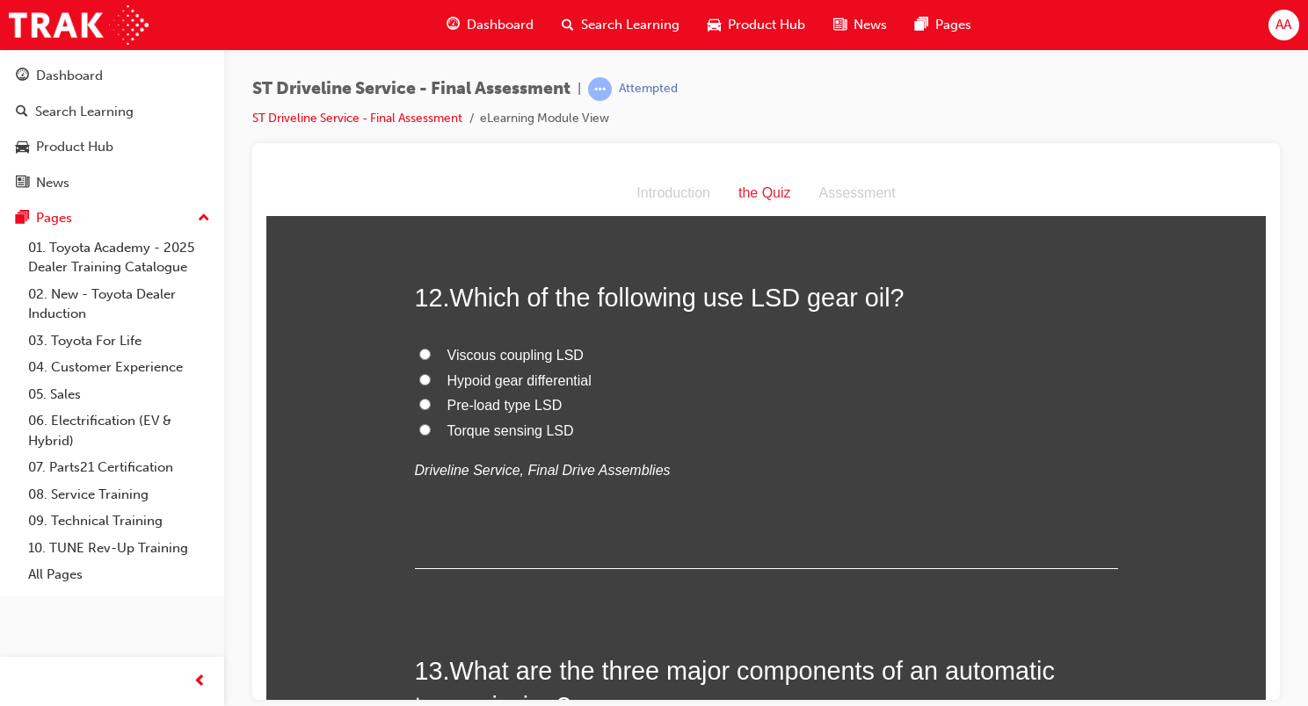
scroll to position [4394, 0]
click at [490, 374] on span "Hypoid gear differential" at bounding box center [519, 379] width 144 height 15
click at [431, 374] on input "Hypoid gear differential" at bounding box center [424, 378] width 11 height 11
radio input "true"
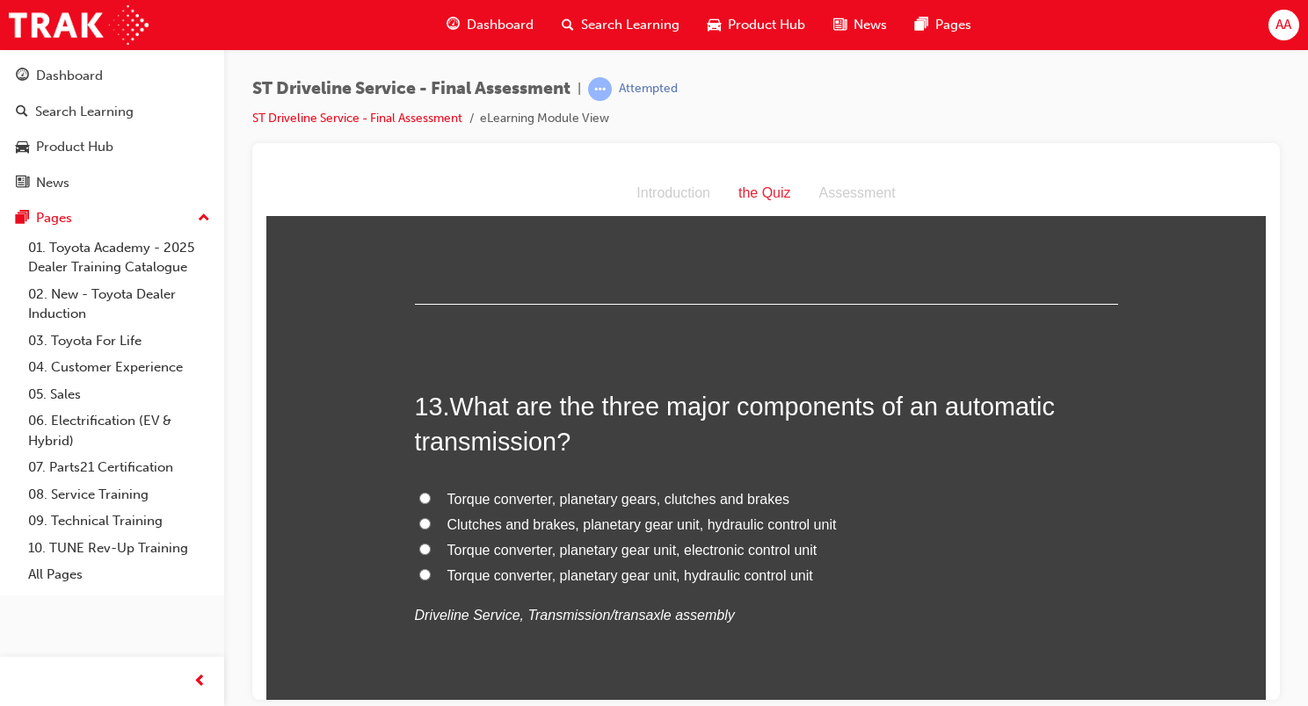
click at [591, 576] on span "Torque converter, planetary gear unit, hydraulic control unit" at bounding box center [630, 575] width 366 height 15
click at [431, 576] on input "Torque converter, planetary gear unit, hydraulic control unit" at bounding box center [424, 574] width 11 height 11
radio input "true"
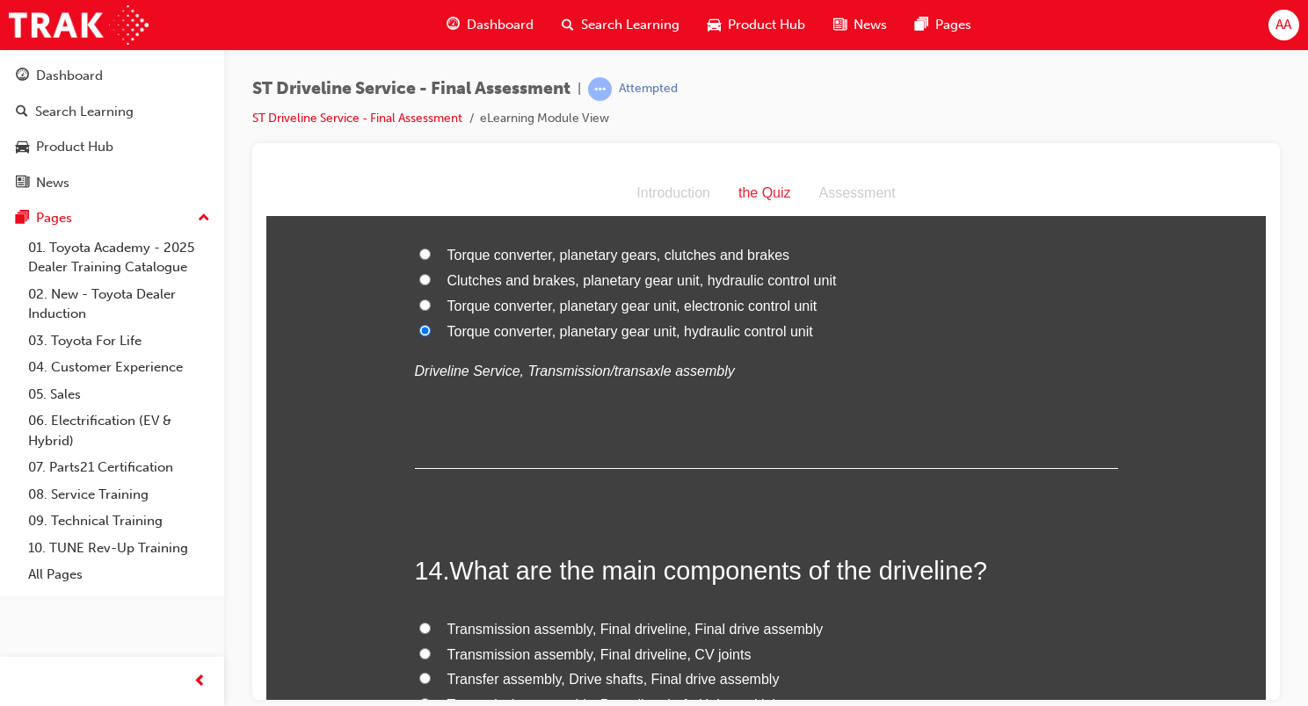
scroll to position [5009, 0]
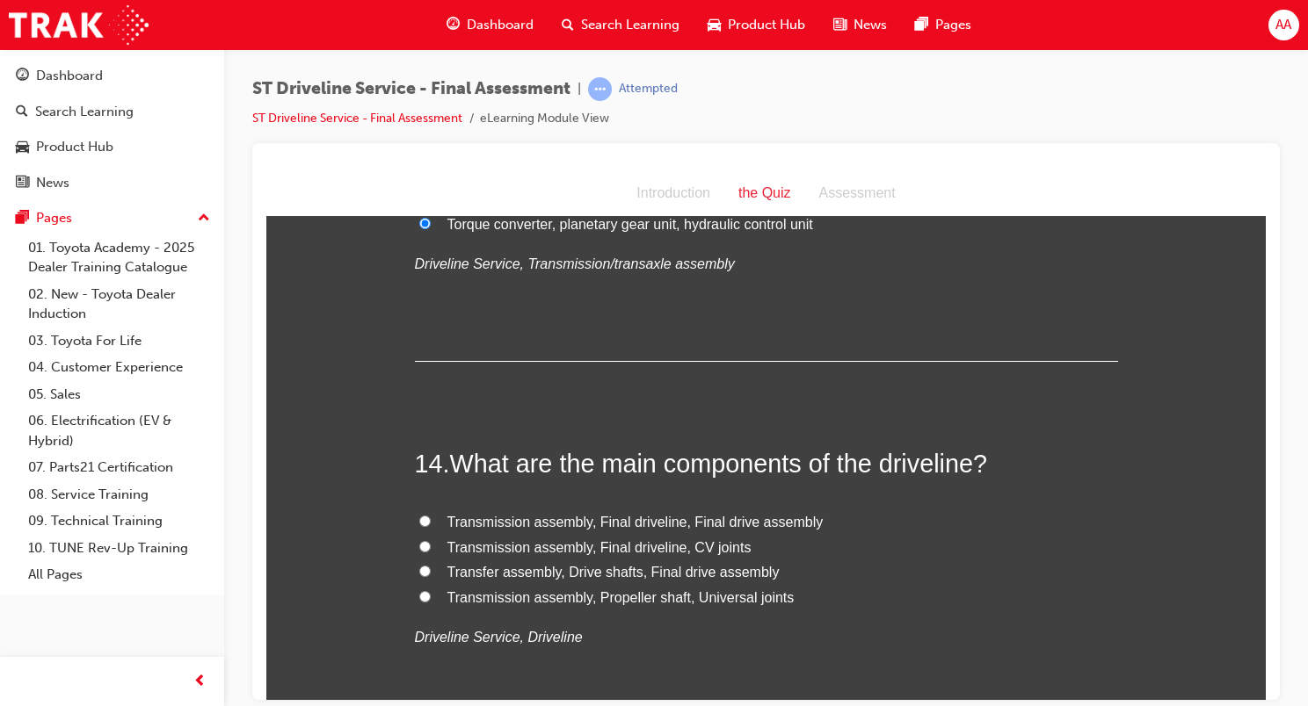
click at [619, 519] on span "Transmission assembly, Final driveline, Final drive assembly" at bounding box center [635, 521] width 376 height 15
click at [431, 519] on input "Transmission assembly, Final driveline, Final drive assembly" at bounding box center [424, 520] width 11 height 11
radio input "true"
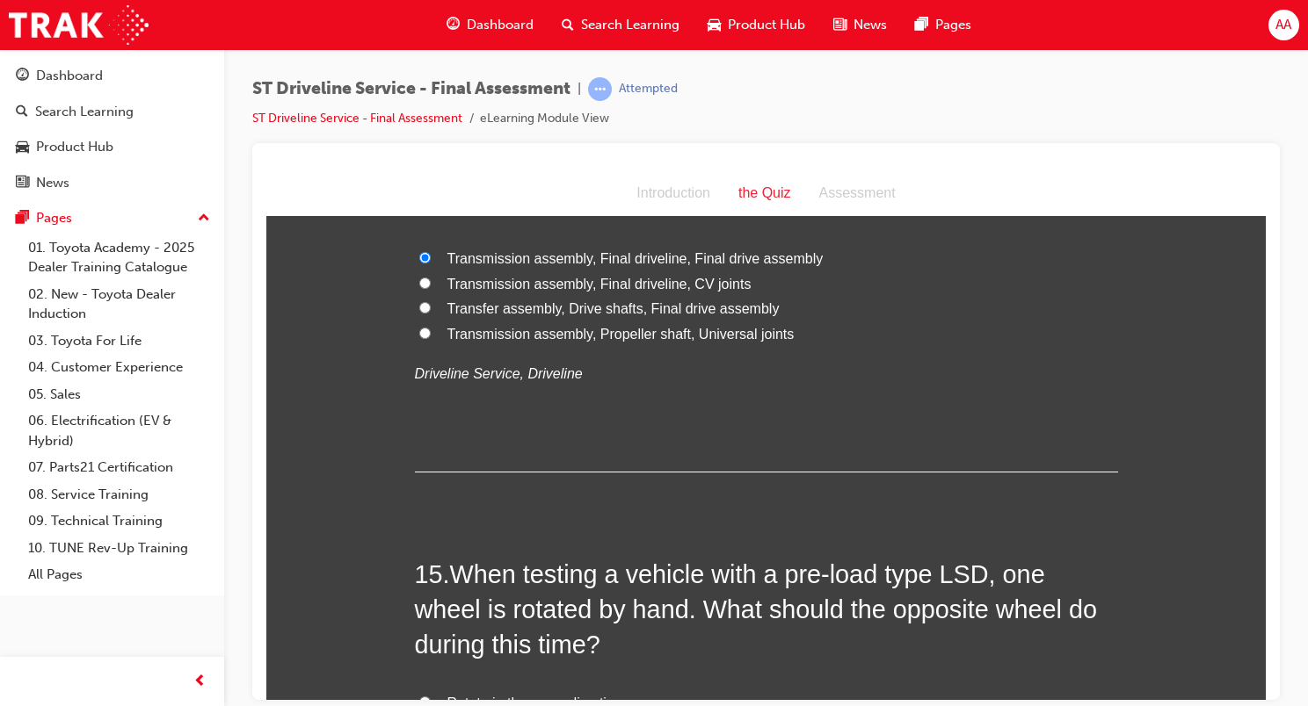
scroll to position [5448, 0]
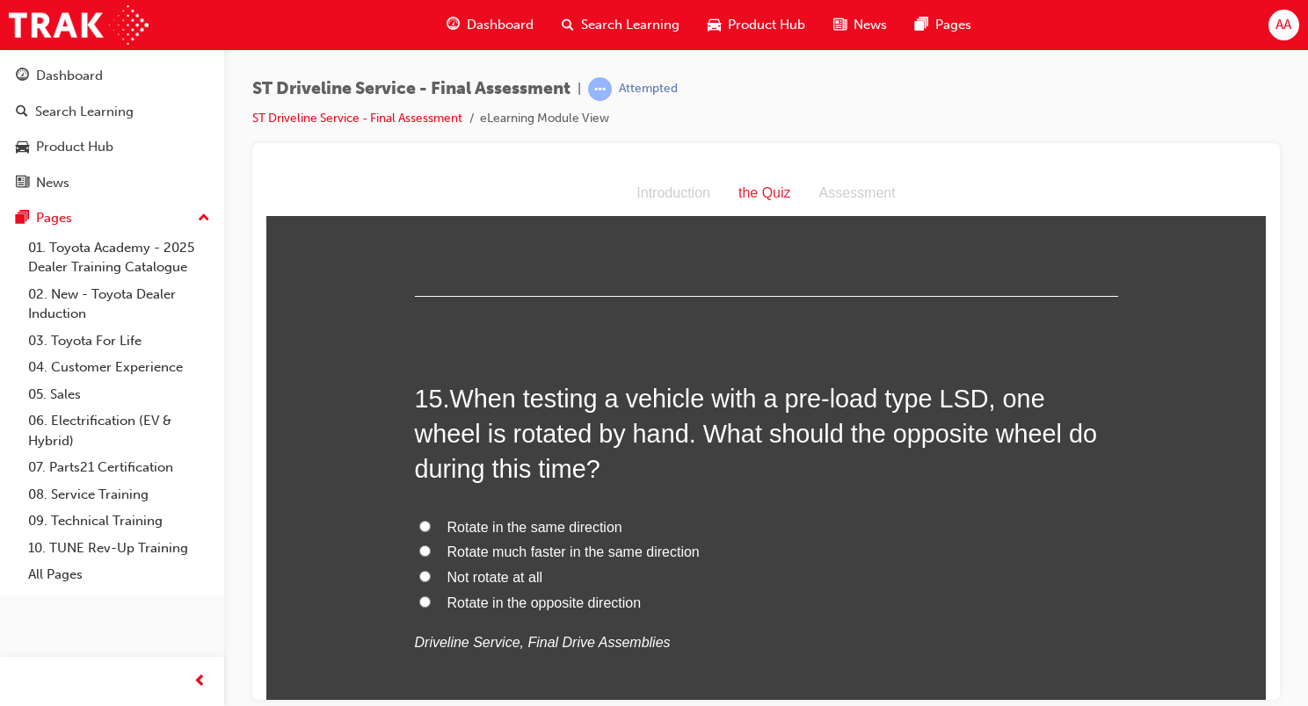
click at [513, 520] on span "Rotate in the same direction" at bounding box center [534, 526] width 175 height 15
click at [431, 520] on input "Rotate in the same direction" at bounding box center [424, 525] width 11 height 11
radio input "true"
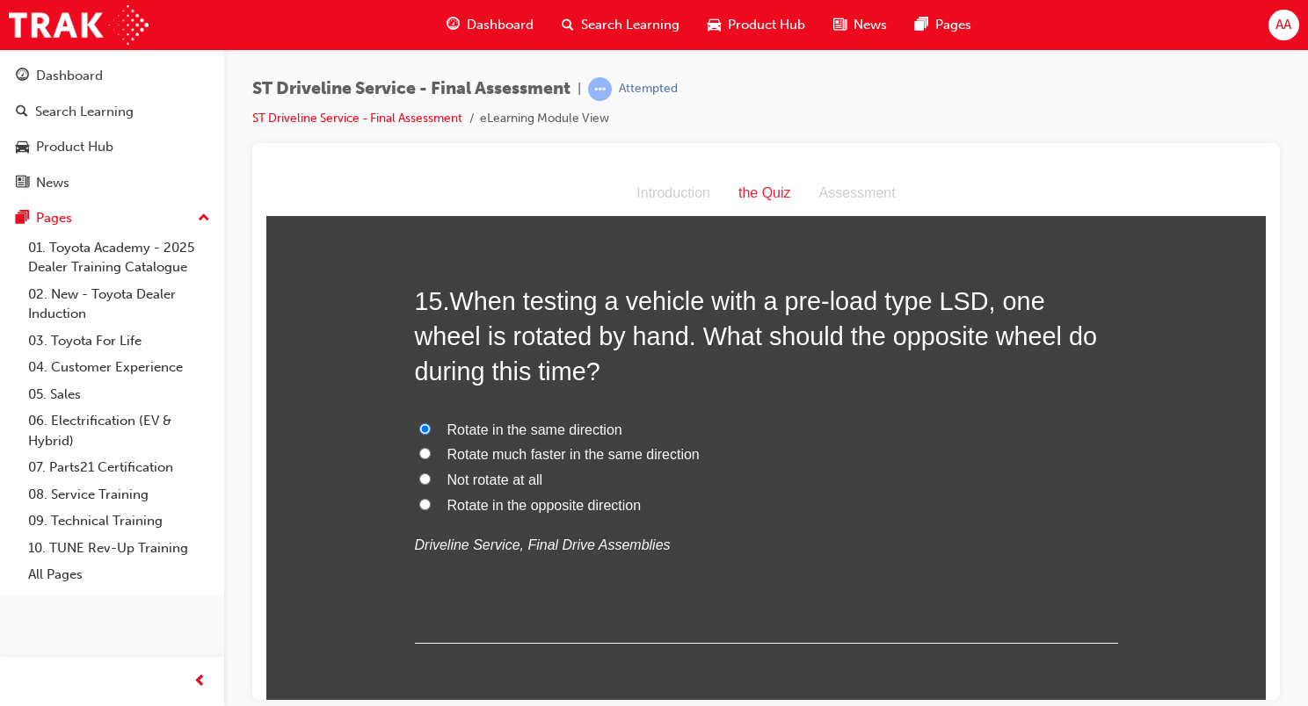
scroll to position [5619, 0]
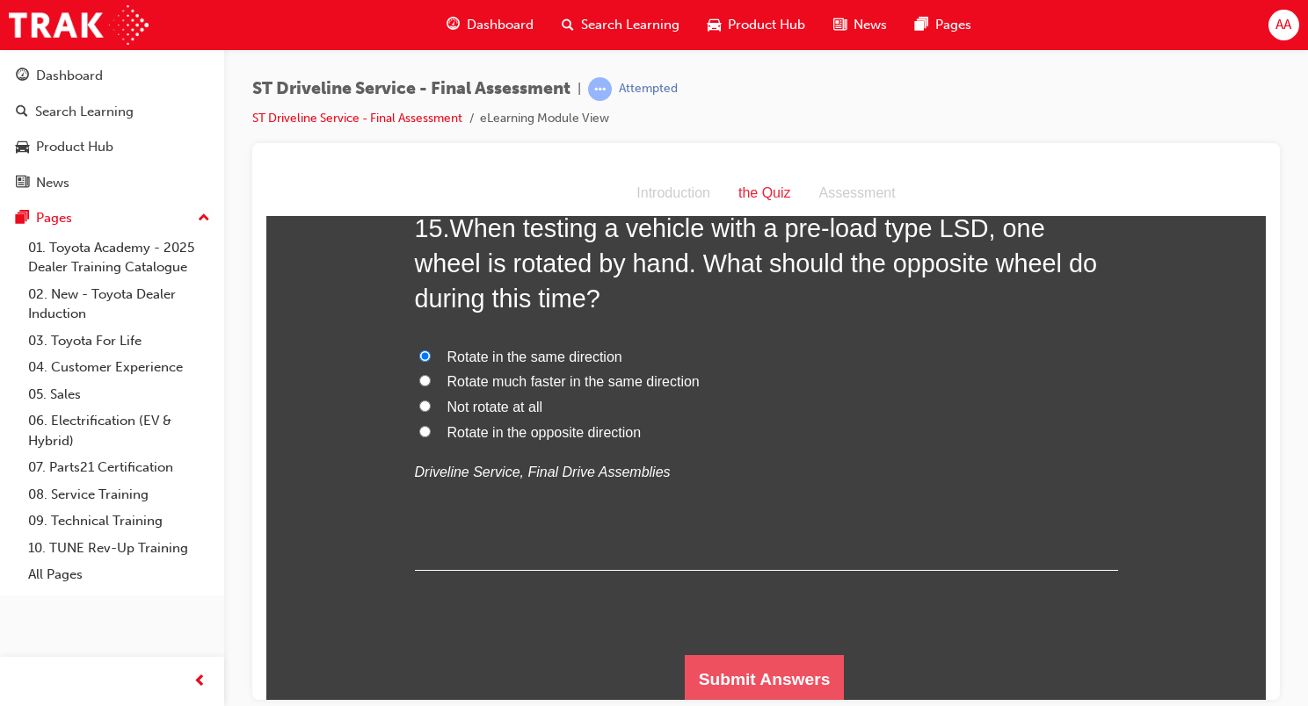
click at [765, 678] on button "Submit Answers" at bounding box center [765, 679] width 160 height 49
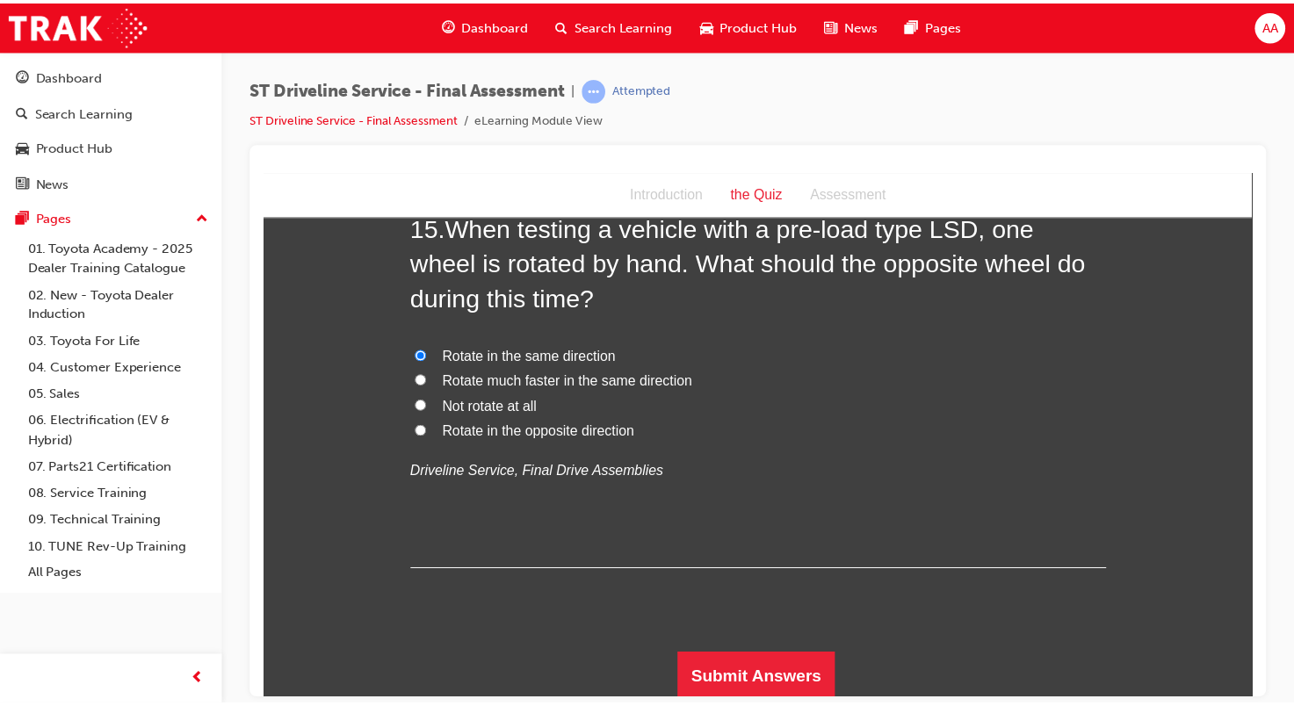
scroll to position [0, 0]
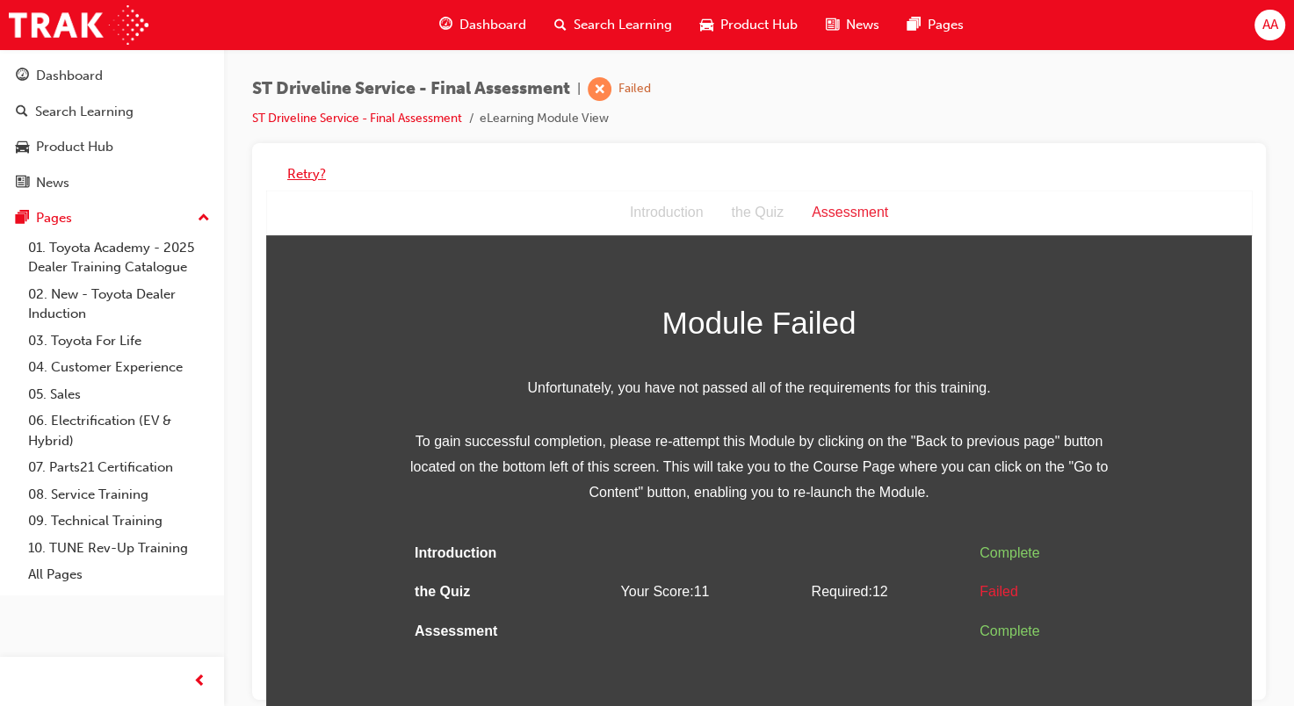
click at [313, 174] on button "Retry?" at bounding box center [306, 174] width 39 height 20
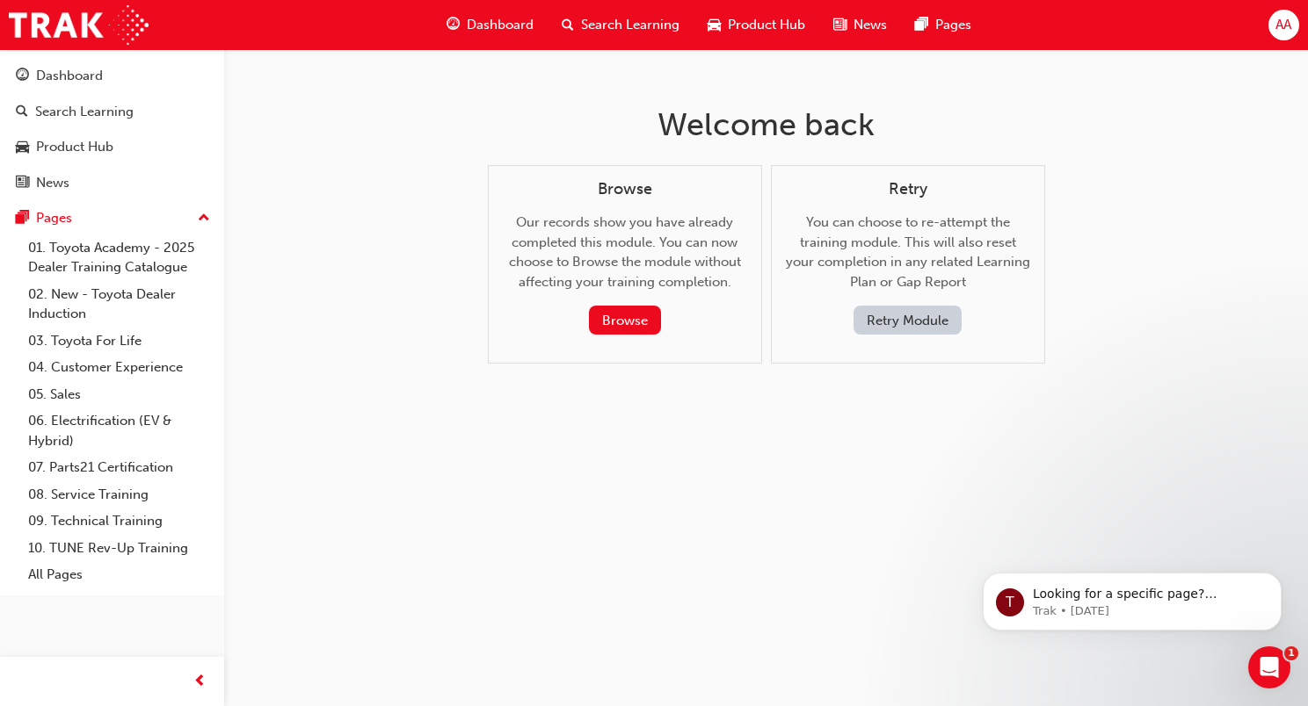
click at [917, 323] on button "Retry Module" at bounding box center [907, 320] width 108 height 29
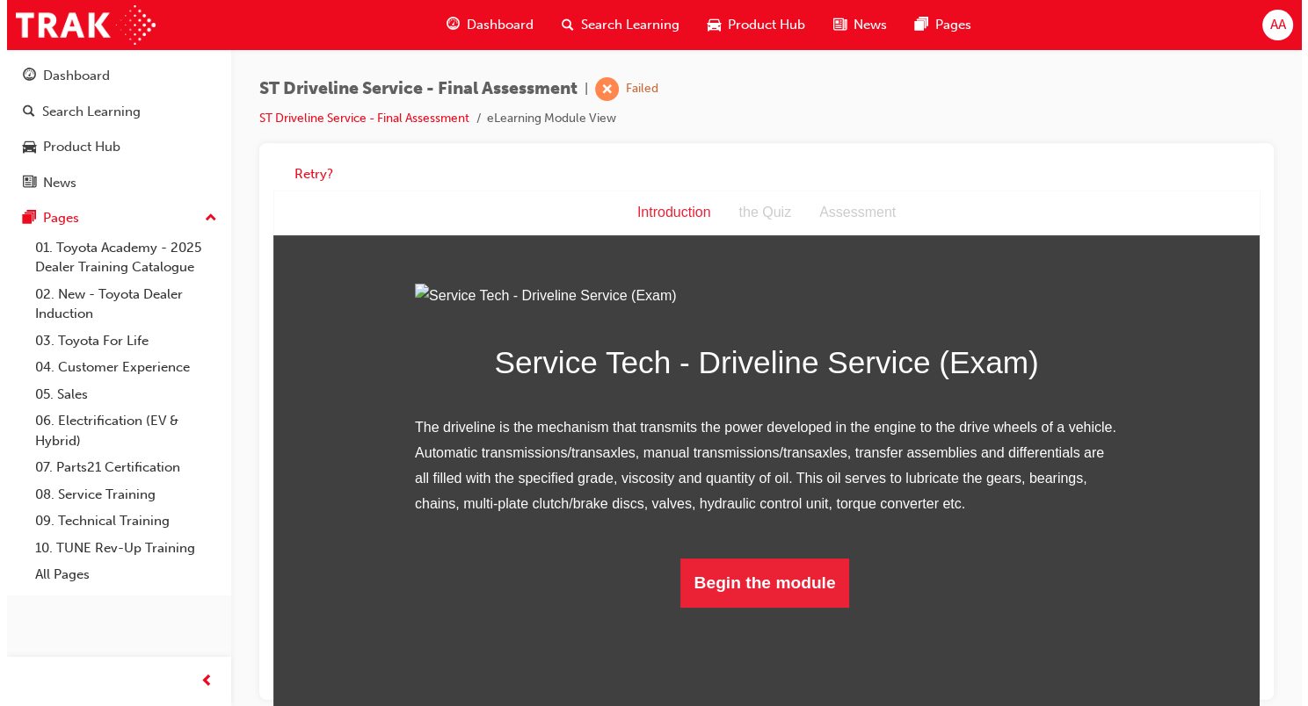
scroll to position [82, 0]
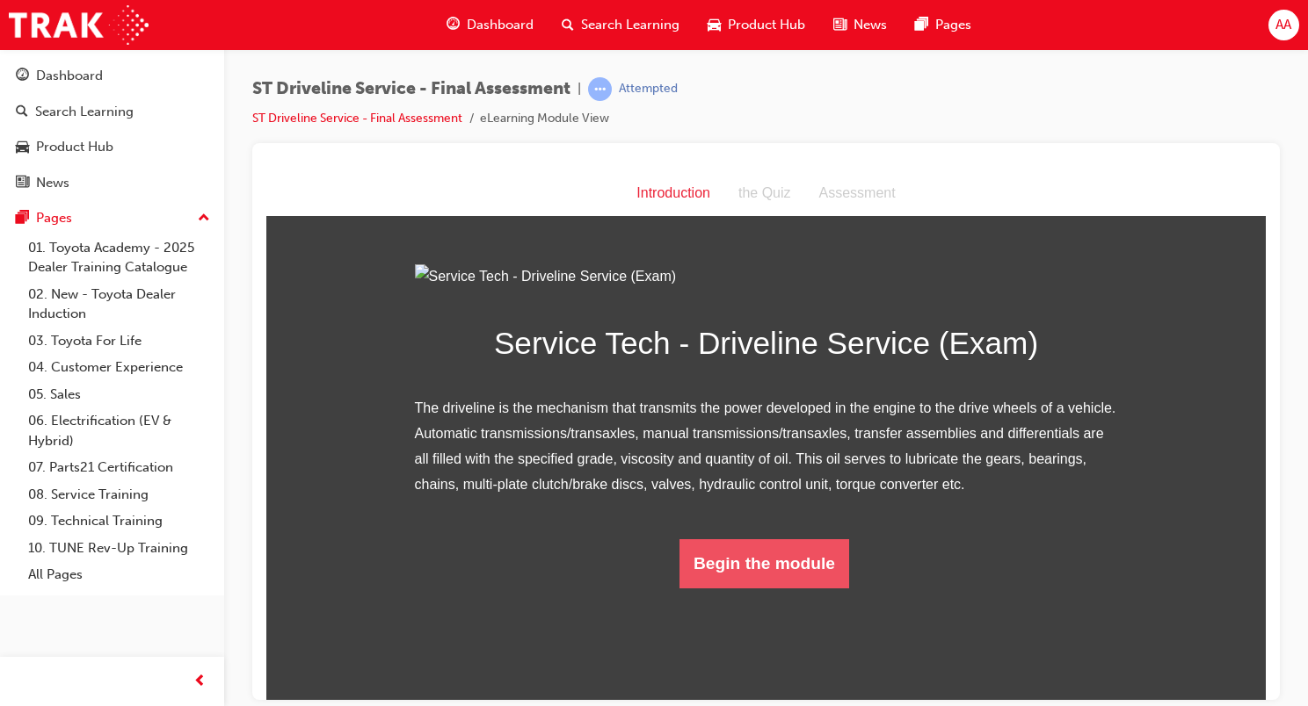
click at [728, 588] on button "Begin the module" at bounding box center [764, 563] width 170 height 49
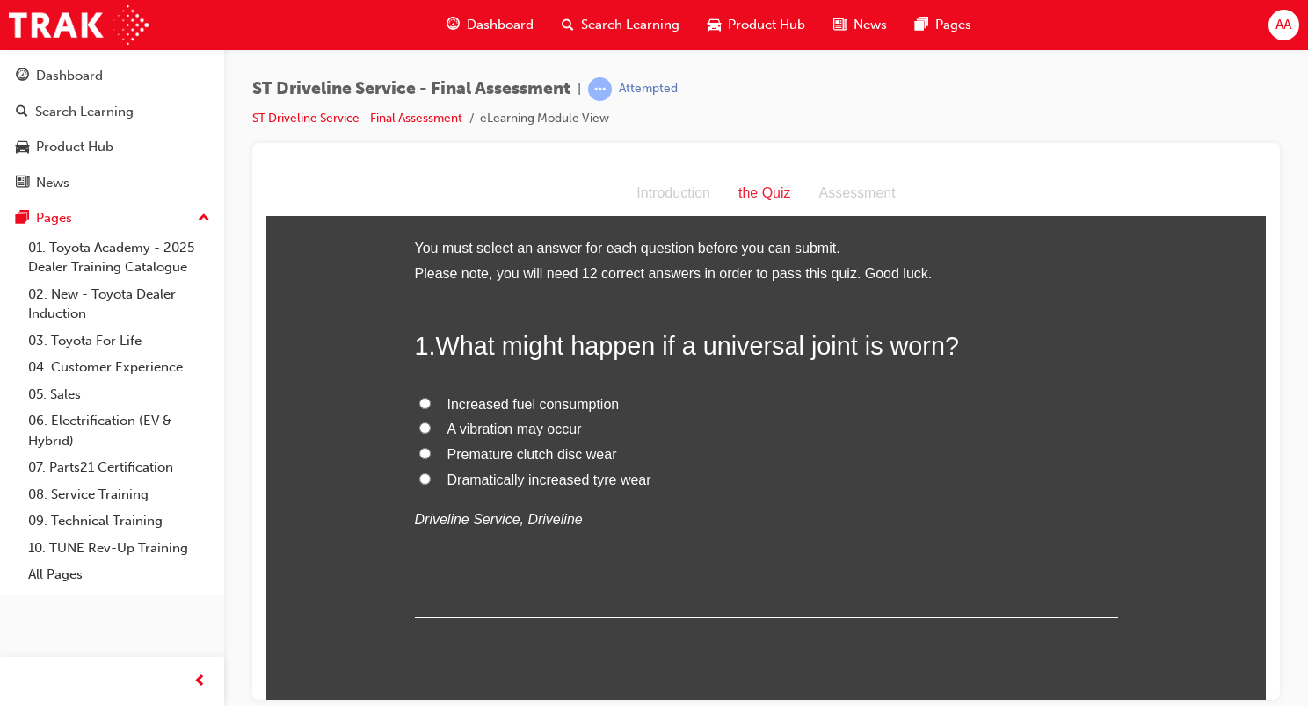
click at [481, 431] on span "A vibration may occur" at bounding box center [514, 428] width 134 height 15
click at [431, 431] on input "A vibration may occur" at bounding box center [424, 427] width 11 height 11
radio input "true"
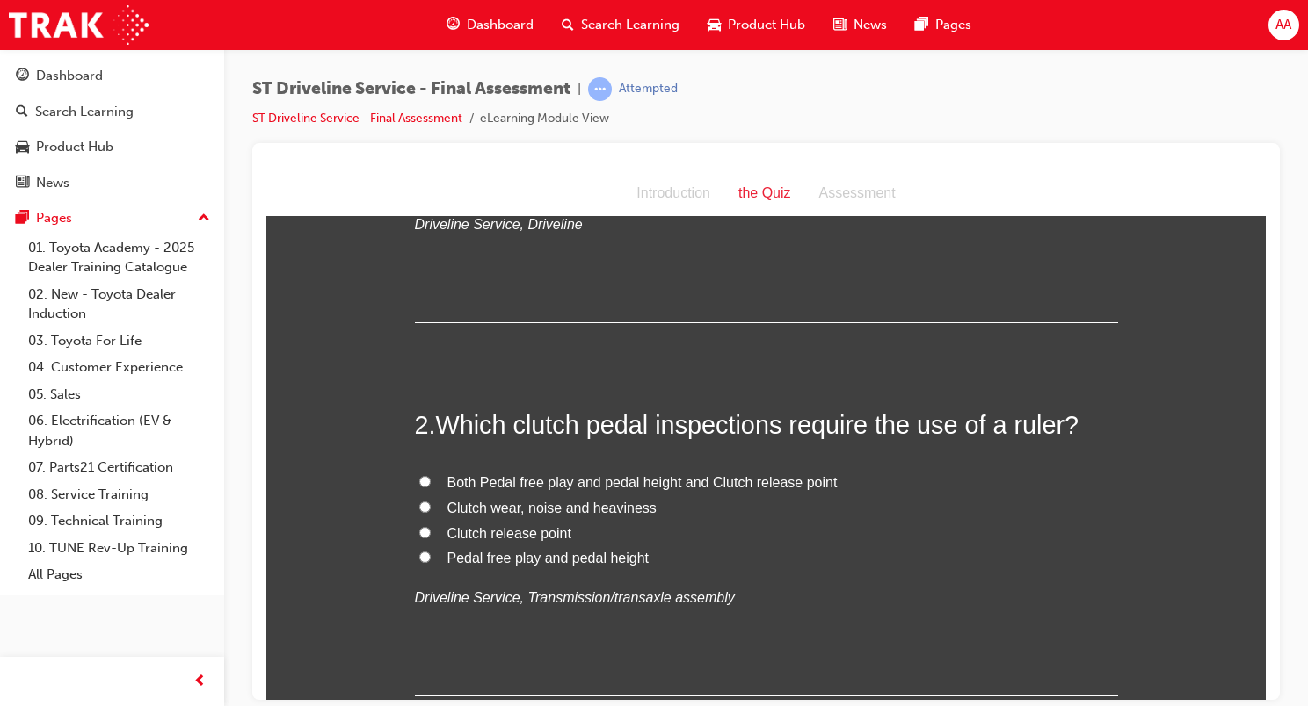
scroll to position [351, 0]
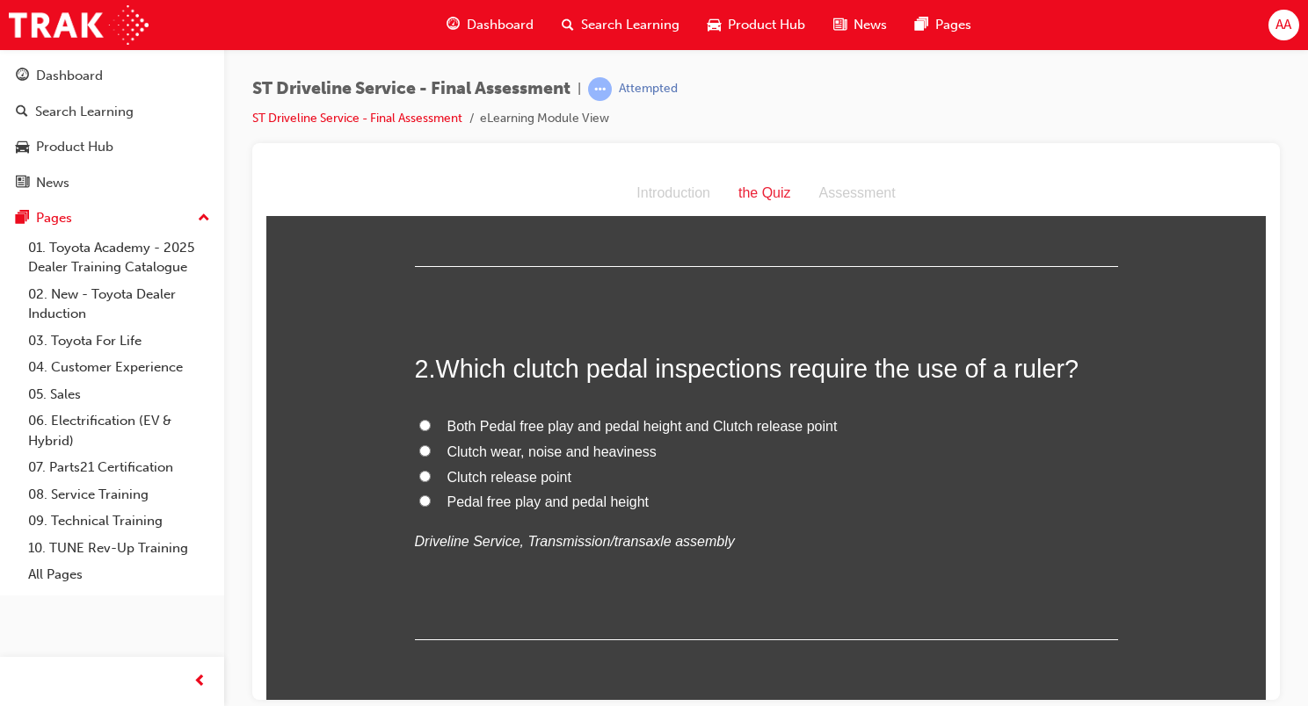
click at [545, 501] on span "Pedal free play and pedal height" at bounding box center [548, 501] width 202 height 15
click at [431, 501] on input "Pedal free play and pedal height" at bounding box center [424, 500] width 11 height 11
radio input "true"
click at [700, 422] on span "Both Pedal free play and pedal height and Clutch release point" at bounding box center [642, 425] width 390 height 15
click at [431, 422] on input "Both Pedal free play and pedal height and Clutch release point" at bounding box center [424, 424] width 11 height 11
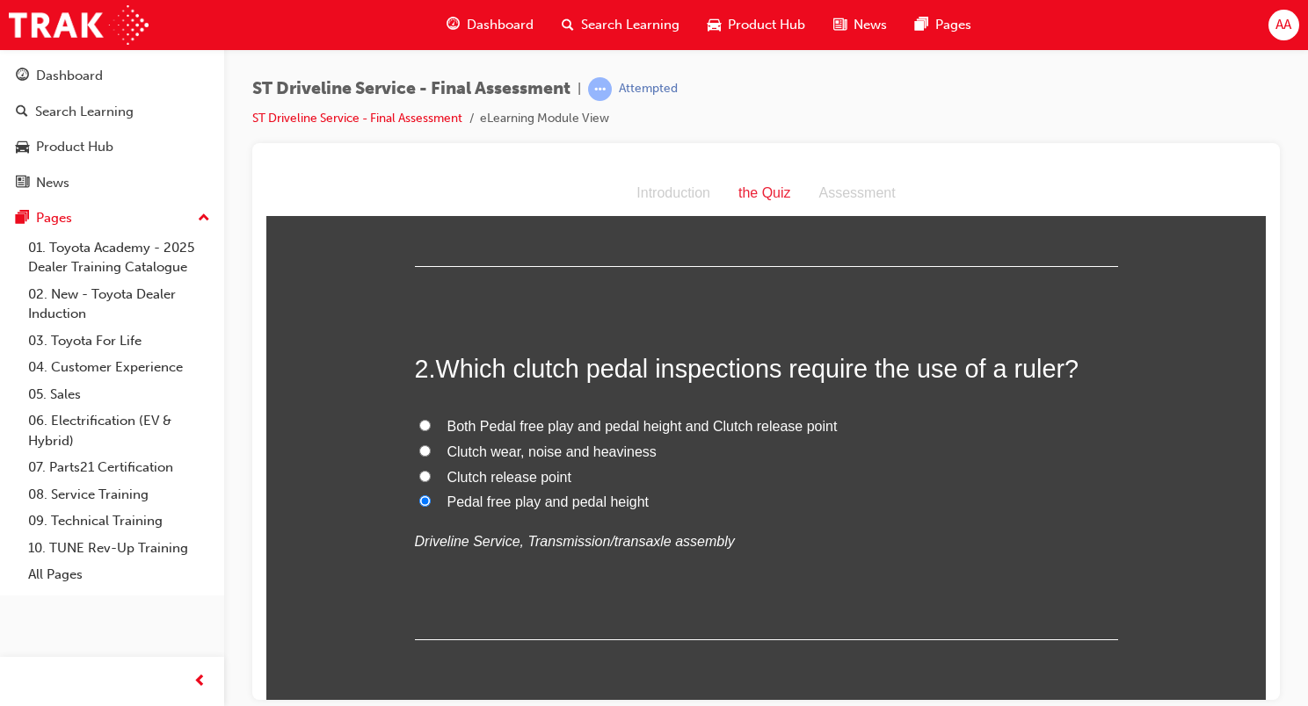
radio input "true"
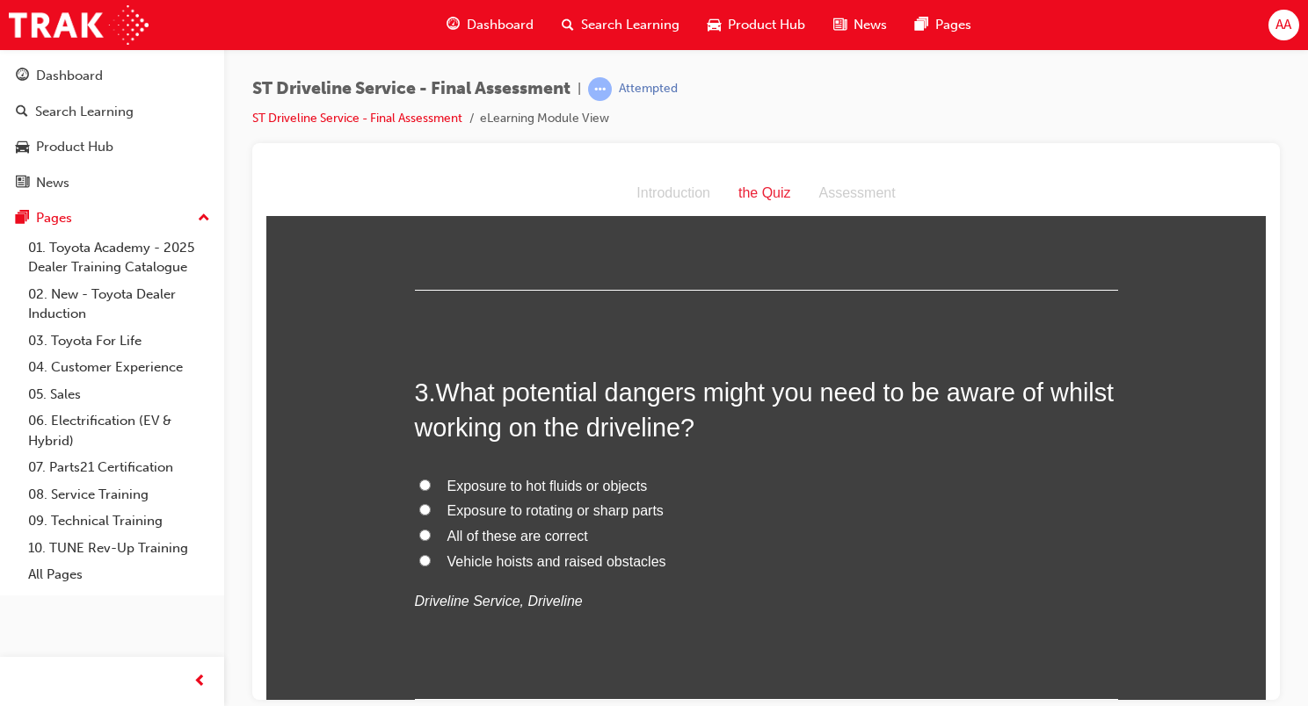
scroll to position [703, 0]
click at [539, 529] on span "All of these are correct" at bounding box center [517, 533] width 141 height 15
click at [431, 529] on input "All of these are correct" at bounding box center [424, 532] width 11 height 11
radio input "true"
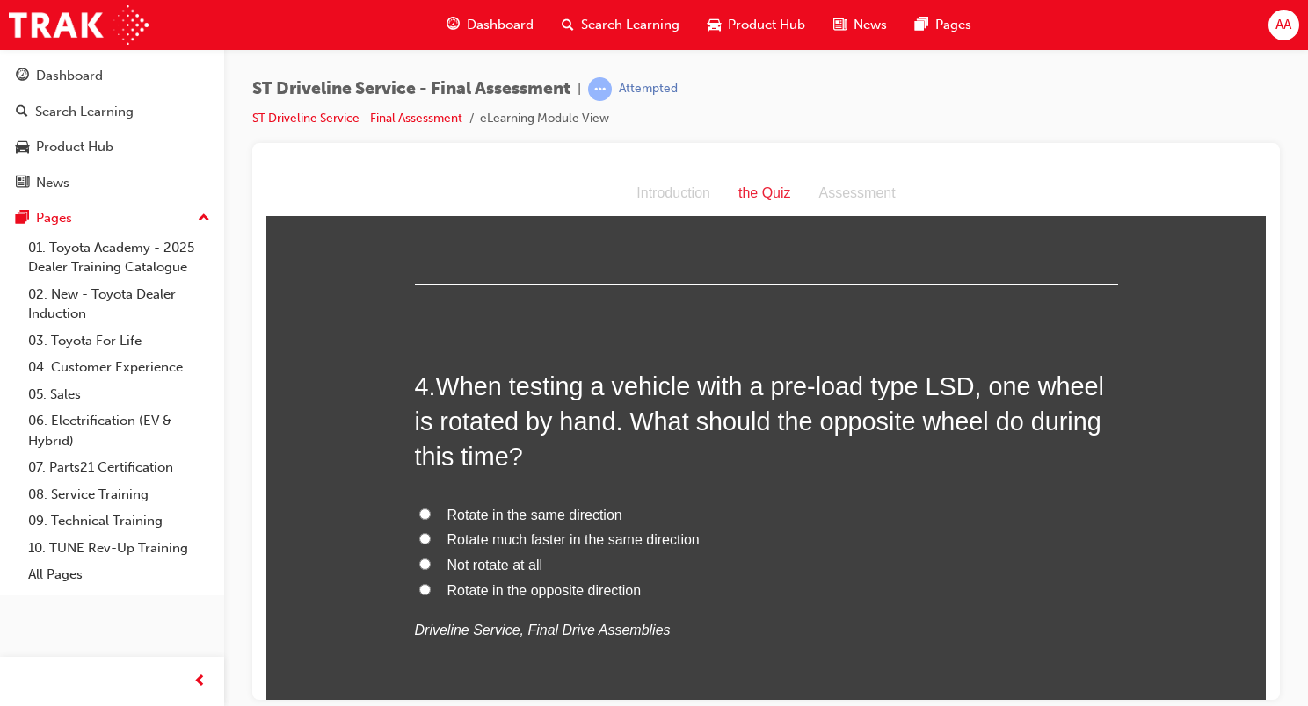
scroll to position [1142, 0]
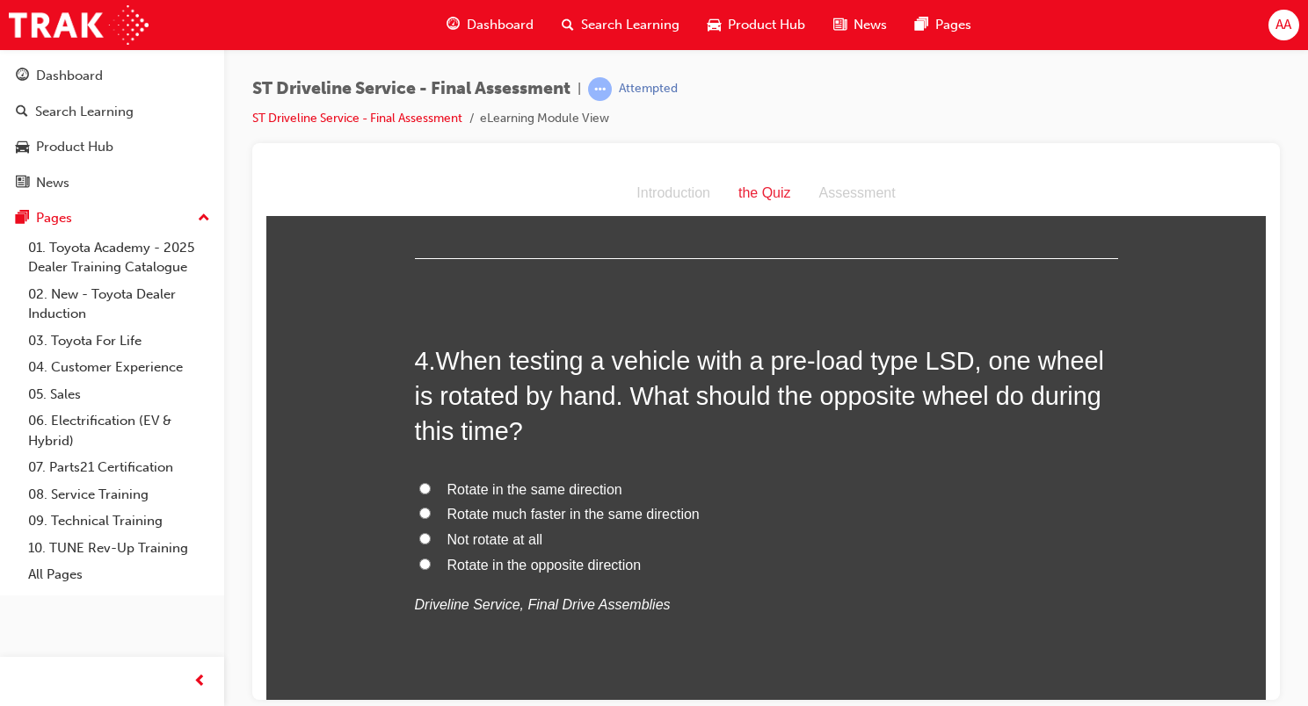
click at [513, 493] on span "Rotate in the same direction" at bounding box center [534, 489] width 175 height 15
click at [431, 493] on input "Rotate in the same direction" at bounding box center [424, 487] width 11 height 11
radio input "true"
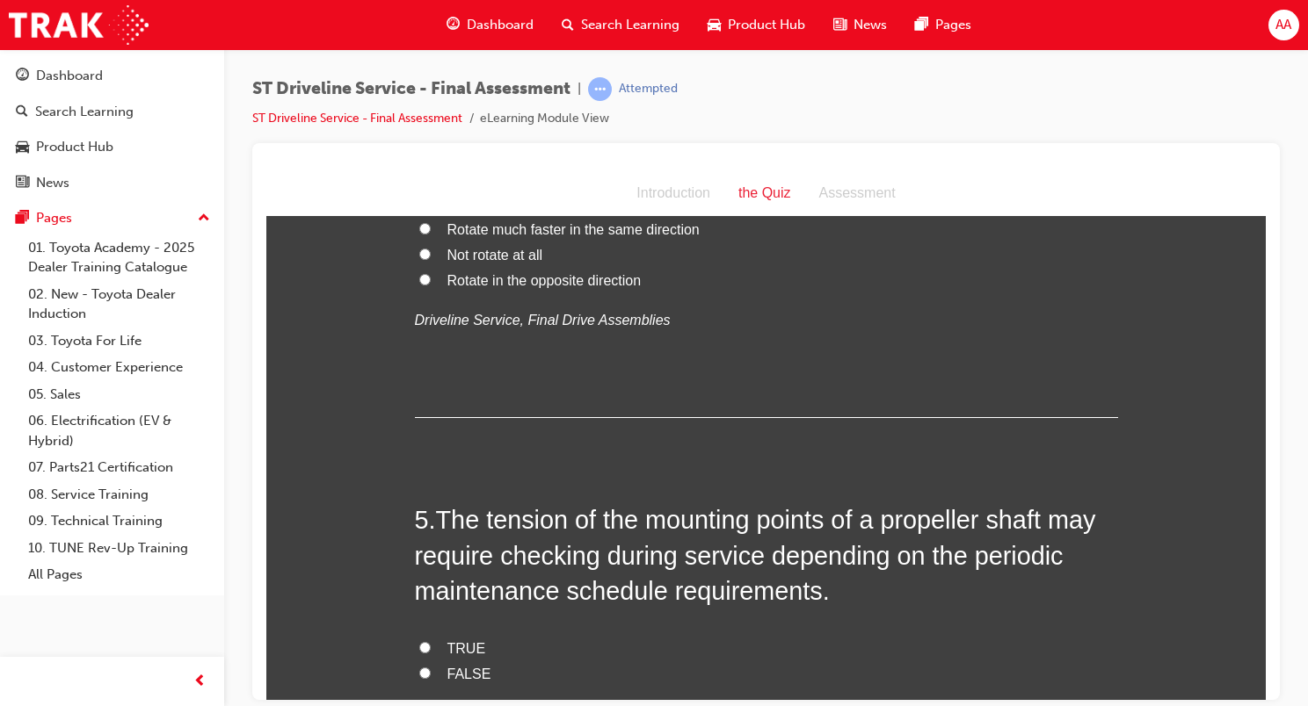
scroll to position [1494, 0]
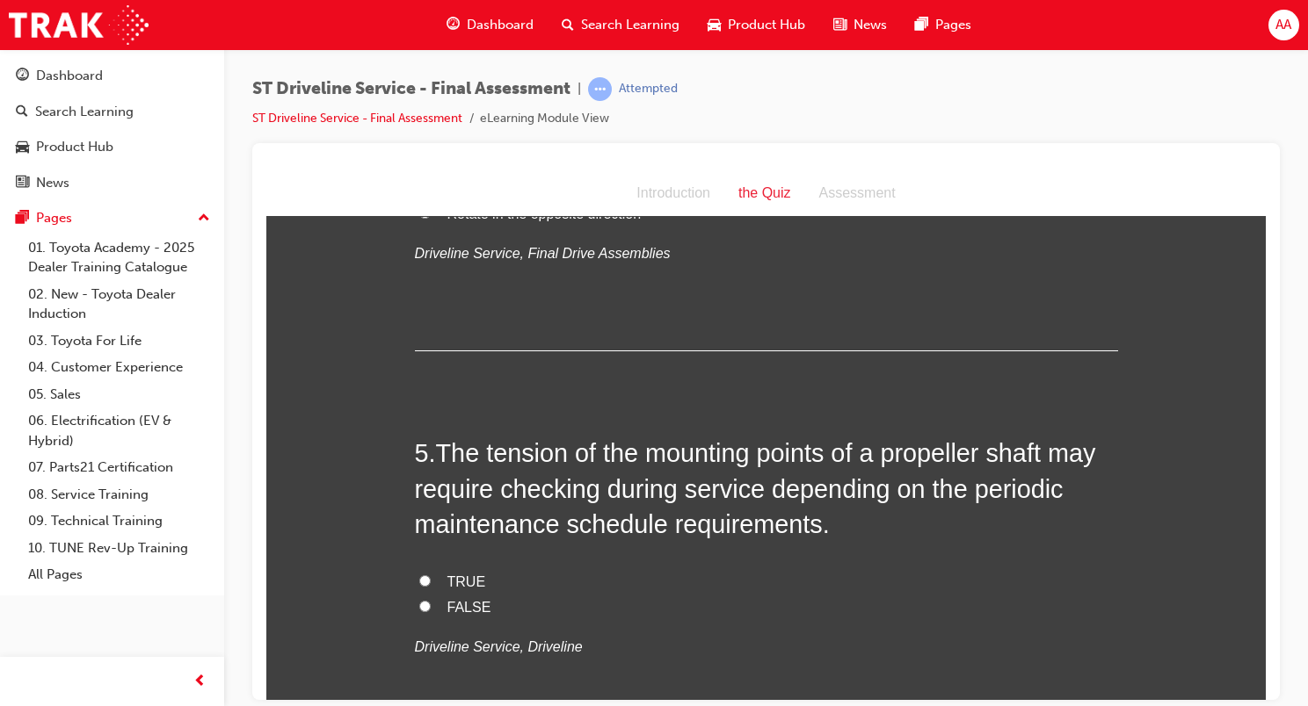
click at [453, 575] on span "TRUE" at bounding box center [466, 581] width 39 height 15
click at [431, 575] on input "TRUE" at bounding box center [424, 580] width 11 height 11
radio input "true"
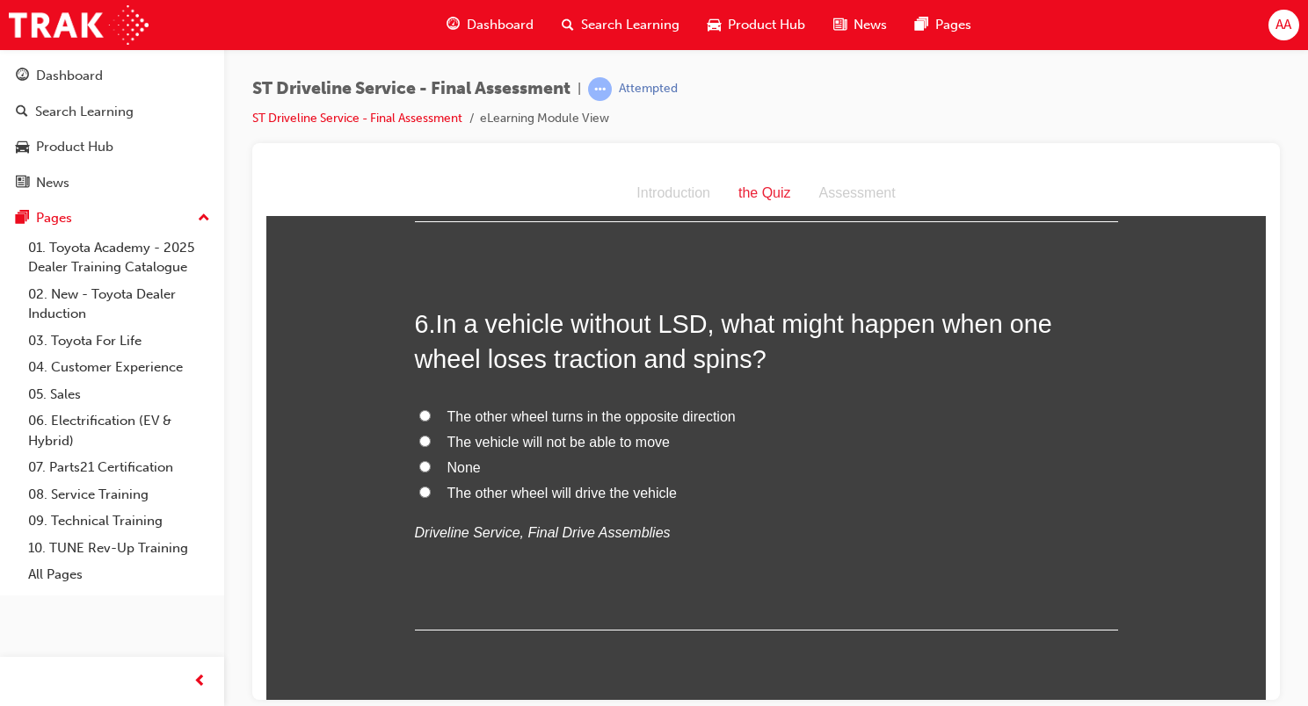
scroll to position [2021, 0]
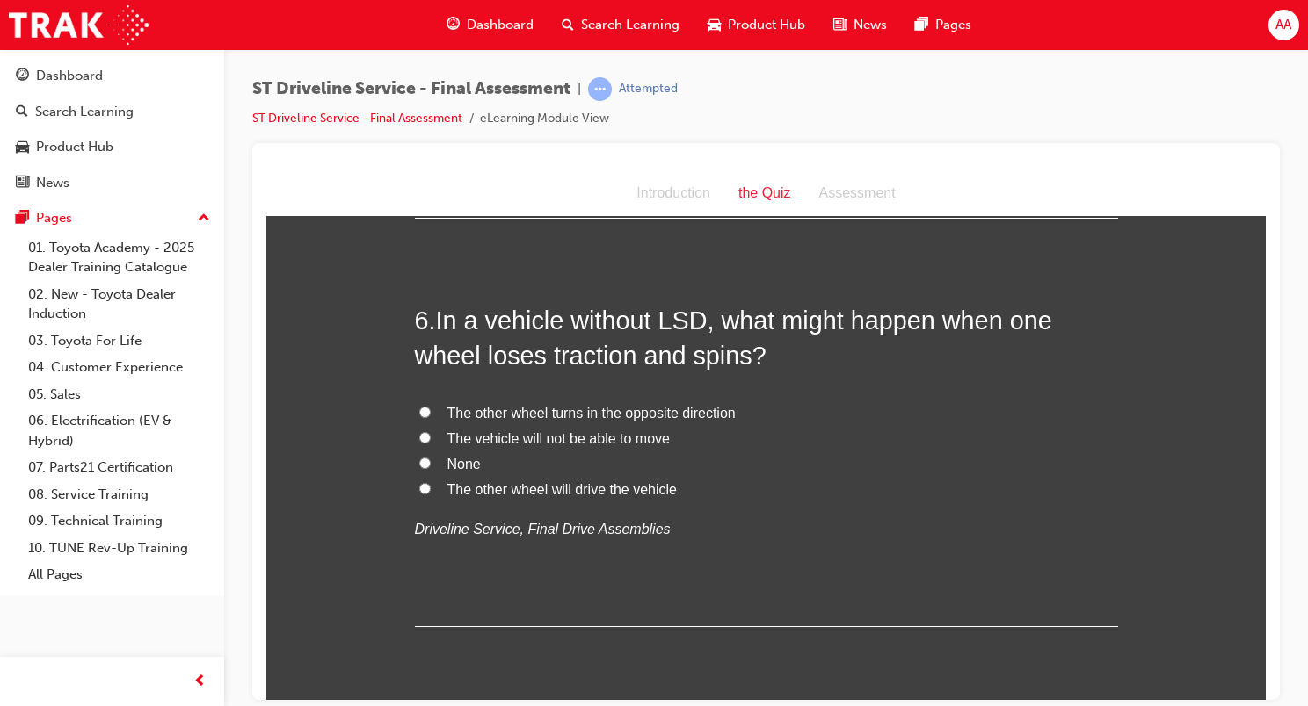
click at [518, 438] on span "The vehicle will not be able to move" at bounding box center [558, 438] width 222 height 15
click at [431, 438] on input "The vehicle will not be able to move" at bounding box center [424, 436] width 11 height 11
radio input "true"
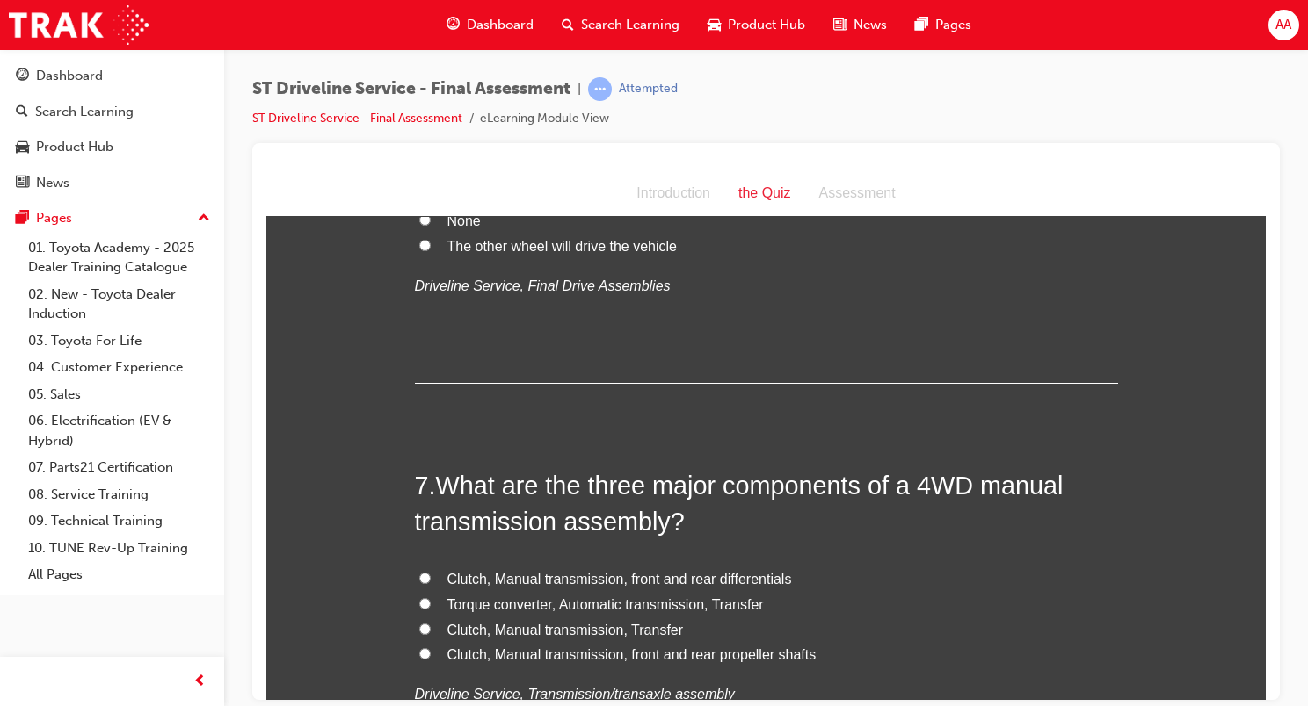
scroll to position [2373, 0]
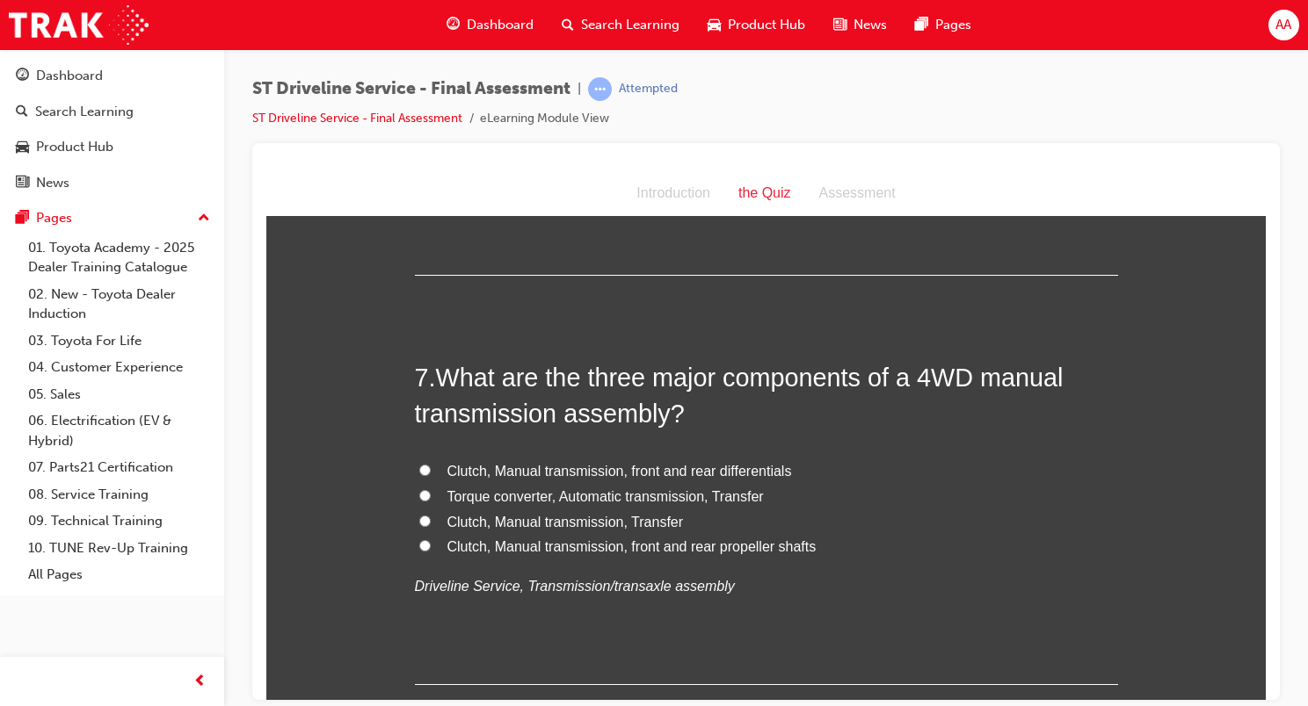
click at [533, 518] on span "Clutch, Manual transmission, Transfer" at bounding box center [565, 521] width 236 height 15
click at [431, 518] on input "Clutch, Manual transmission, Transfer" at bounding box center [424, 520] width 11 height 11
radio input "true"
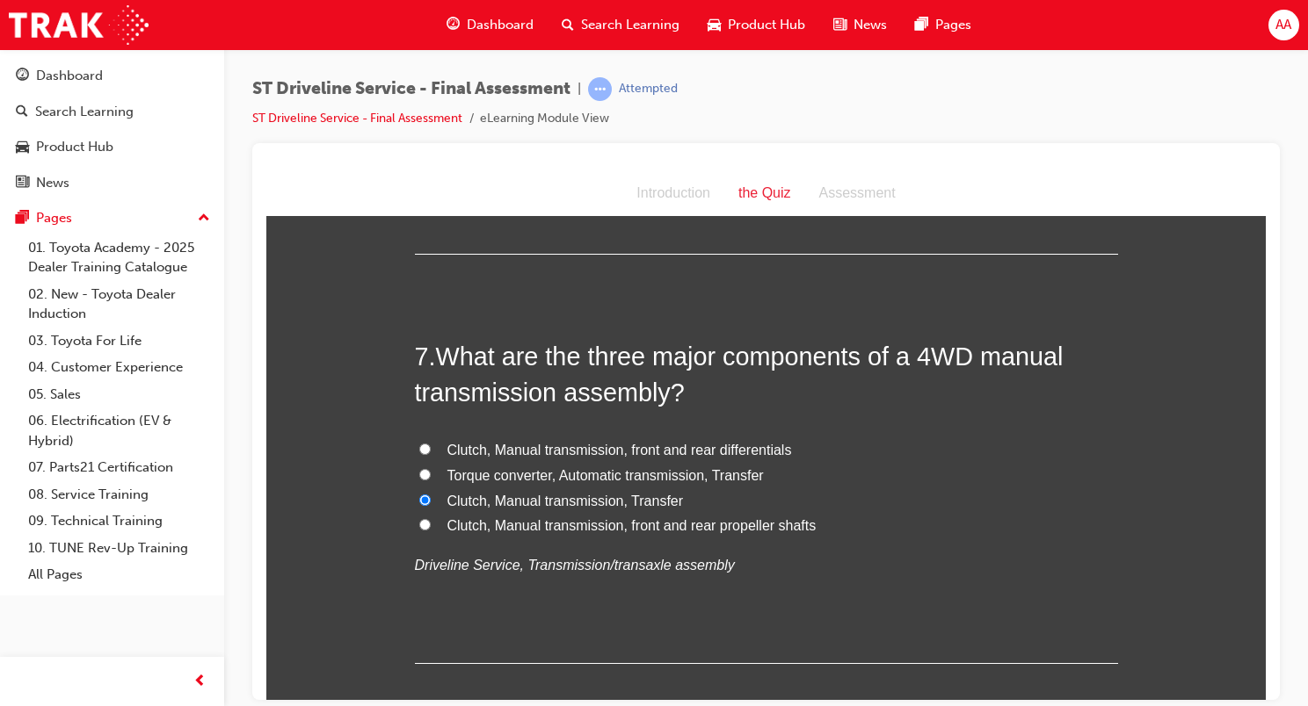
scroll to position [2812, 0]
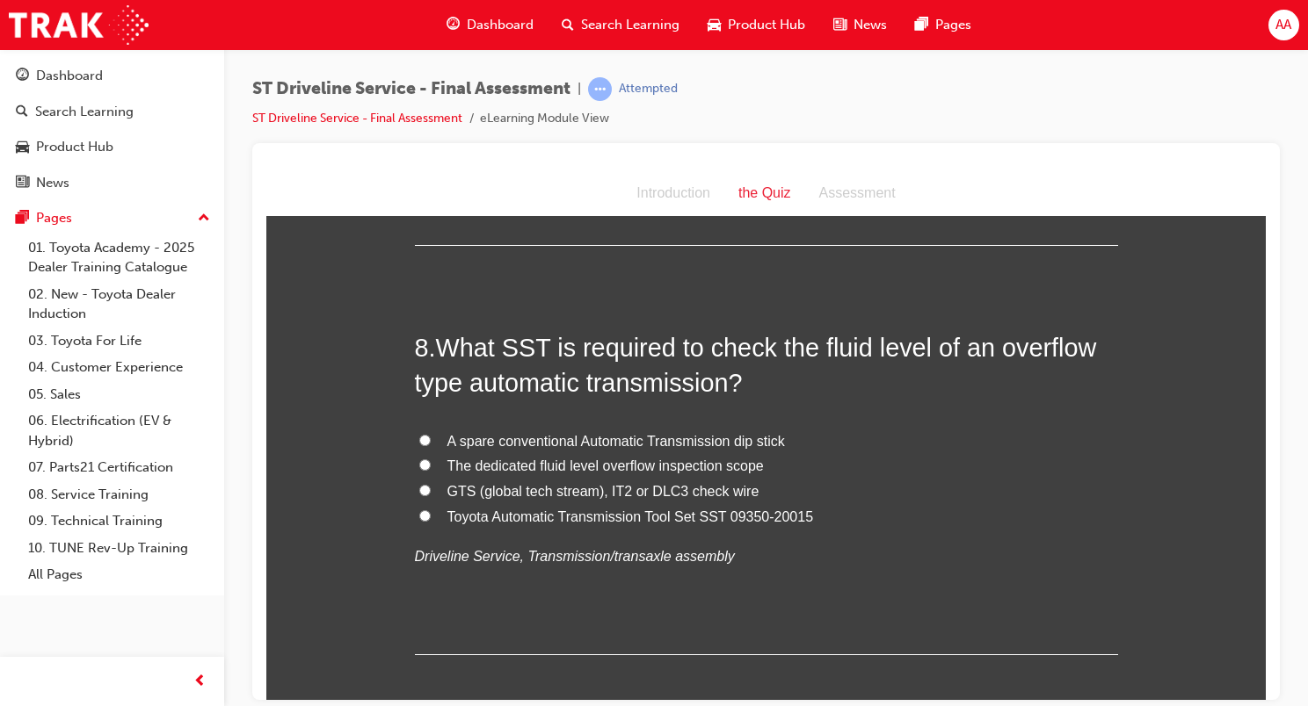
click at [612, 518] on span "Toyota Automatic Transmission Tool Set SST 09350-20015" at bounding box center [630, 516] width 366 height 15
click at [431, 518] on input "Toyota Automatic Transmission Tool Set SST 09350-20015" at bounding box center [424, 515] width 11 height 11
radio input "true"
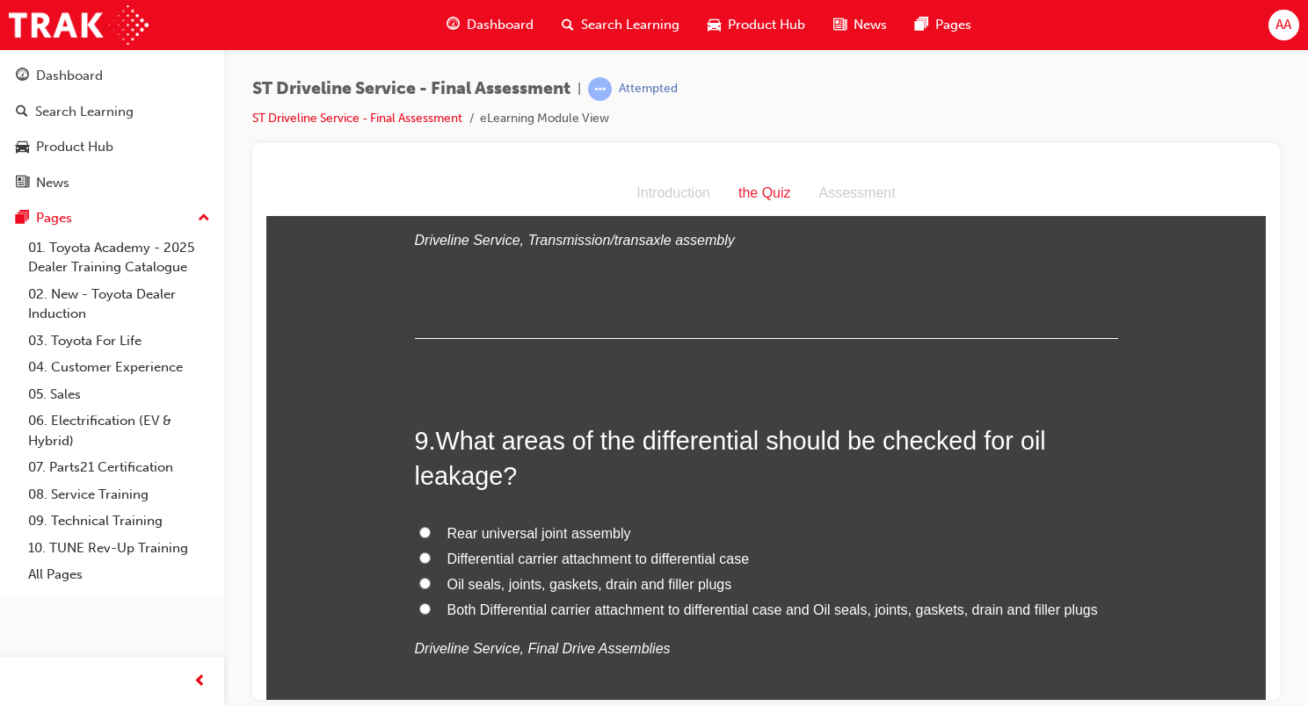
scroll to position [3163, 0]
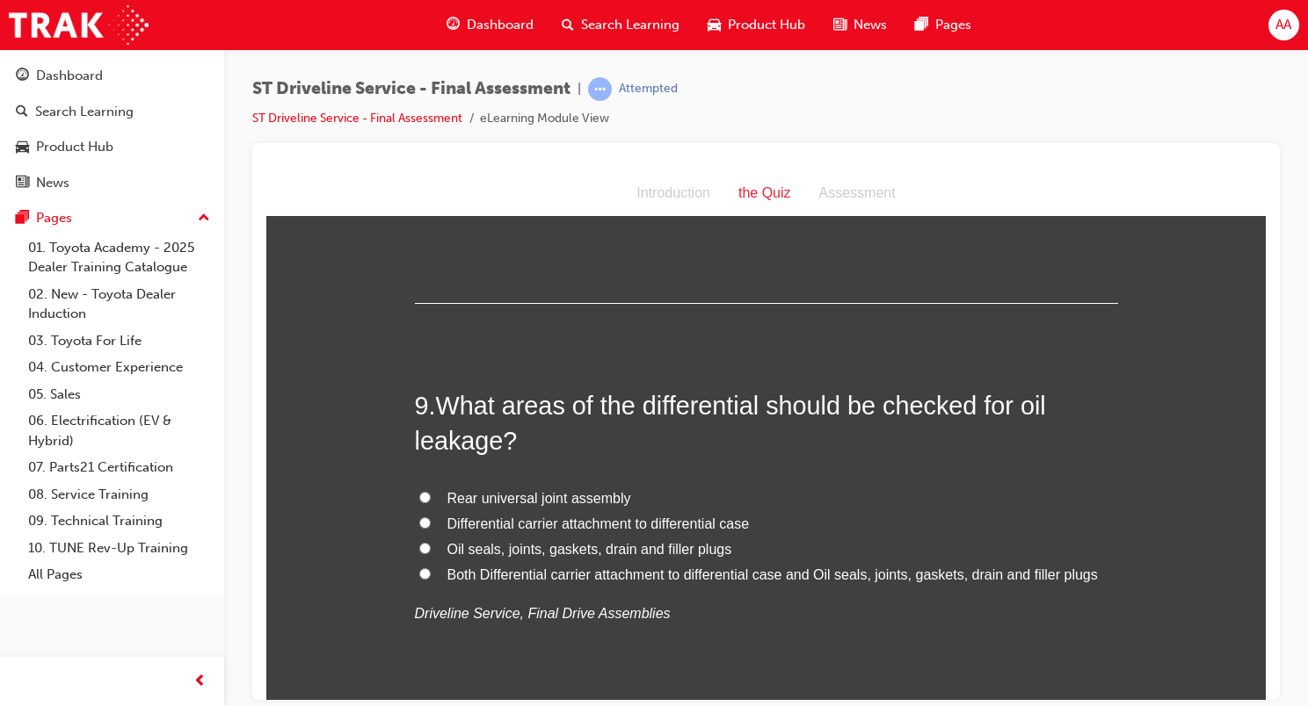
click at [554, 571] on span "Both Differential carrier attachment to differential case and Oil seals, joints…" at bounding box center [772, 574] width 650 height 15
click at [431, 571] on input "Both Differential carrier attachment to differential case and Oil seals, joints…" at bounding box center [424, 573] width 11 height 11
radio input "true"
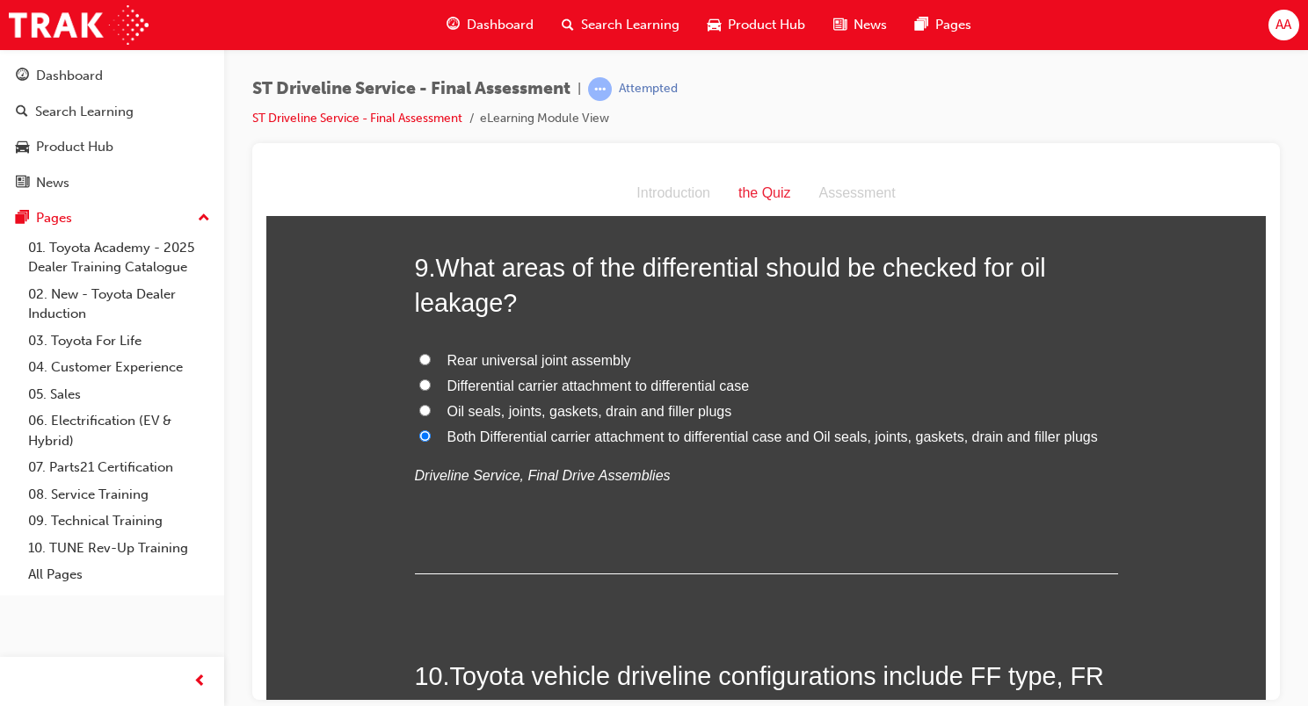
scroll to position [3515, 0]
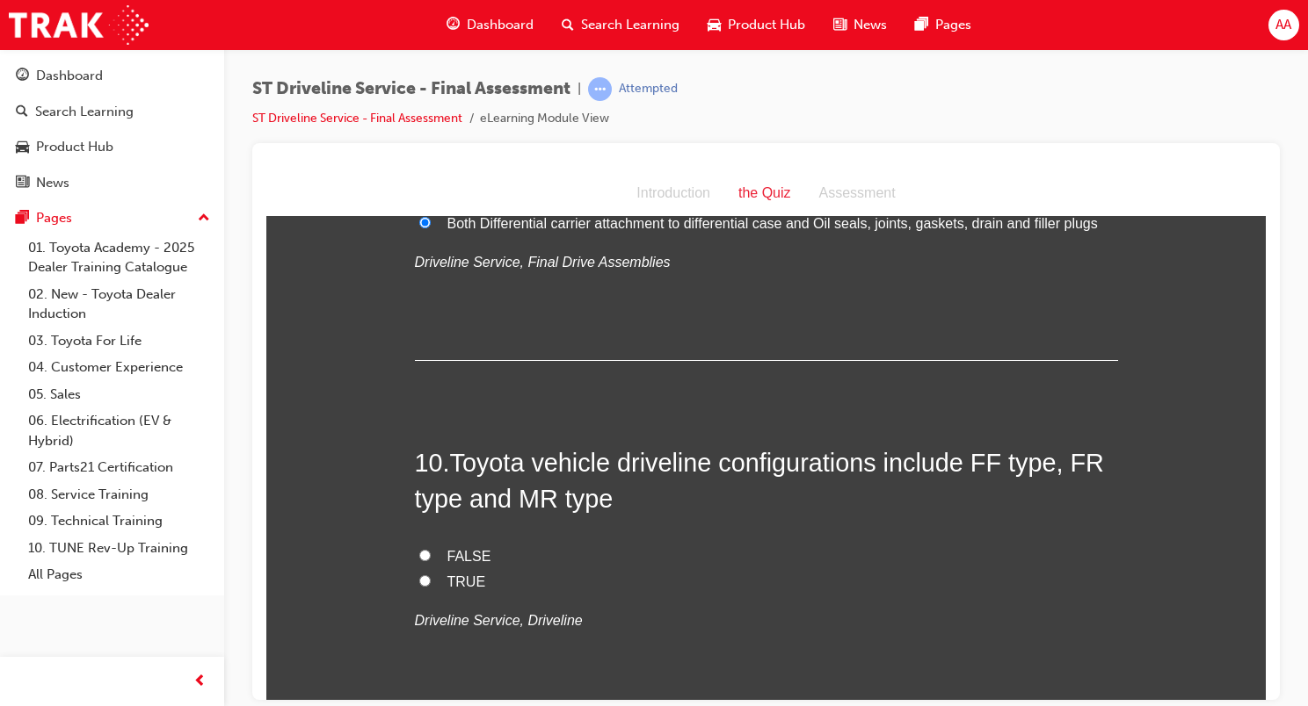
click at [451, 582] on span "TRUE" at bounding box center [466, 581] width 39 height 15
click at [431, 582] on input "TRUE" at bounding box center [424, 580] width 11 height 11
radio input "true"
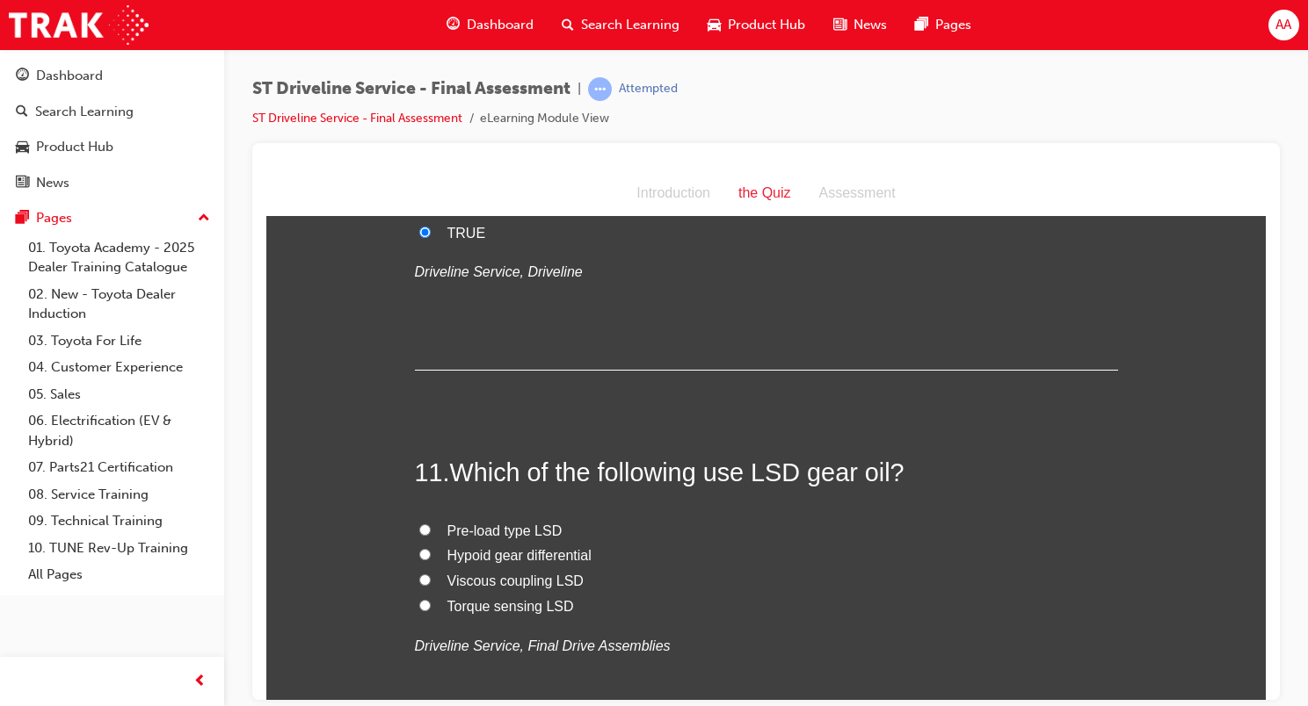
scroll to position [3866, 0]
click at [499, 557] on span "Hypoid gear differential" at bounding box center [519, 552] width 144 height 15
click at [431, 557] on input "Hypoid gear differential" at bounding box center [424, 551] width 11 height 11
radio input "true"
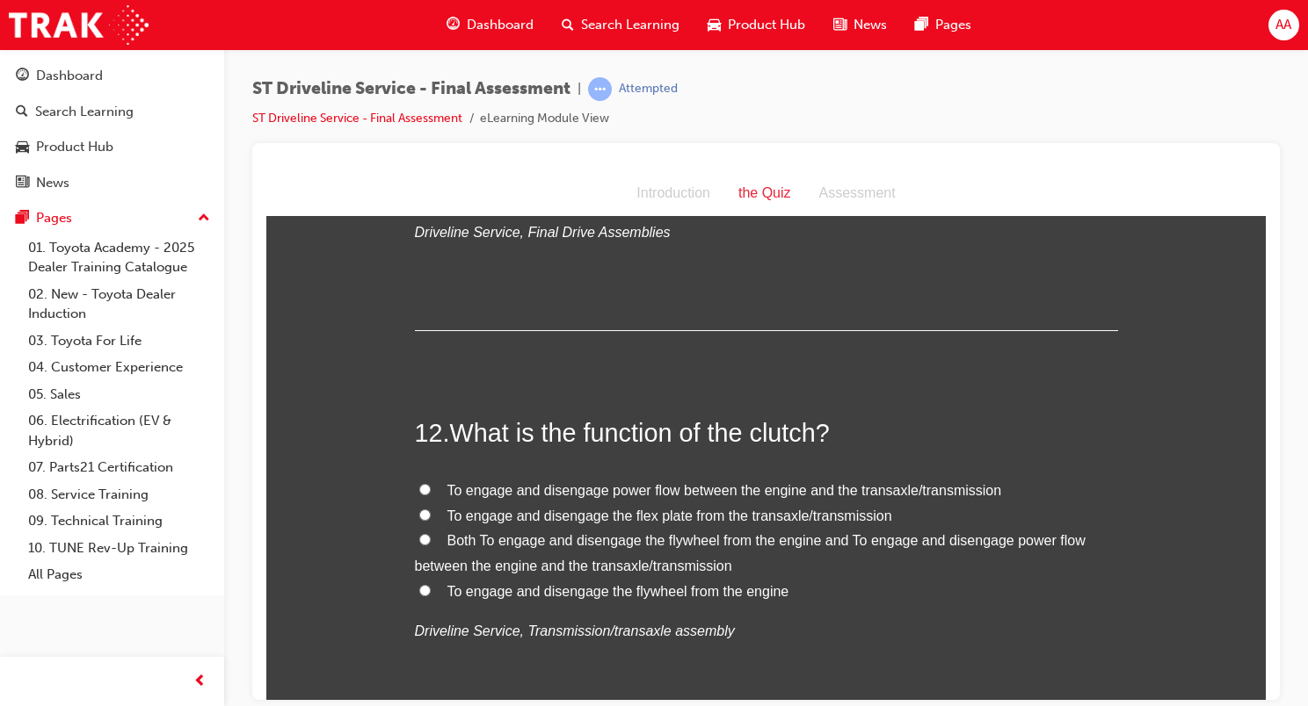
scroll to position [4306, 0]
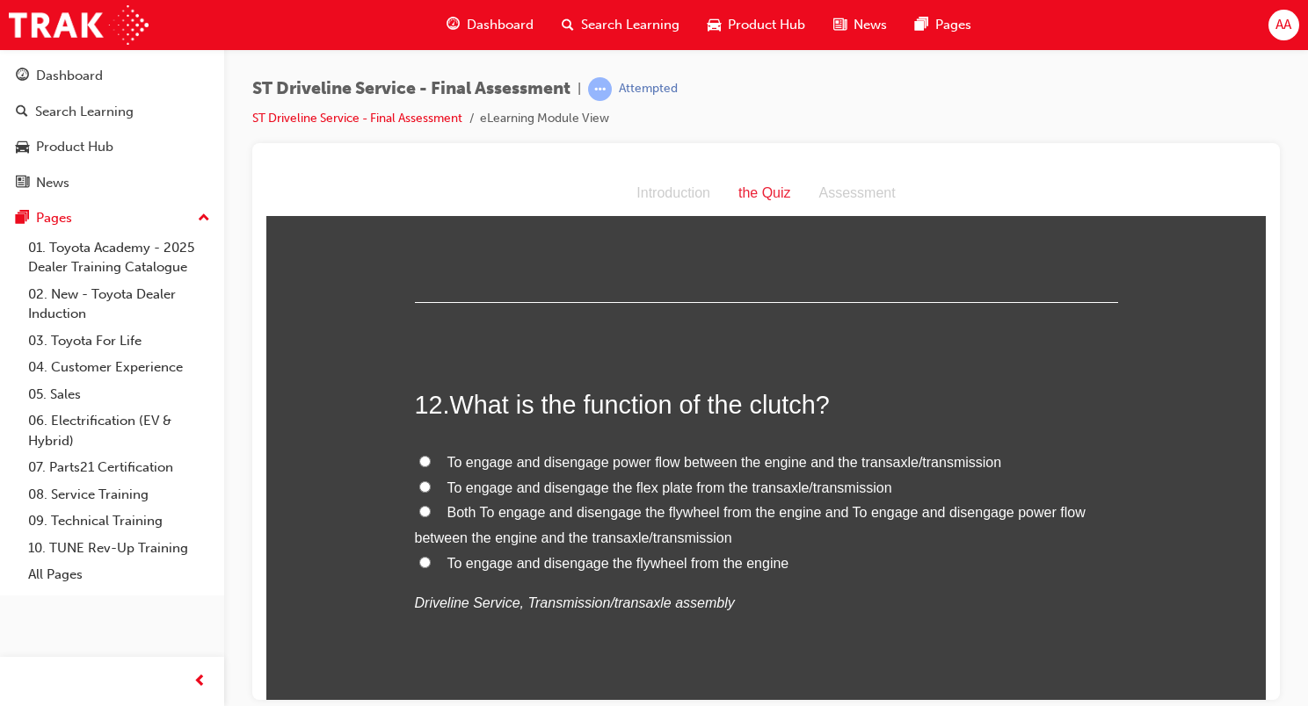
click at [507, 460] on span "To engage and disengage power flow between the engine and the transaxle/transmi…" at bounding box center [724, 461] width 554 height 15
click at [431, 460] on input "To engage and disengage power flow between the engine and the transaxle/transmi…" at bounding box center [424, 460] width 11 height 11
radio input "true"
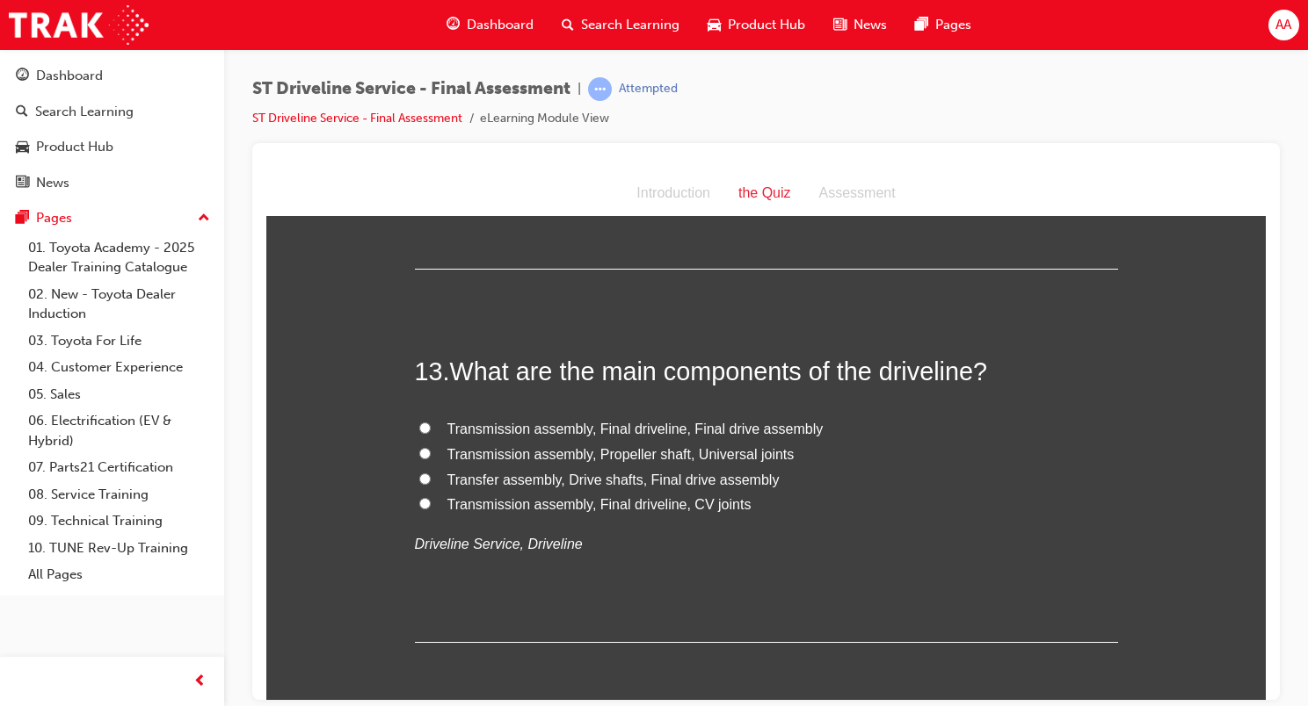
scroll to position [4745, 0]
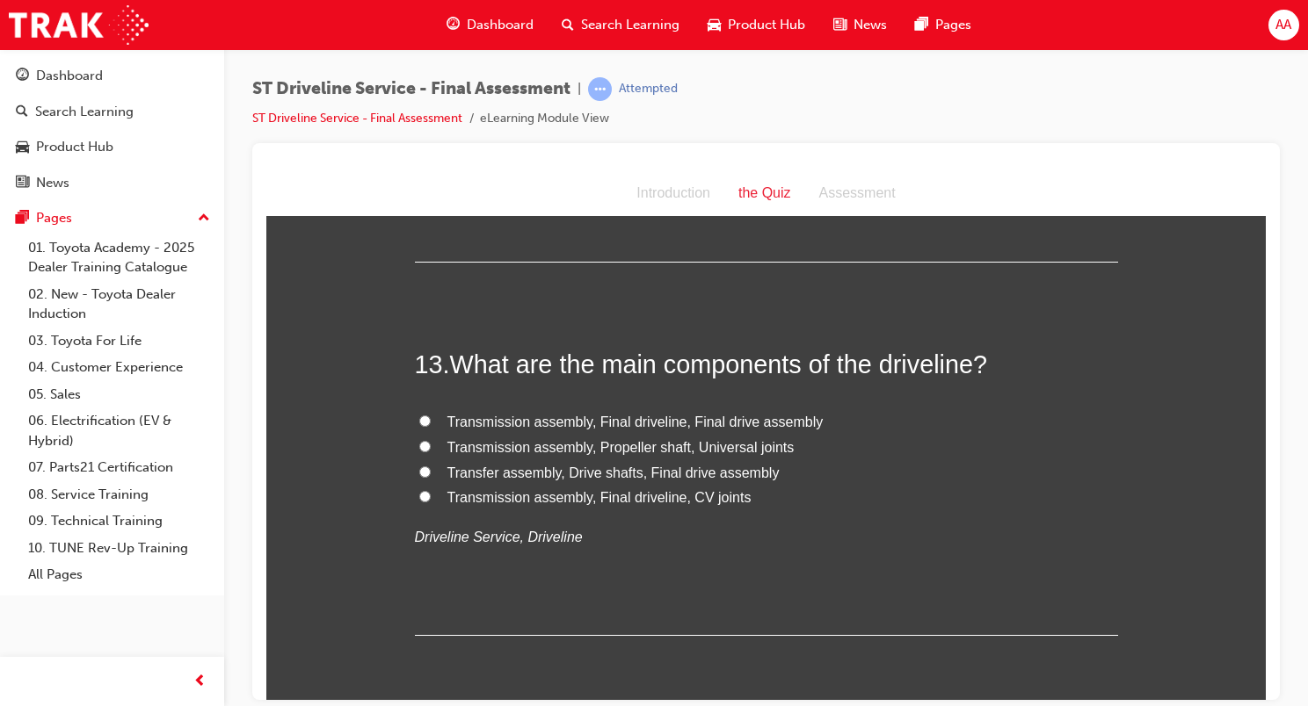
click at [513, 417] on span "Transmission assembly, Final driveline, Final drive assembly" at bounding box center [635, 421] width 376 height 15
click at [431, 417] on input "Transmission assembly, Final driveline, Final drive assembly" at bounding box center [424, 420] width 11 height 11
radio input "true"
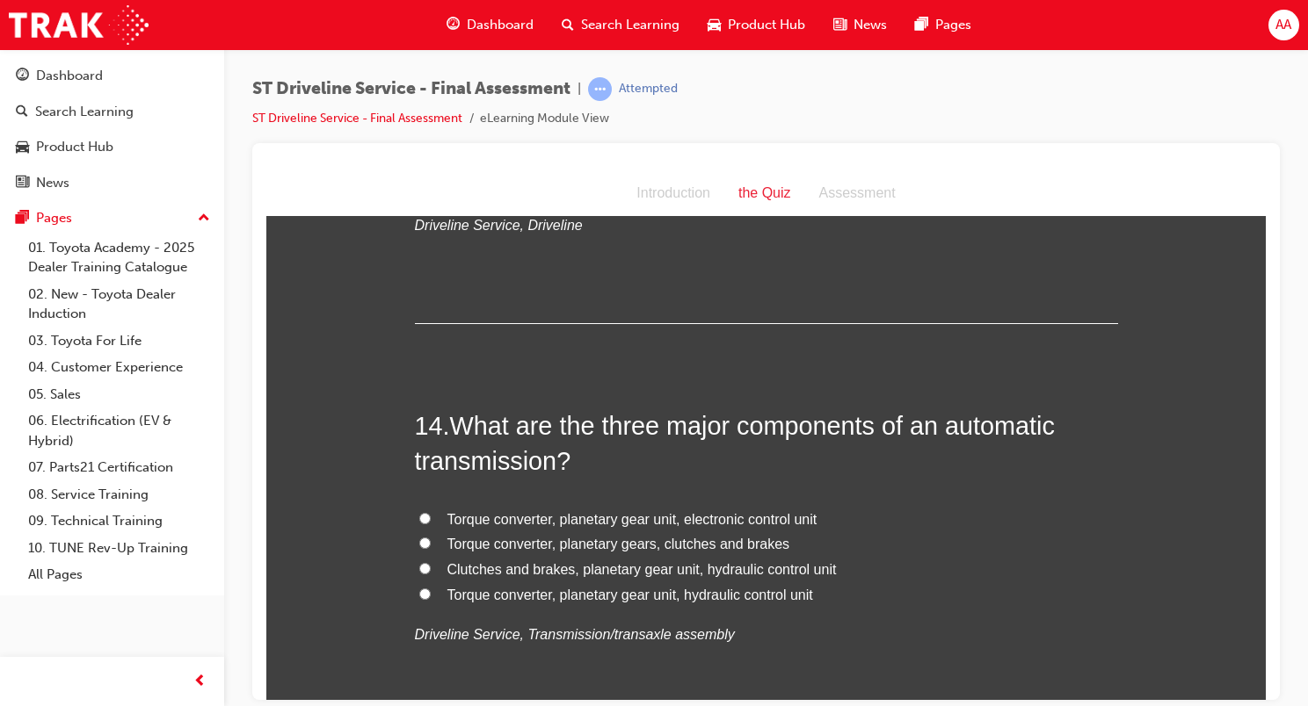
scroll to position [5097, 0]
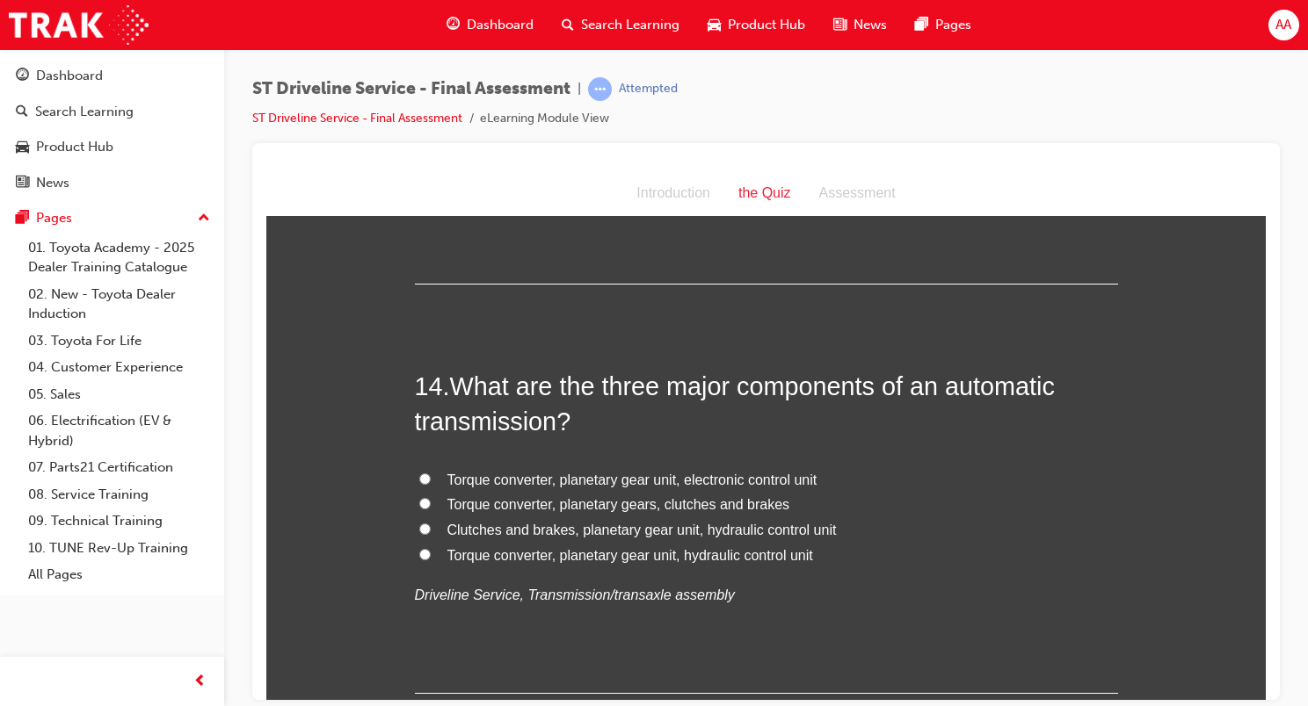
click at [621, 551] on span "Torque converter, planetary gear unit, hydraulic control unit" at bounding box center [630, 554] width 366 height 15
click at [431, 551] on input "Torque converter, planetary gear unit, hydraulic control unit" at bounding box center [424, 553] width 11 height 11
radio input "true"
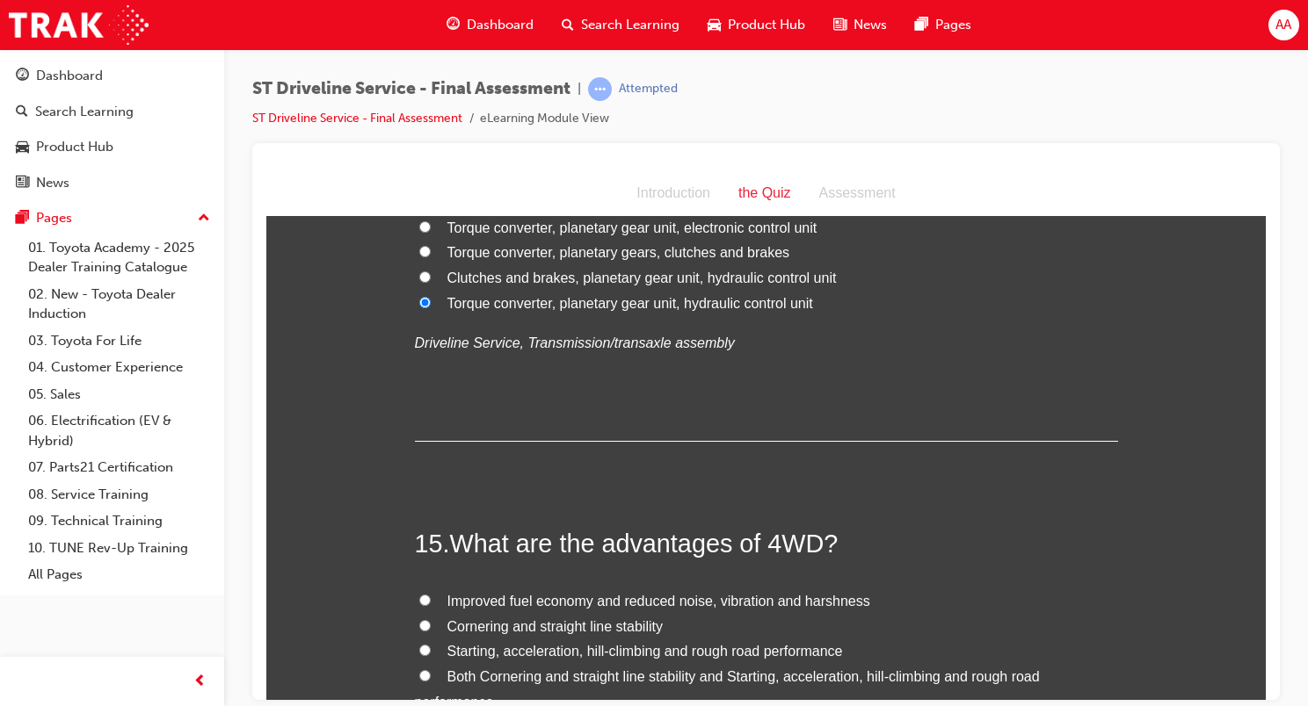
scroll to position [5448, 0]
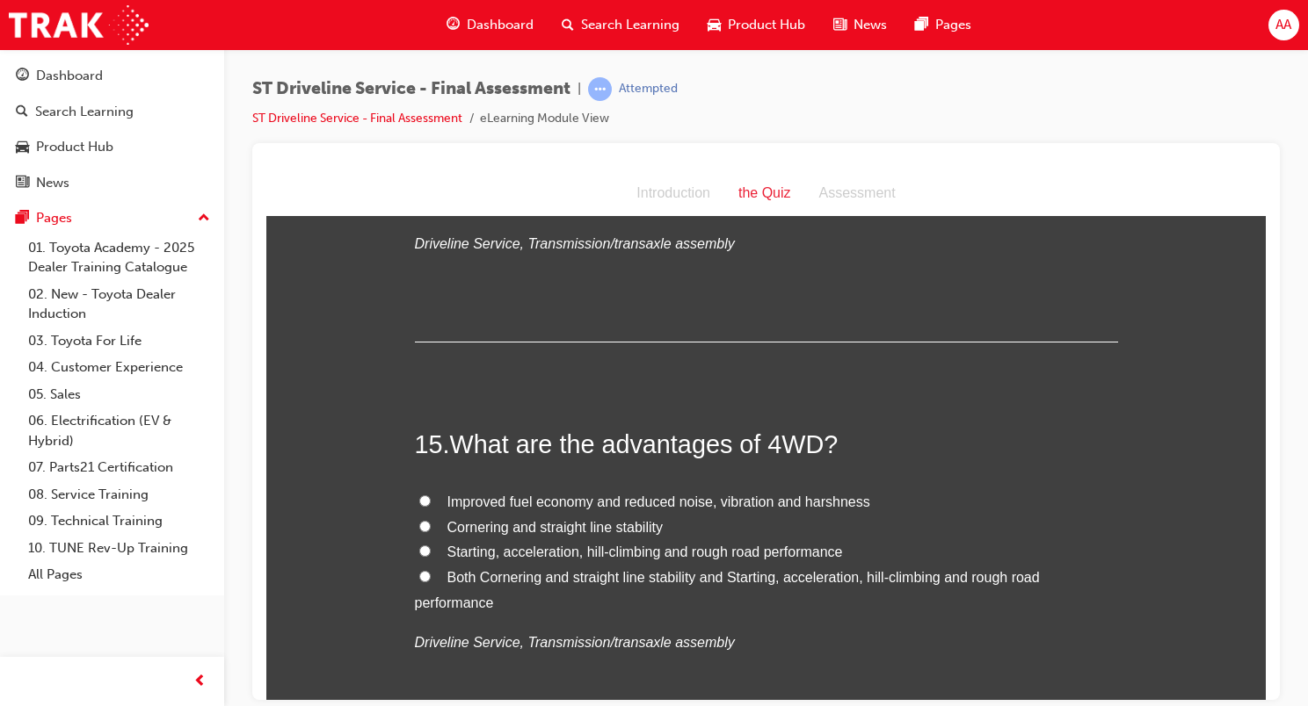
click at [512, 550] on span "Starting, acceleration, hill-climbing and rough road performance" at bounding box center [644, 551] width 395 height 15
click at [431, 550] on input "Starting, acceleration, hill-climbing and rough road performance" at bounding box center [424, 550] width 11 height 11
radio input "true"
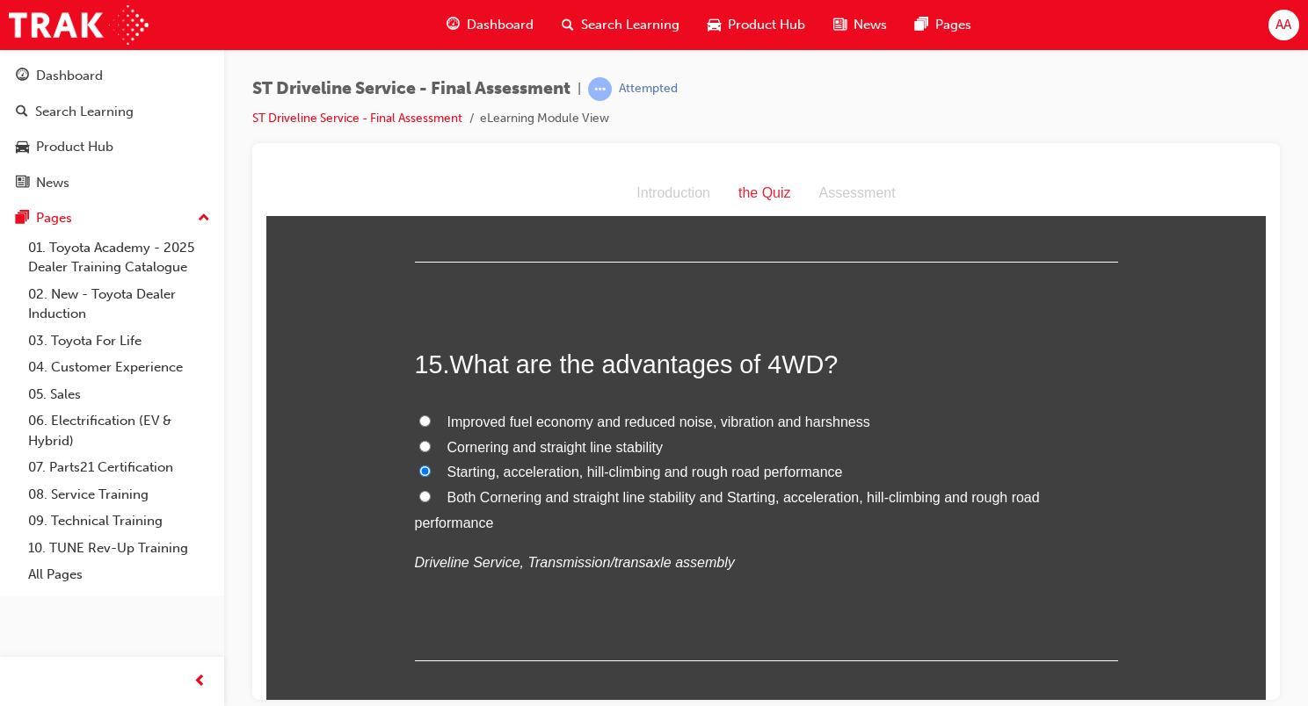
scroll to position [5619, 0]
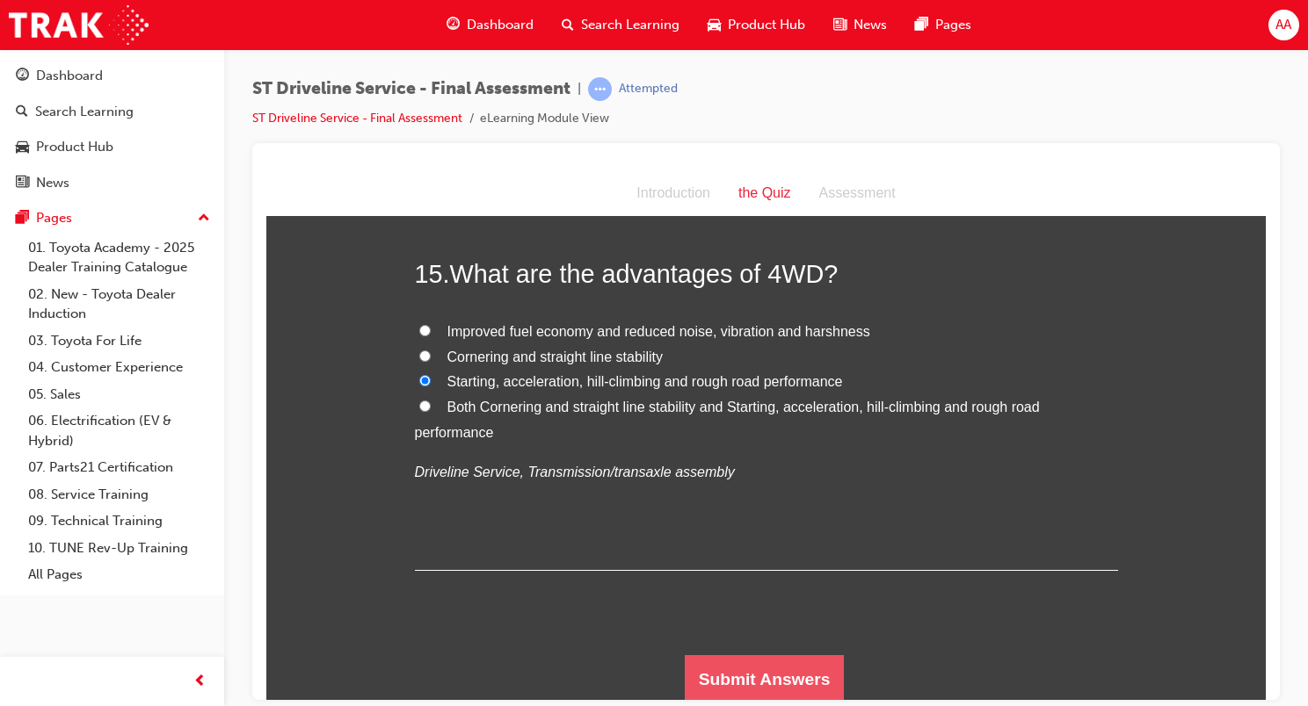
click at [763, 656] on button "Submit Answers" at bounding box center [765, 679] width 160 height 49
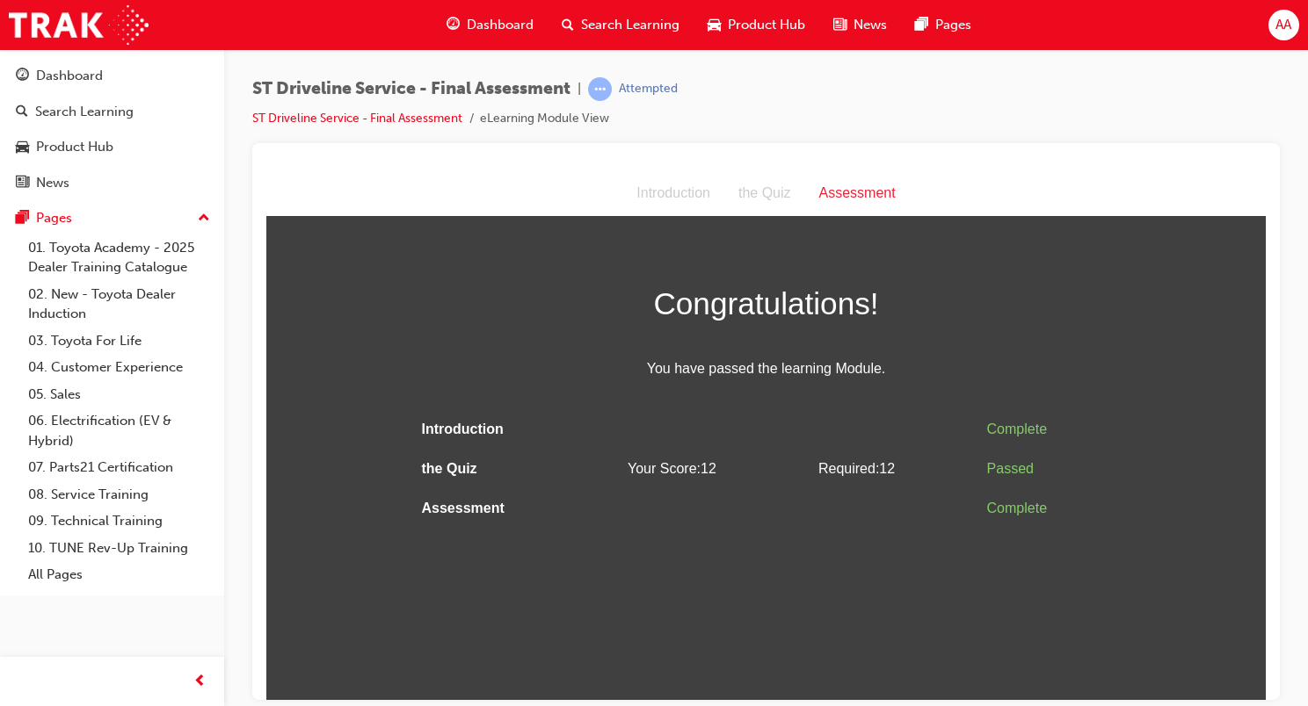
scroll to position [0, 0]
click at [511, 21] on span "Dashboard" at bounding box center [500, 25] width 67 height 20
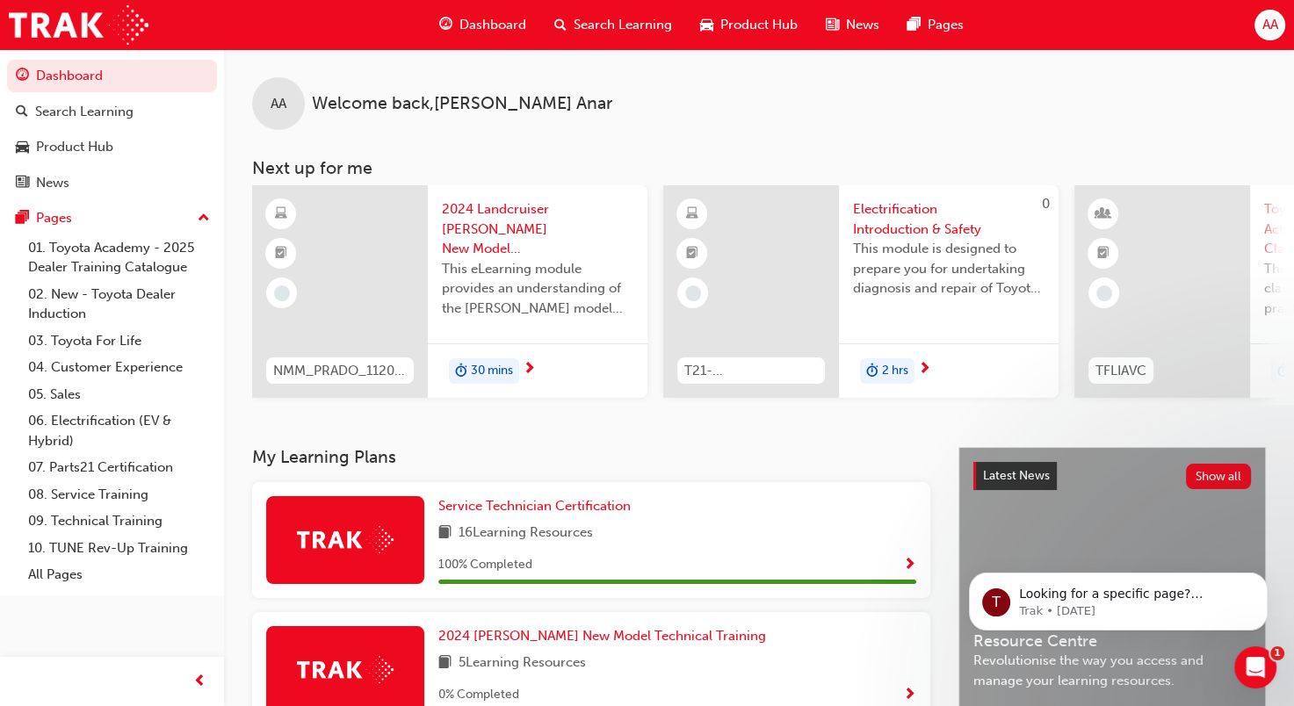
click at [494, 209] on span "2024 Landcruiser Prado New Model Mechanisms - Model Outline 1" at bounding box center [538, 229] width 192 height 60
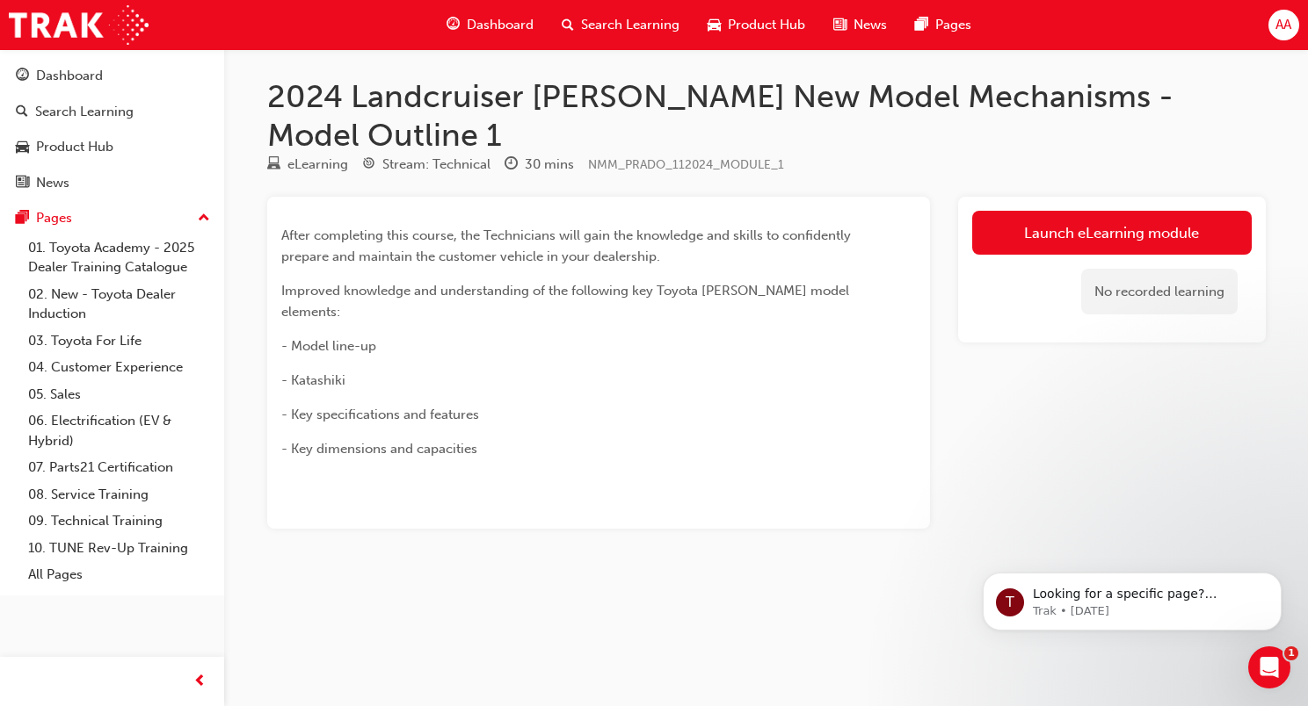
click at [1112, 211] on link "Launch eLearning module" at bounding box center [1111, 233] width 279 height 44
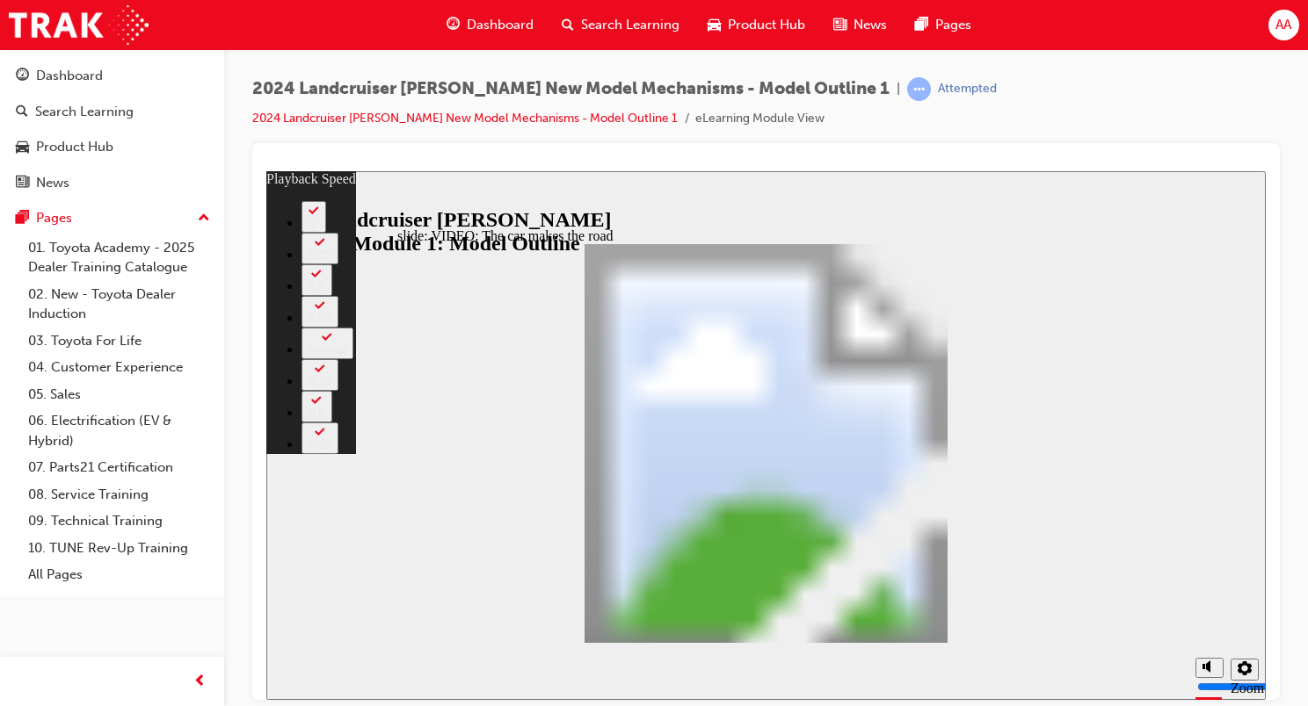
type input "0"
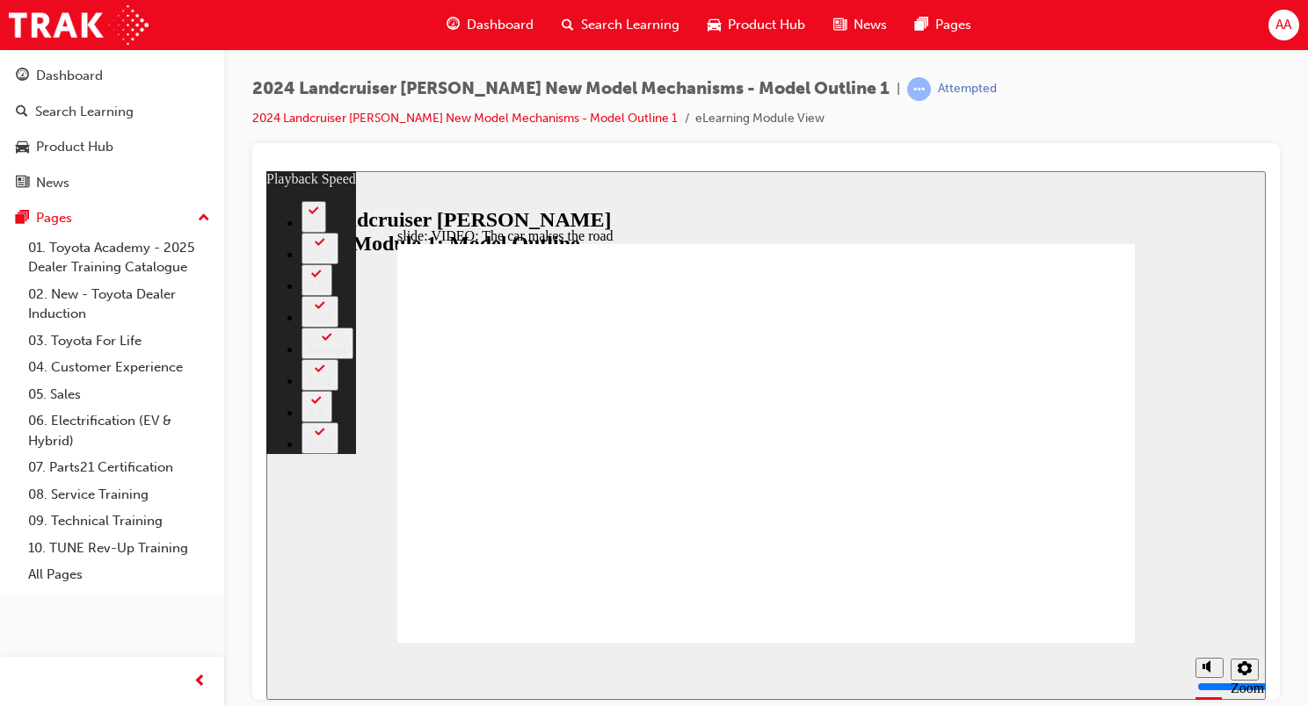
type input "86"
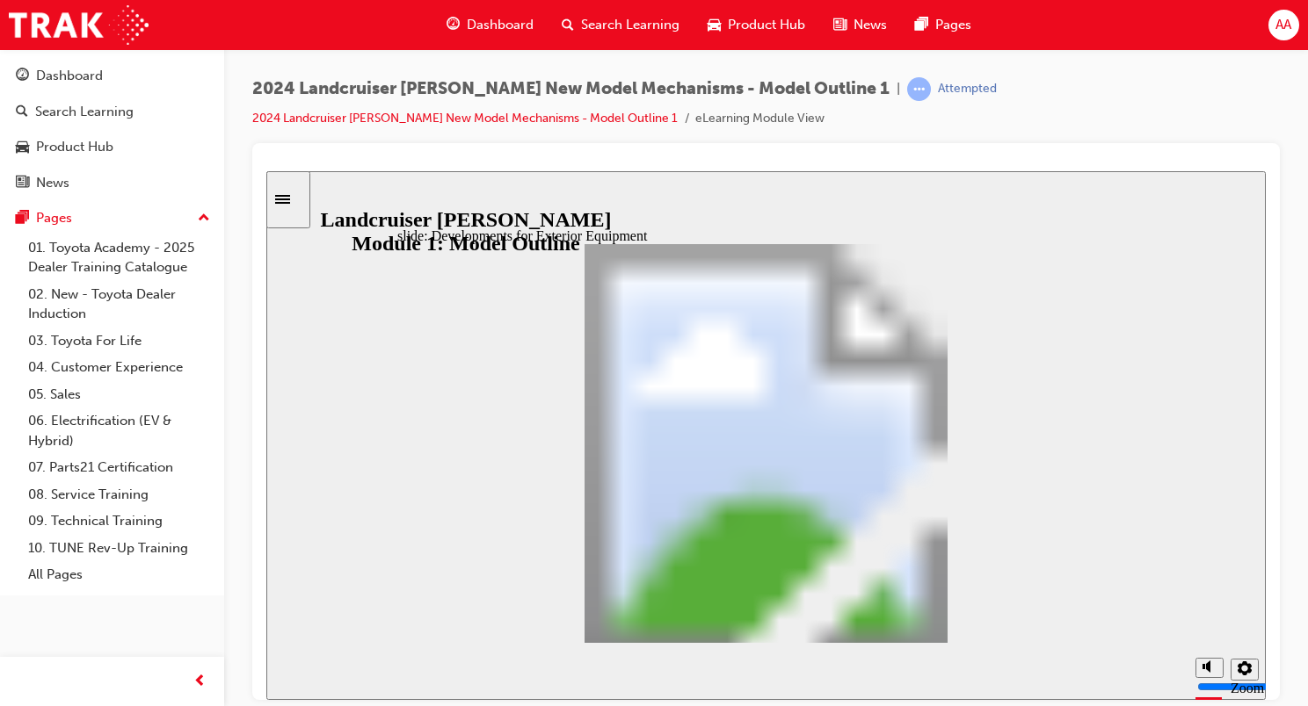
drag, startPoint x: 1080, startPoint y: 619, endPoint x: 977, endPoint y: 612, distance: 103.1
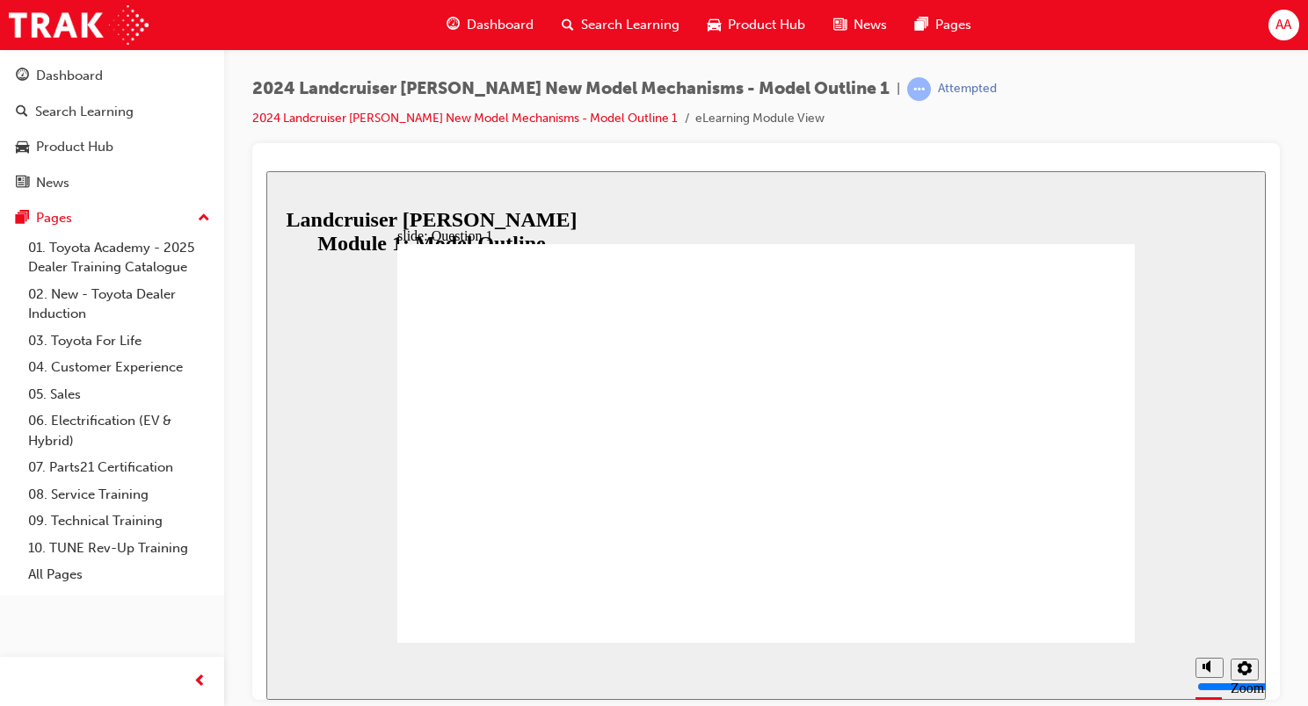
radio input "true"
drag, startPoint x: 705, startPoint y: 509, endPoint x: 1068, endPoint y: 592, distance: 372.4
radio input "true"
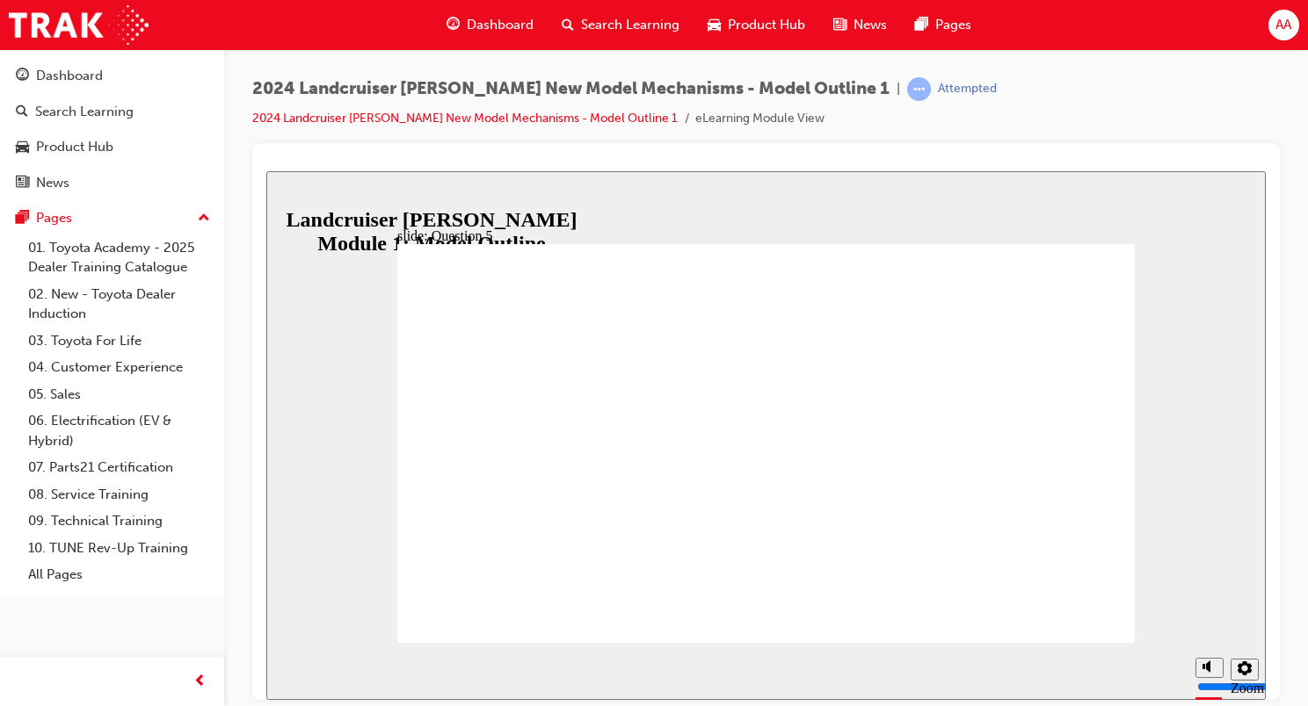
radio input "true"
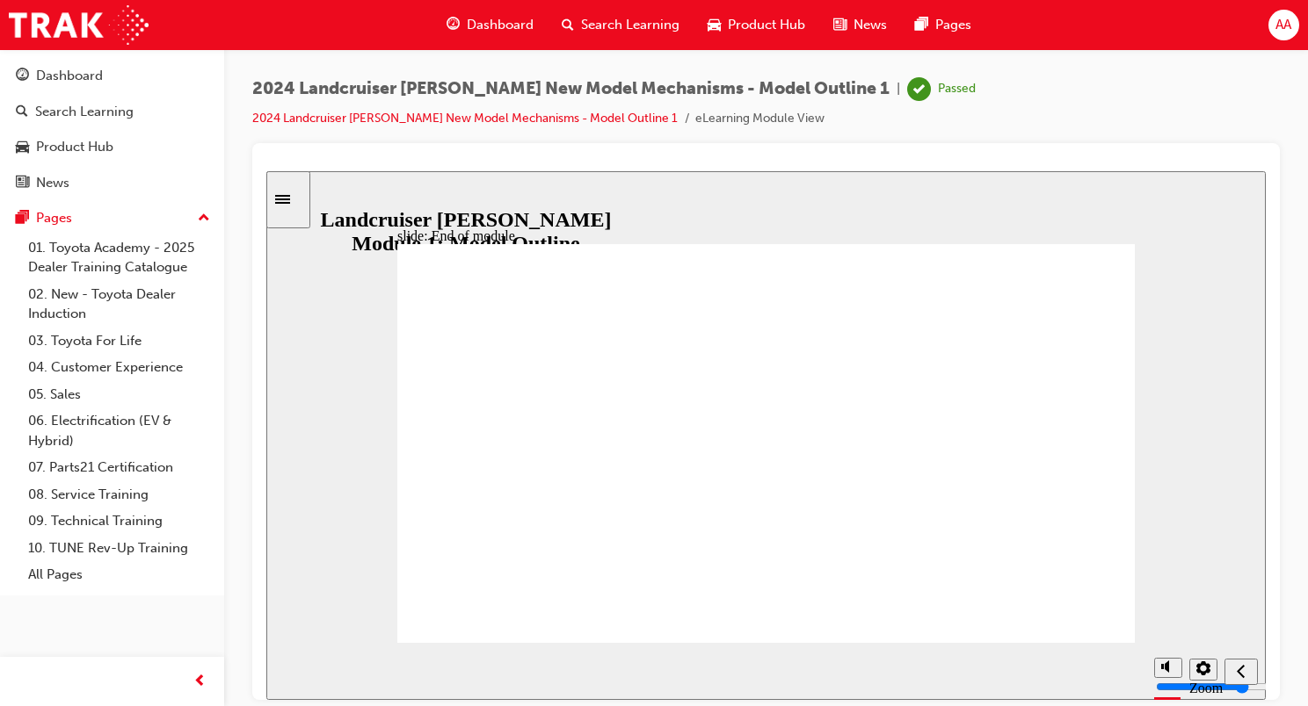
click at [482, 22] on span "Dashboard" at bounding box center [500, 25] width 67 height 20
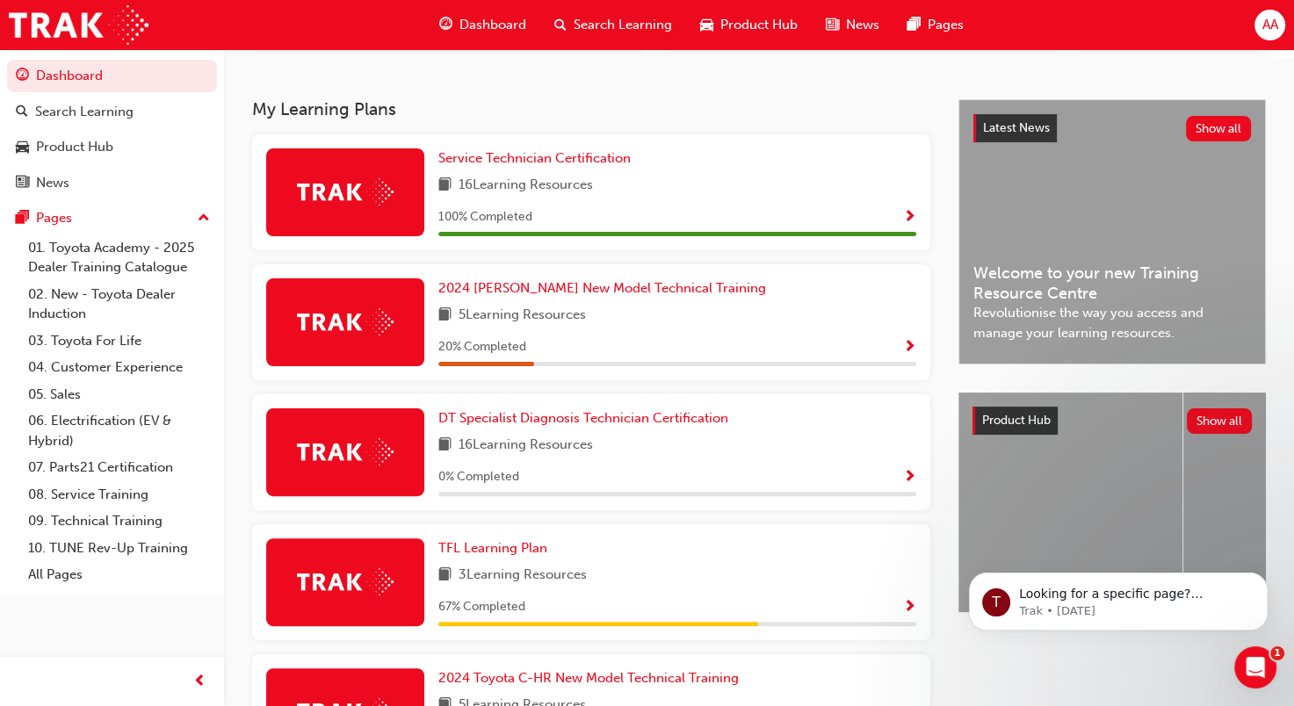
scroll to position [351, 0]
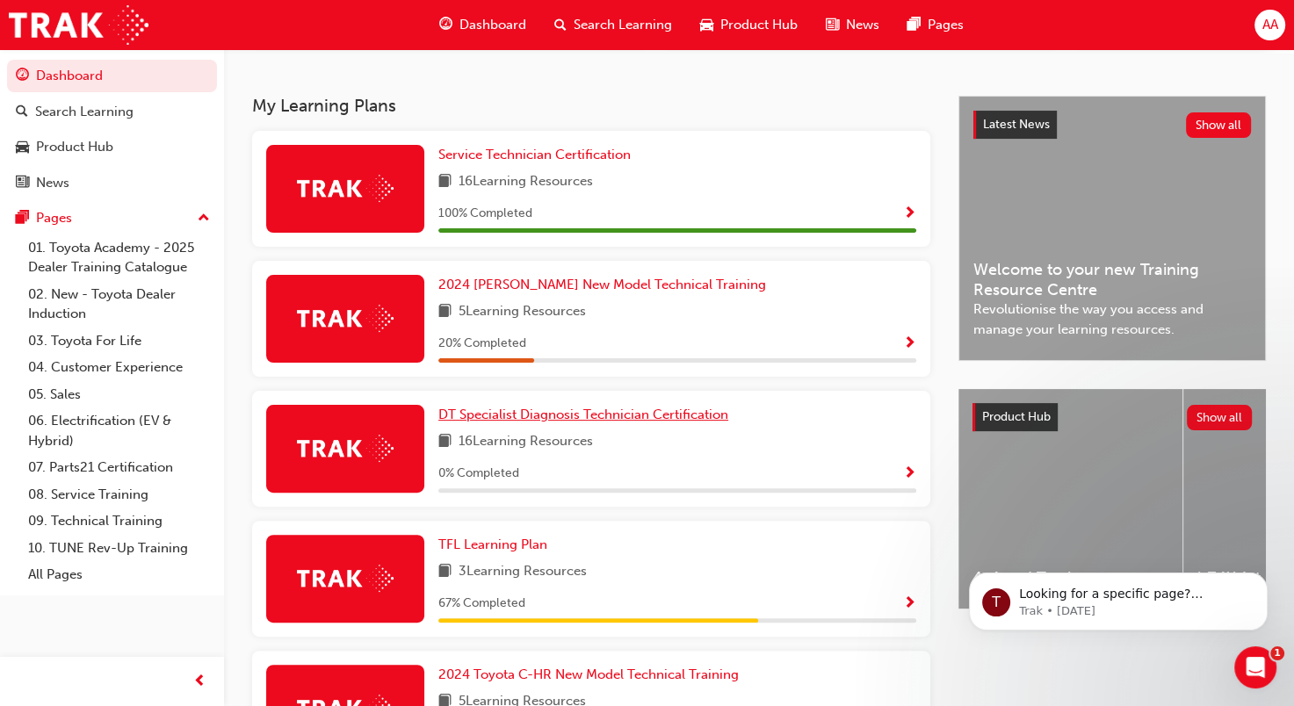
click at [647, 418] on span "DT Specialist Diagnosis Technician Certification" at bounding box center [583, 415] width 290 height 16
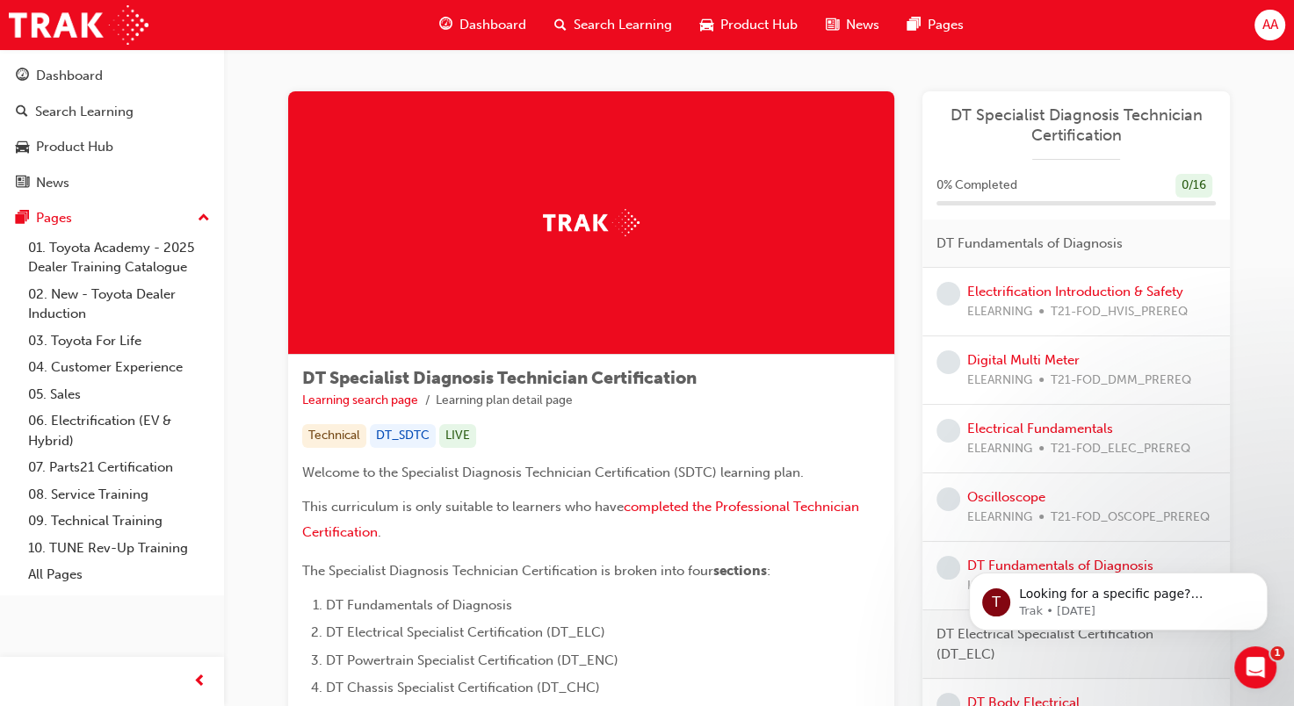
click at [494, 25] on span "Dashboard" at bounding box center [493, 25] width 67 height 20
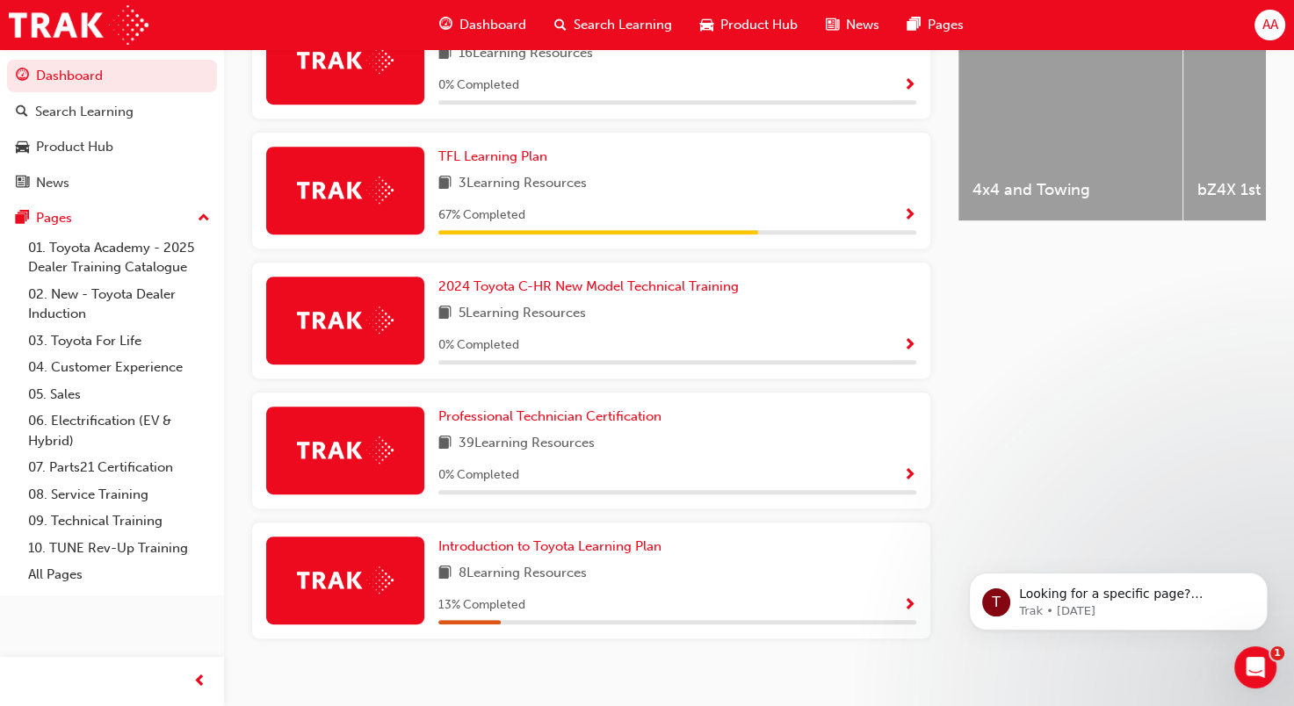
scroll to position [764, 0]
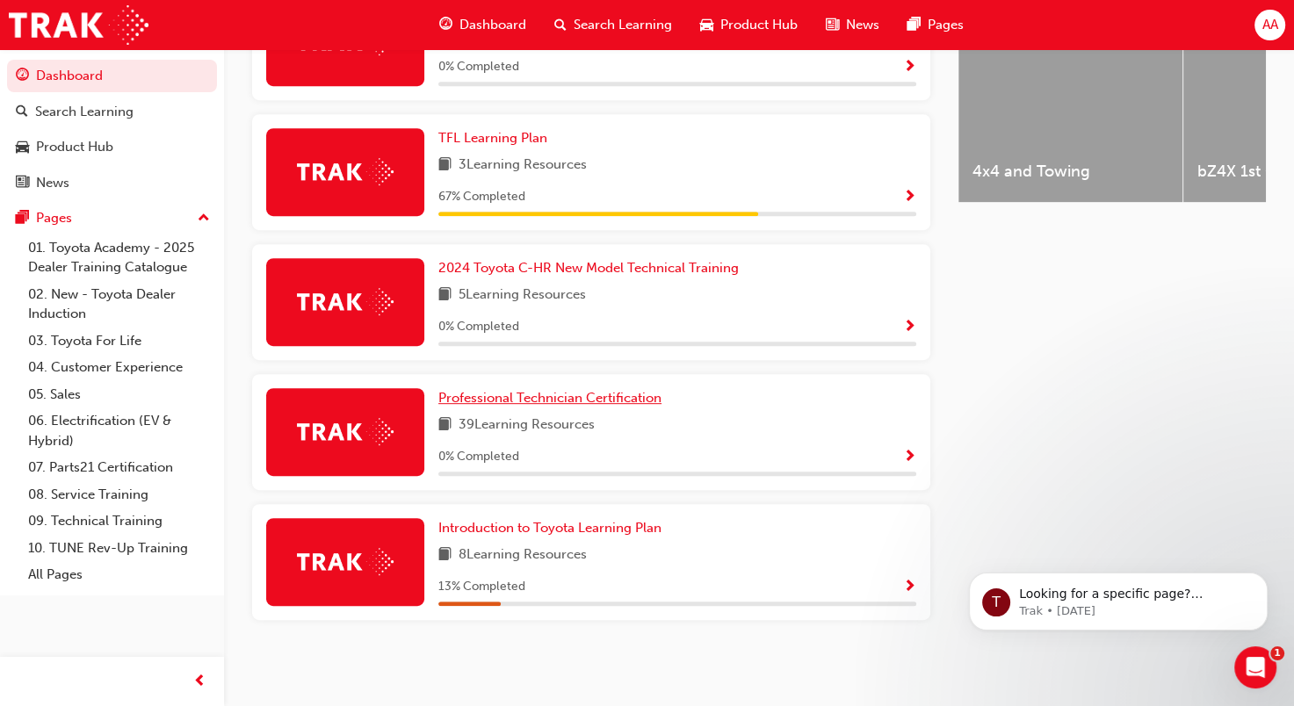
click at [542, 399] on span "Professional Technician Certification" at bounding box center [549, 398] width 223 height 16
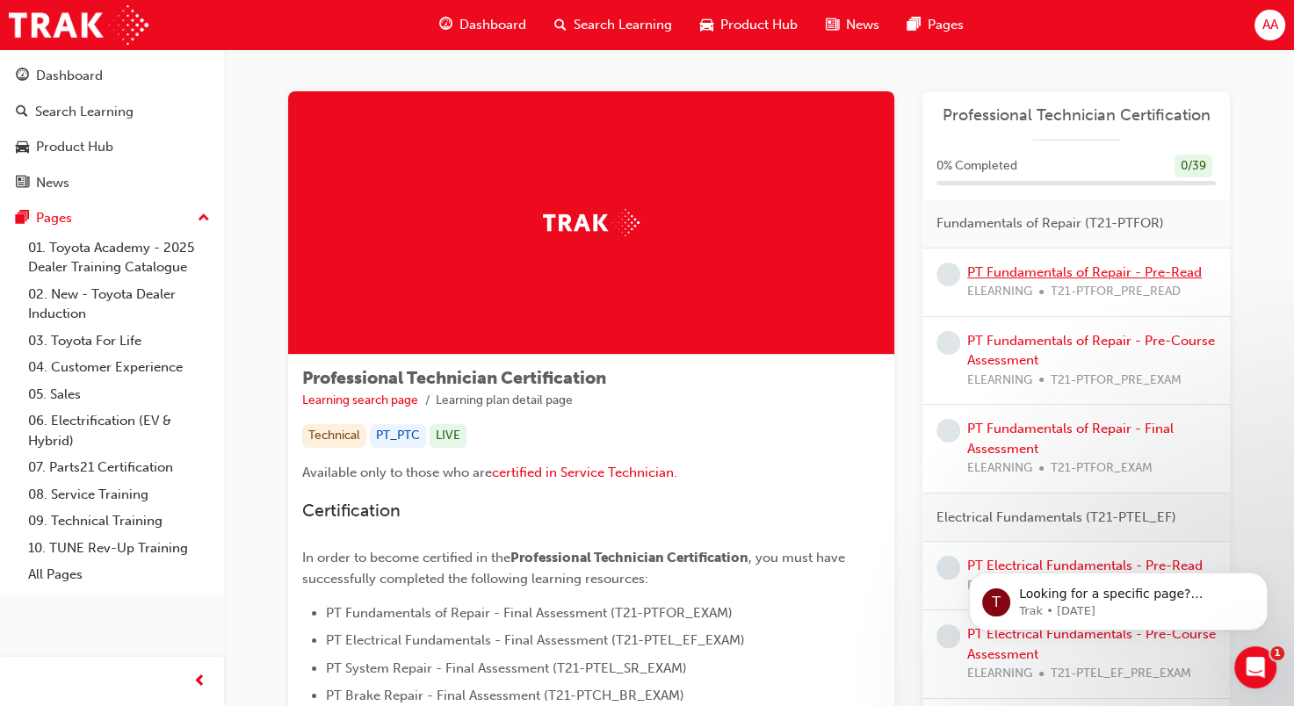
click at [1014, 269] on link "PT Fundamentals of Repair - Pre-Read" at bounding box center [1084, 272] width 235 height 16
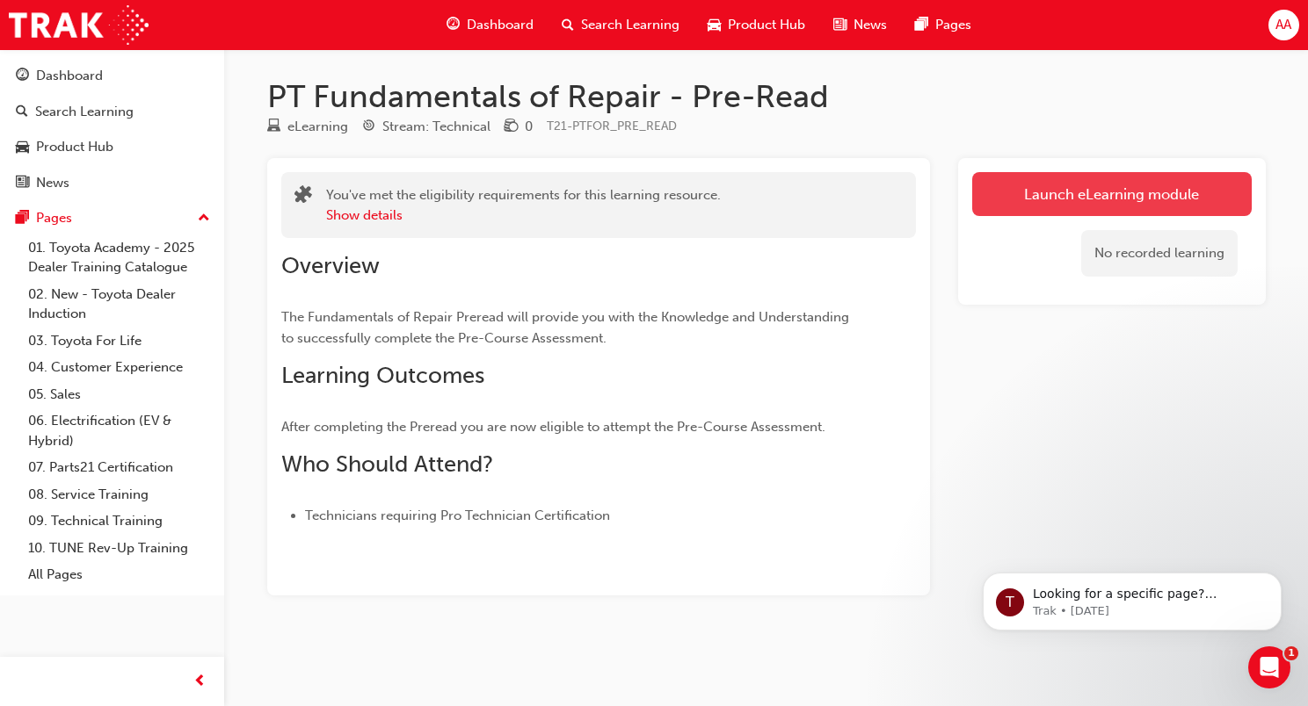
click at [1070, 191] on link "Launch eLearning module" at bounding box center [1111, 194] width 279 height 44
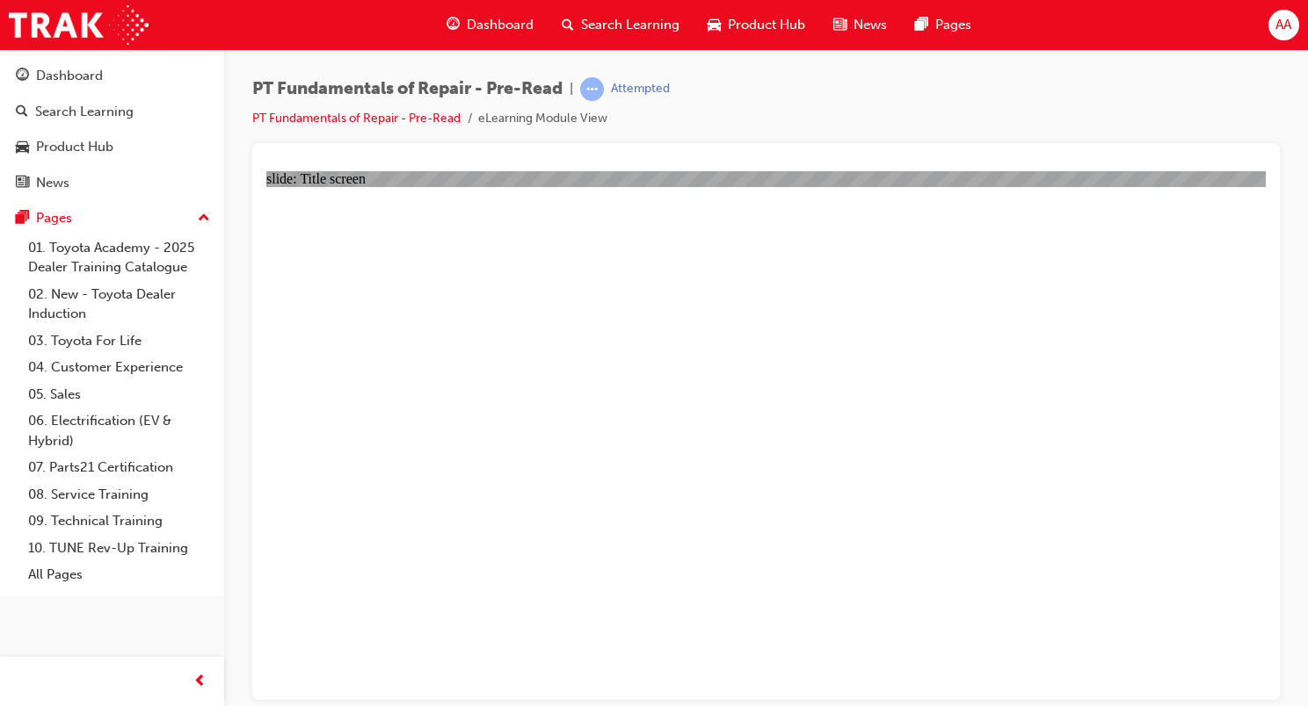
click at [498, 28] on span "Dashboard" at bounding box center [500, 25] width 67 height 20
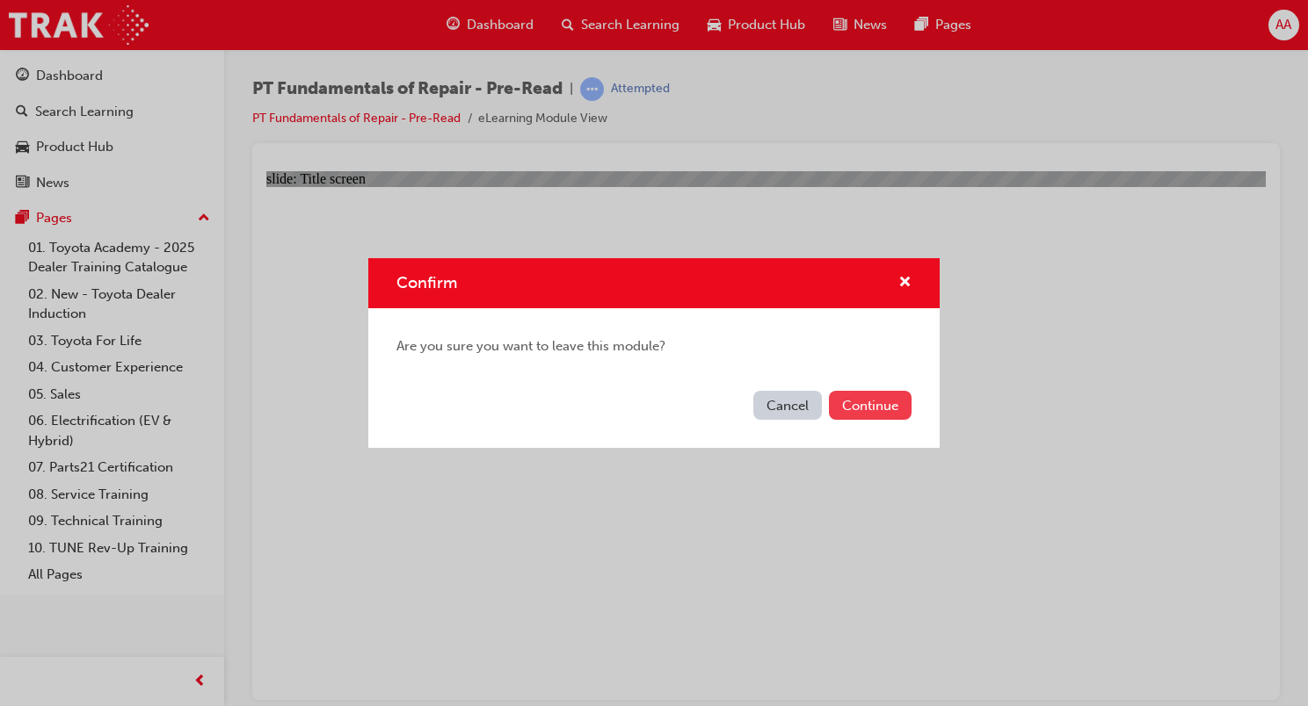
click at [857, 406] on button "Continue" at bounding box center [870, 405] width 83 height 29
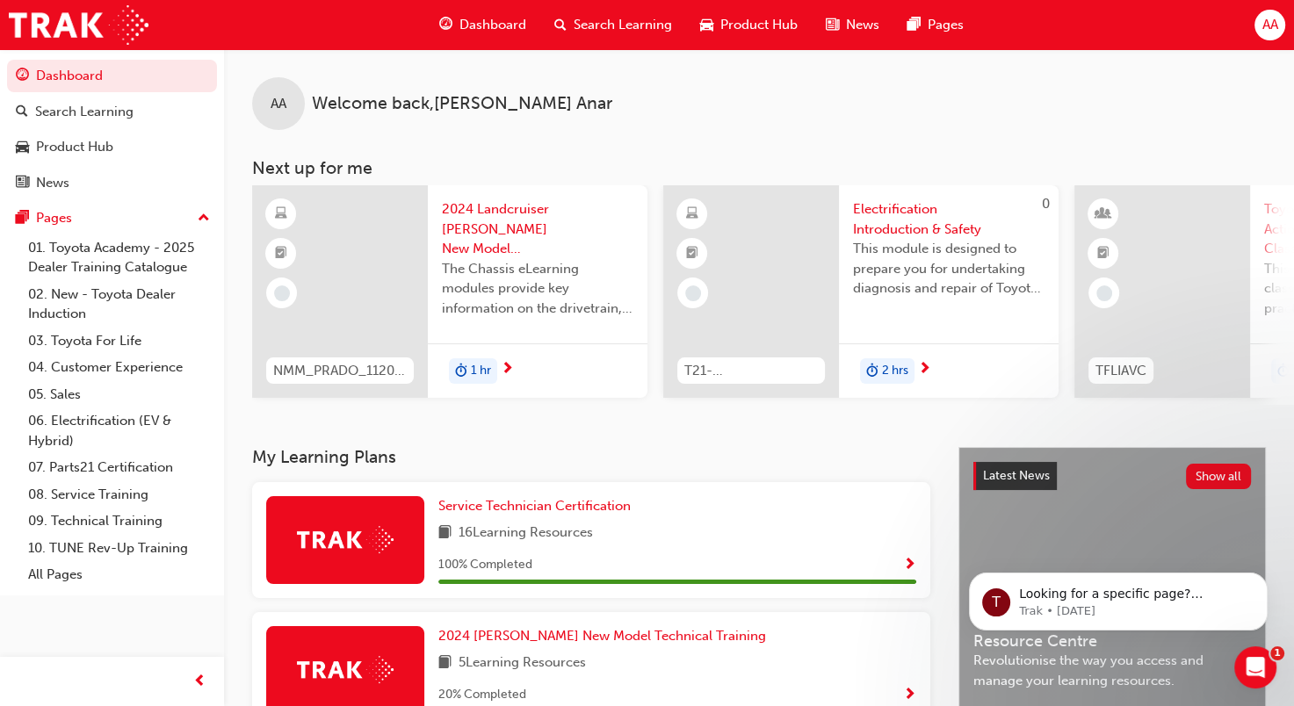
click at [1272, 21] on span "AA" at bounding box center [1270, 25] width 16 height 20
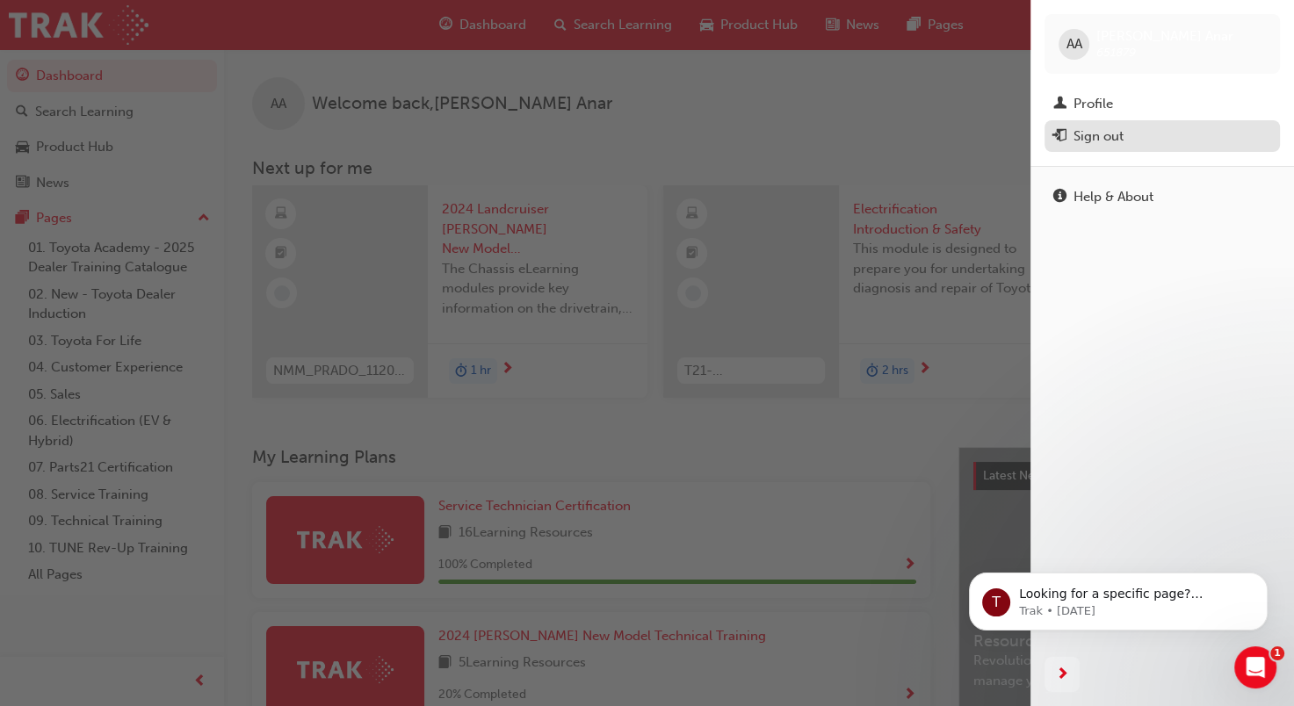
click at [1097, 133] on div "Sign out" at bounding box center [1099, 137] width 50 height 20
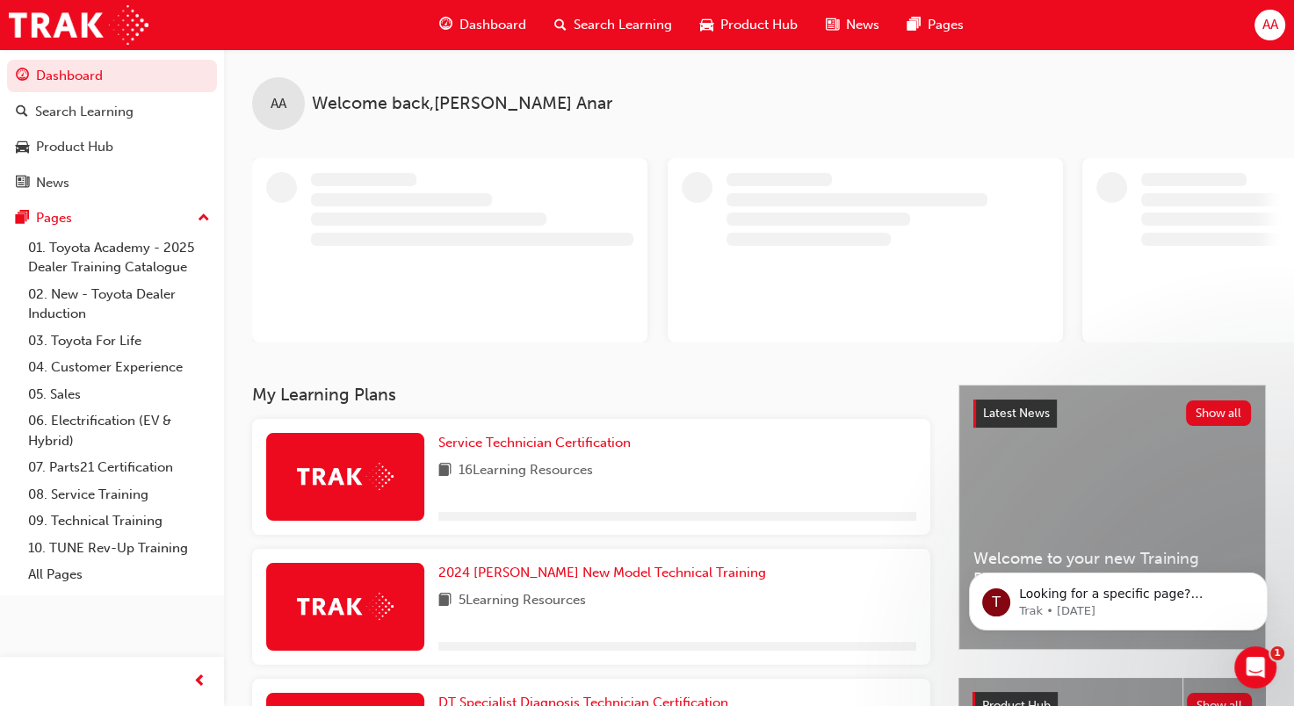
click at [1265, 35] on div "AA" at bounding box center [1270, 25] width 31 height 31
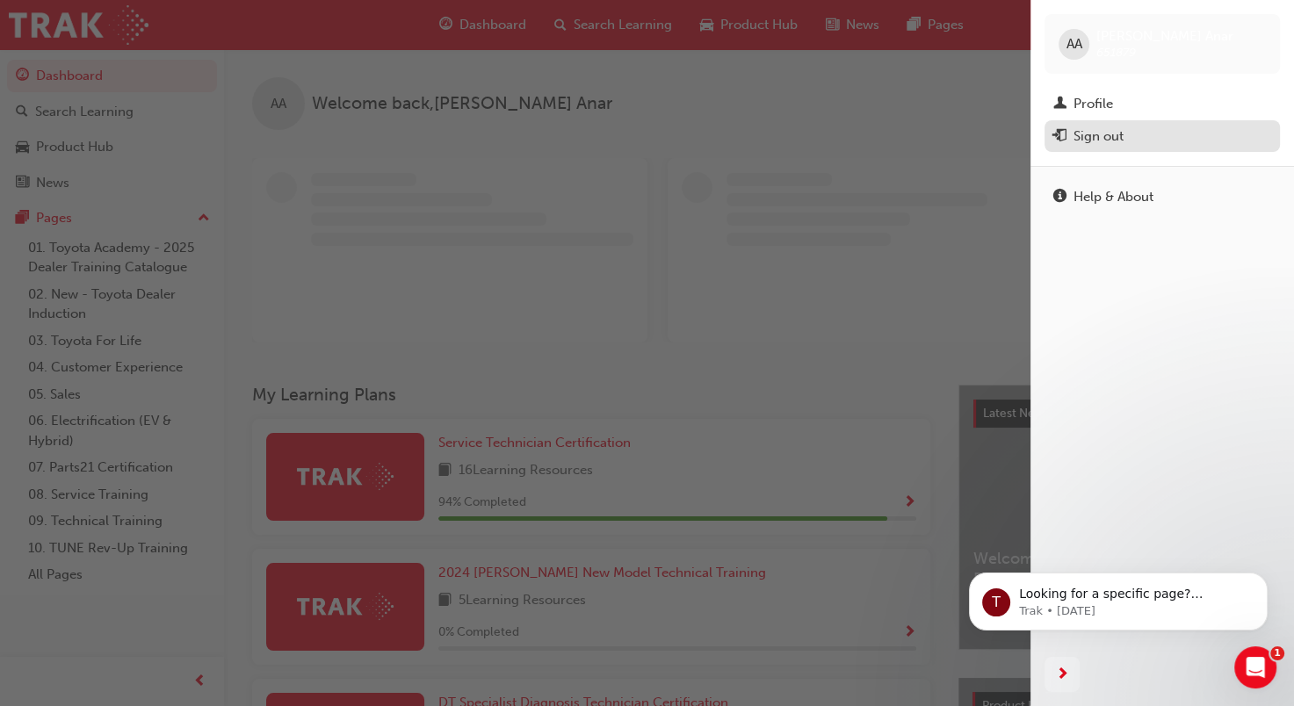
click at [1113, 133] on div "Sign out" at bounding box center [1099, 137] width 50 height 20
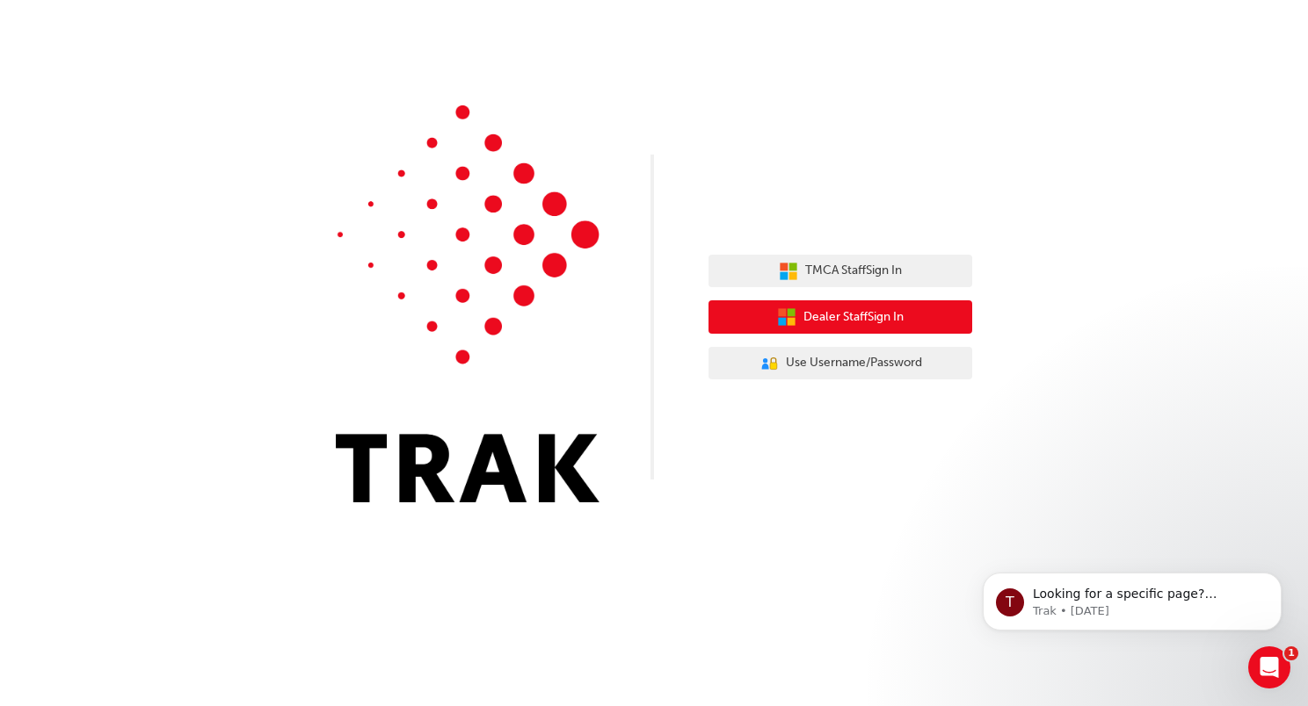
click at [780, 316] on icon "button" at bounding box center [786, 317] width 19 height 19
